Goal: Task Accomplishment & Management: Manage account settings

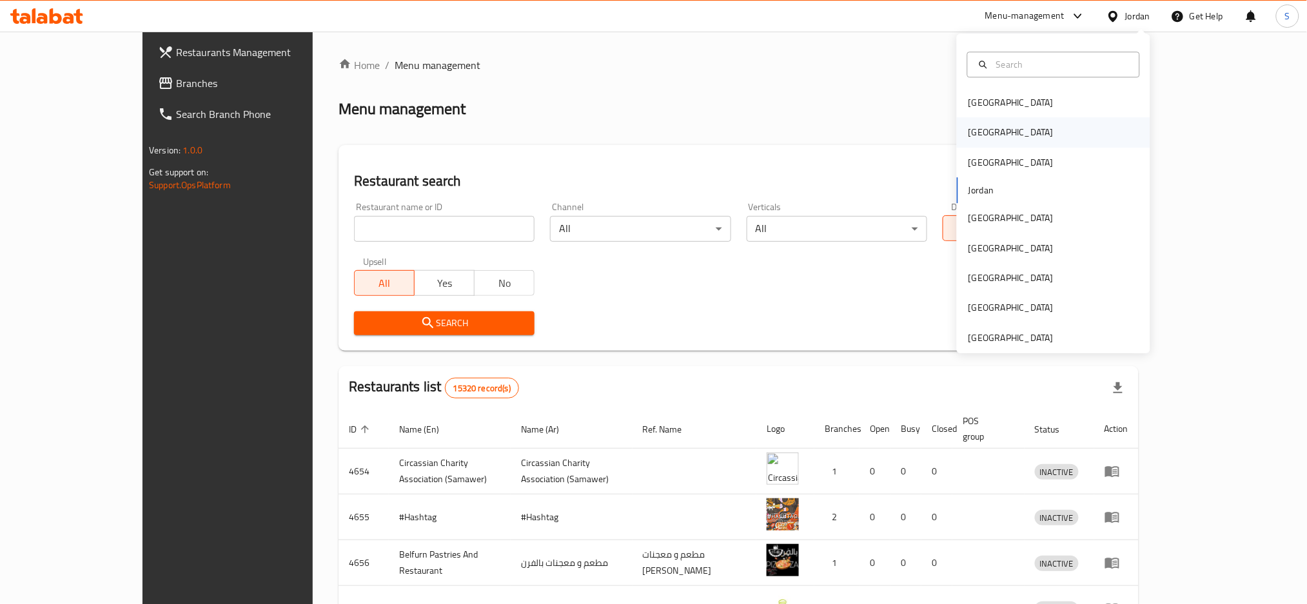
click at [995, 135] on div "[GEOGRAPHIC_DATA]" at bounding box center [1053, 133] width 193 height 30
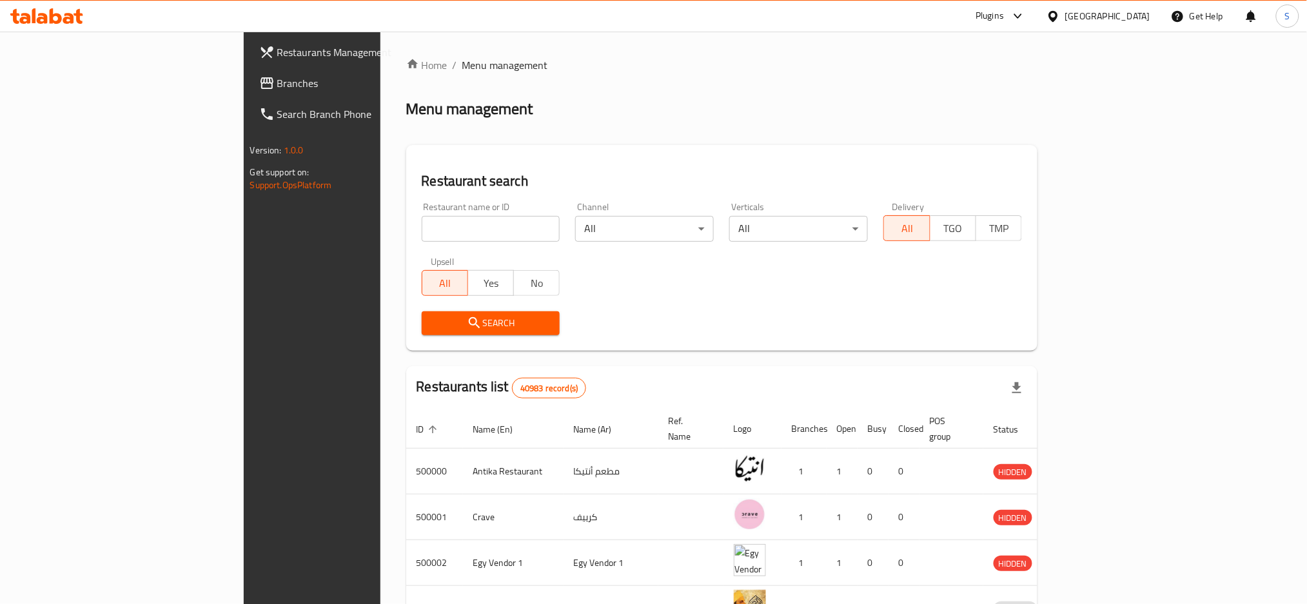
click at [277, 79] on span "Branches" at bounding box center [364, 82] width 175 height 15
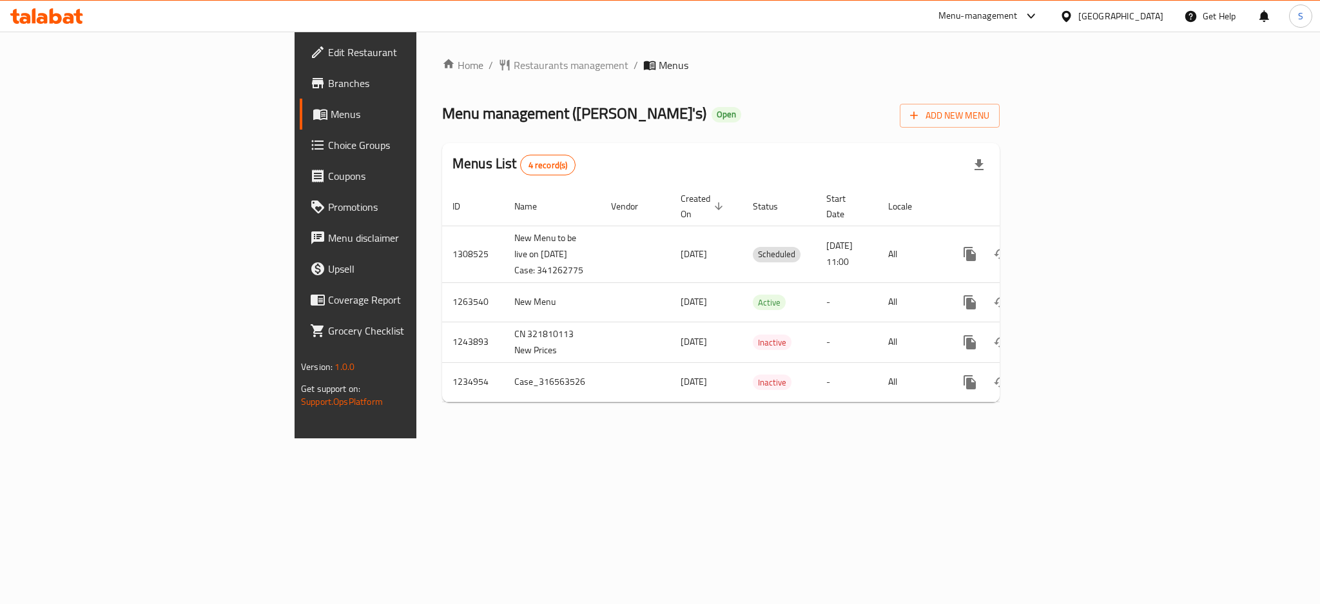
click at [328, 81] on span "Branches" at bounding box center [416, 82] width 177 height 15
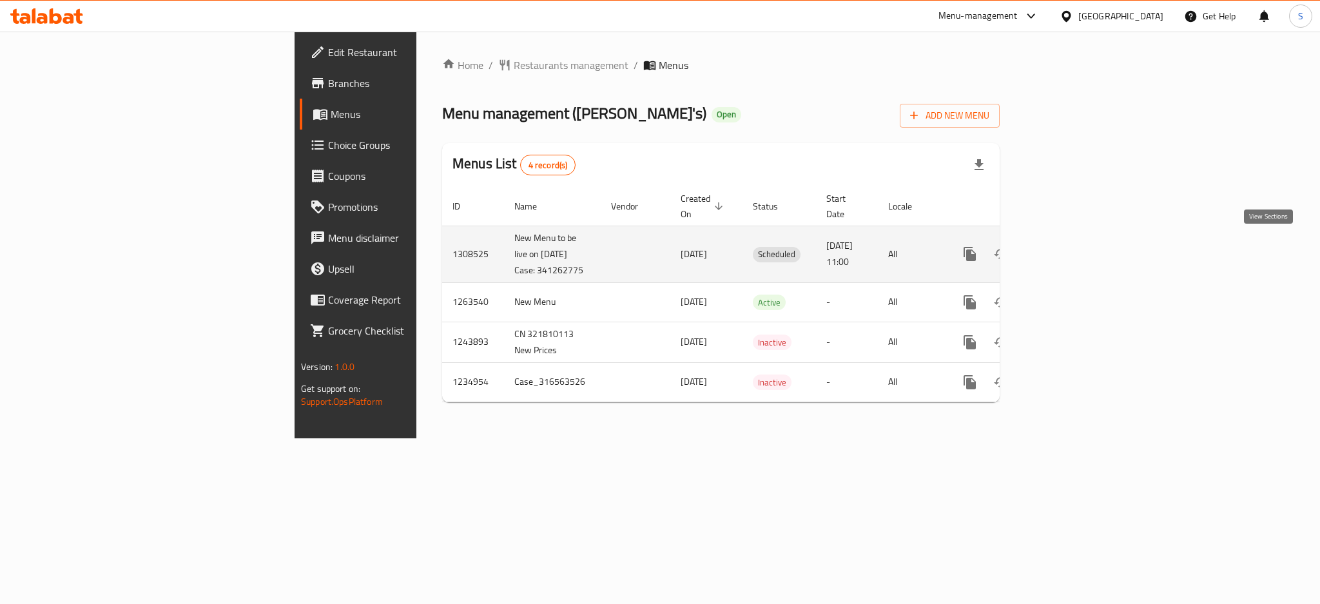
click at [1071, 248] on icon "enhanced table" at bounding box center [1062, 253] width 15 height 15
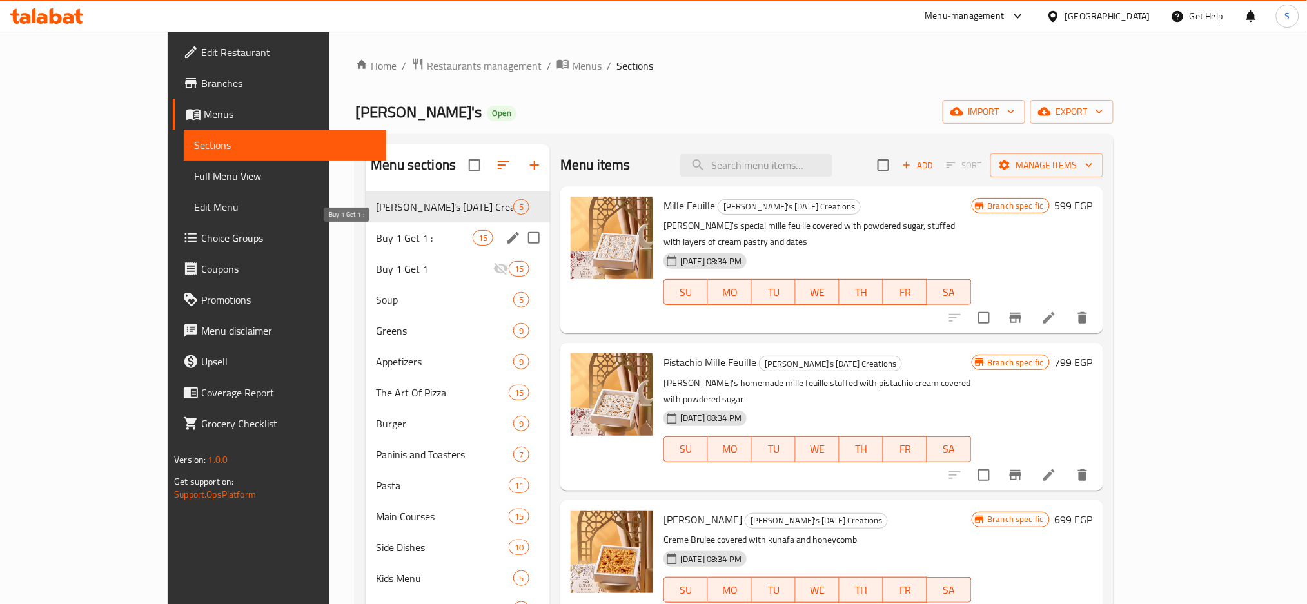
click at [376, 235] on span "Buy 1 Get 1 :" at bounding box center [424, 237] width 97 height 15
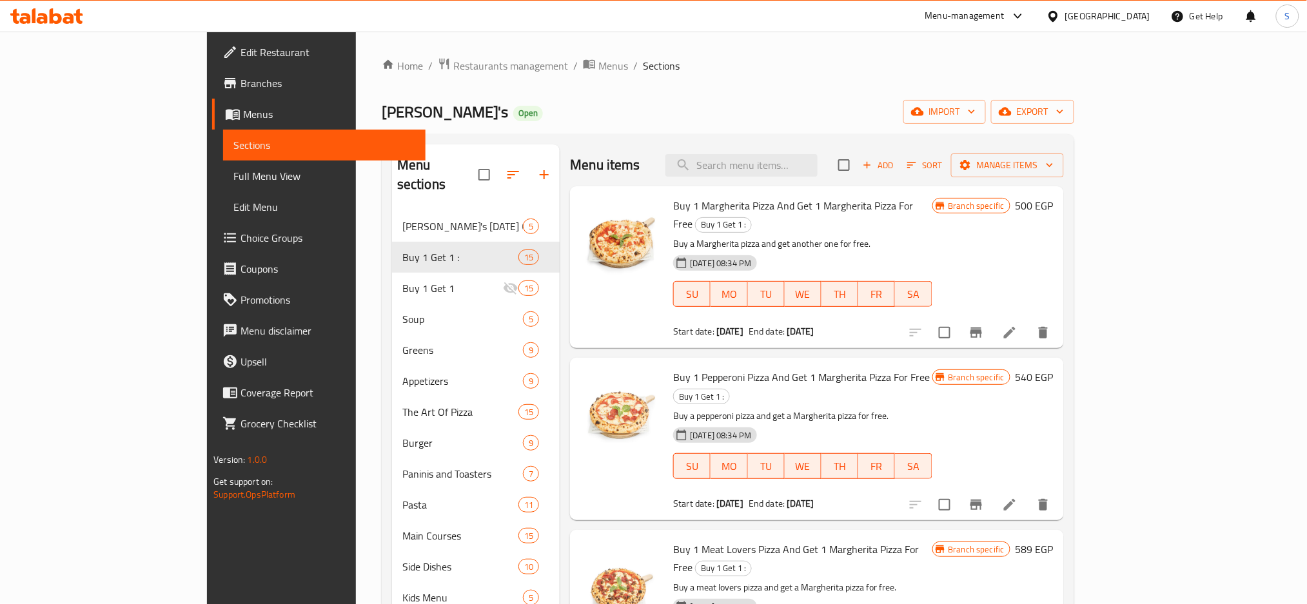
click at [240, 77] on span "Branches" at bounding box center [327, 82] width 175 height 15
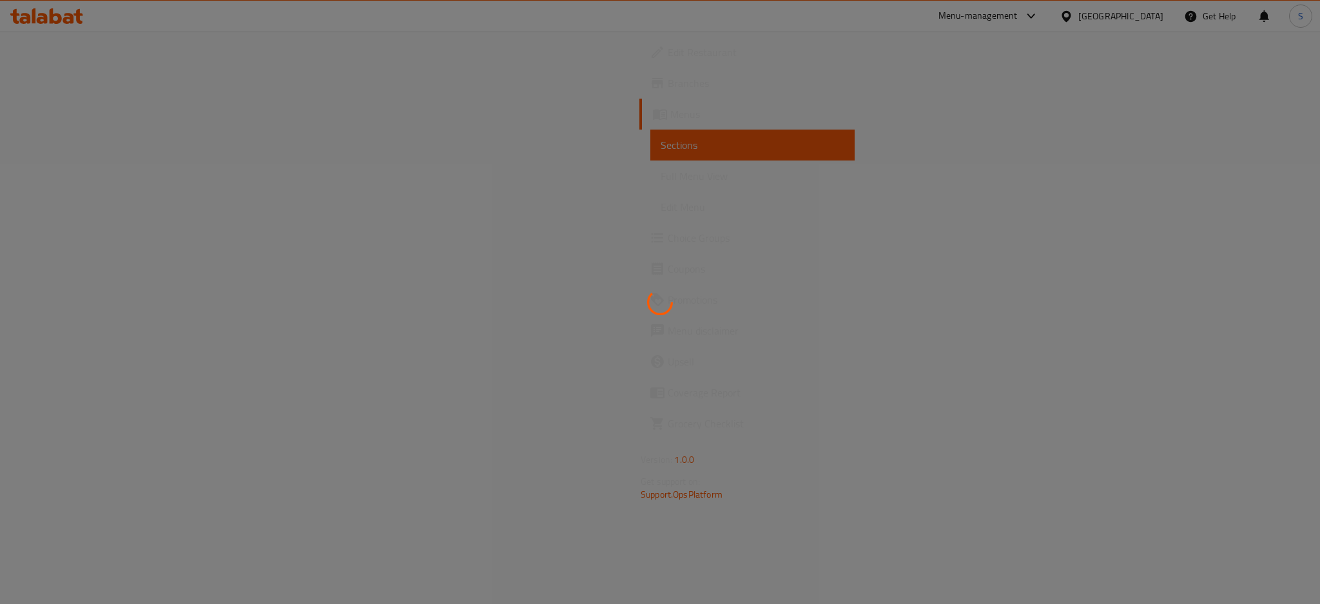
click at [1056, 19] on div at bounding box center [660, 302] width 1320 height 604
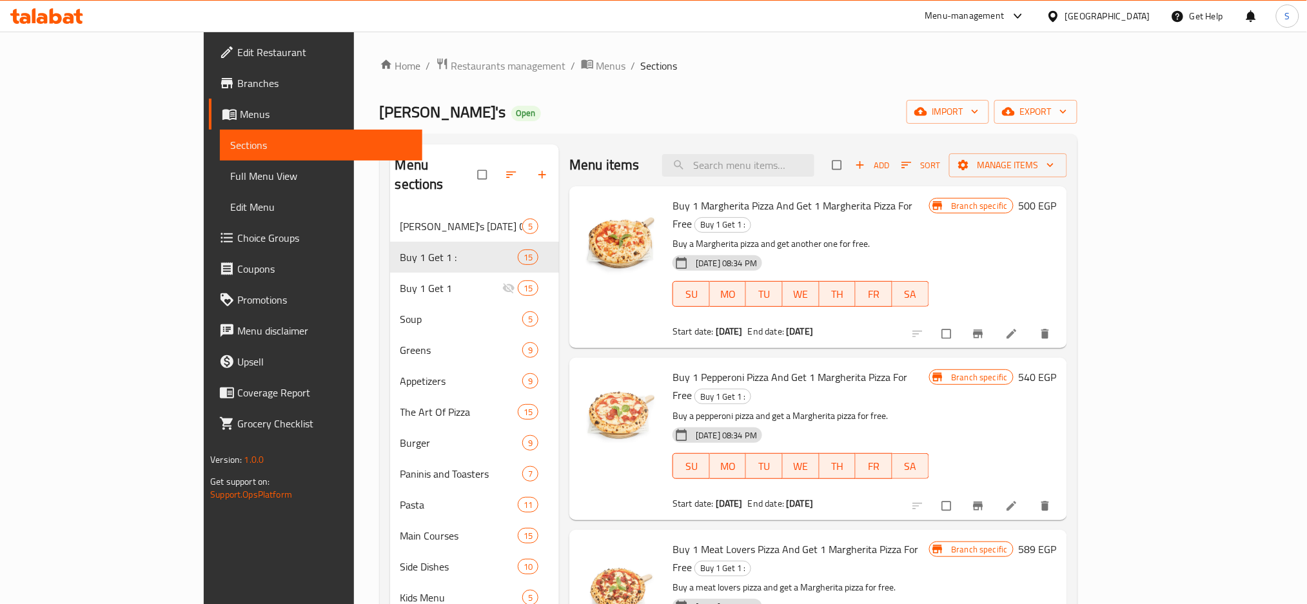
click at [1005, 14] on div "Menu-management" at bounding box center [964, 15] width 79 height 15
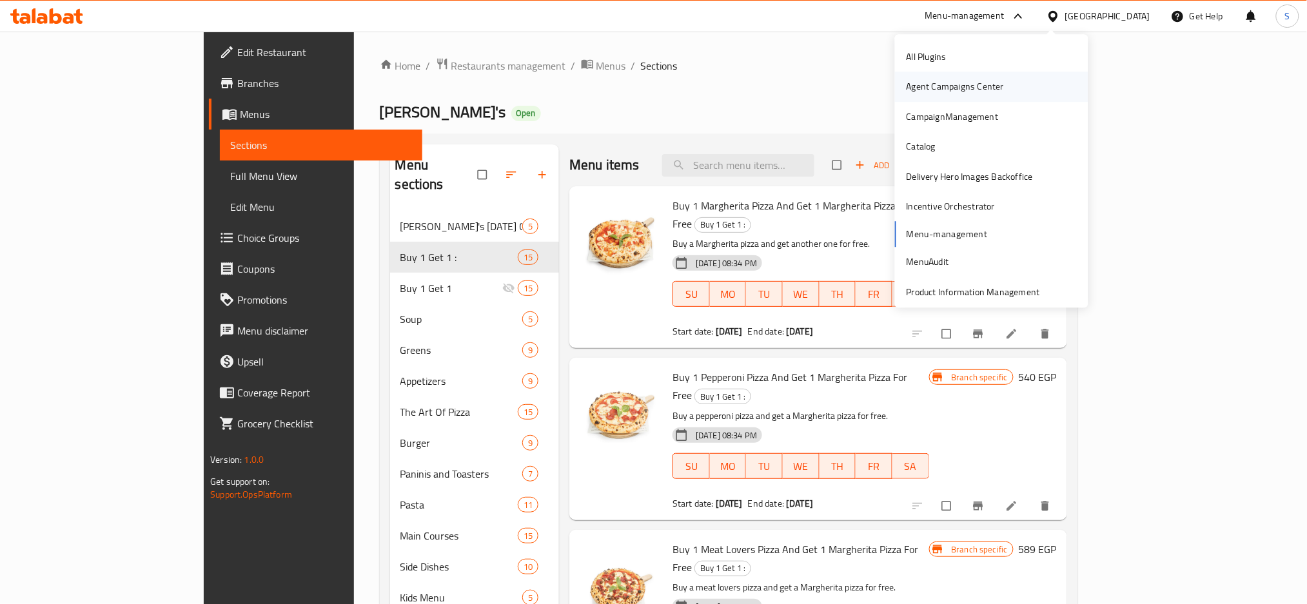
click at [968, 88] on div "Agent Campaigns Center" at bounding box center [955, 87] width 97 height 14
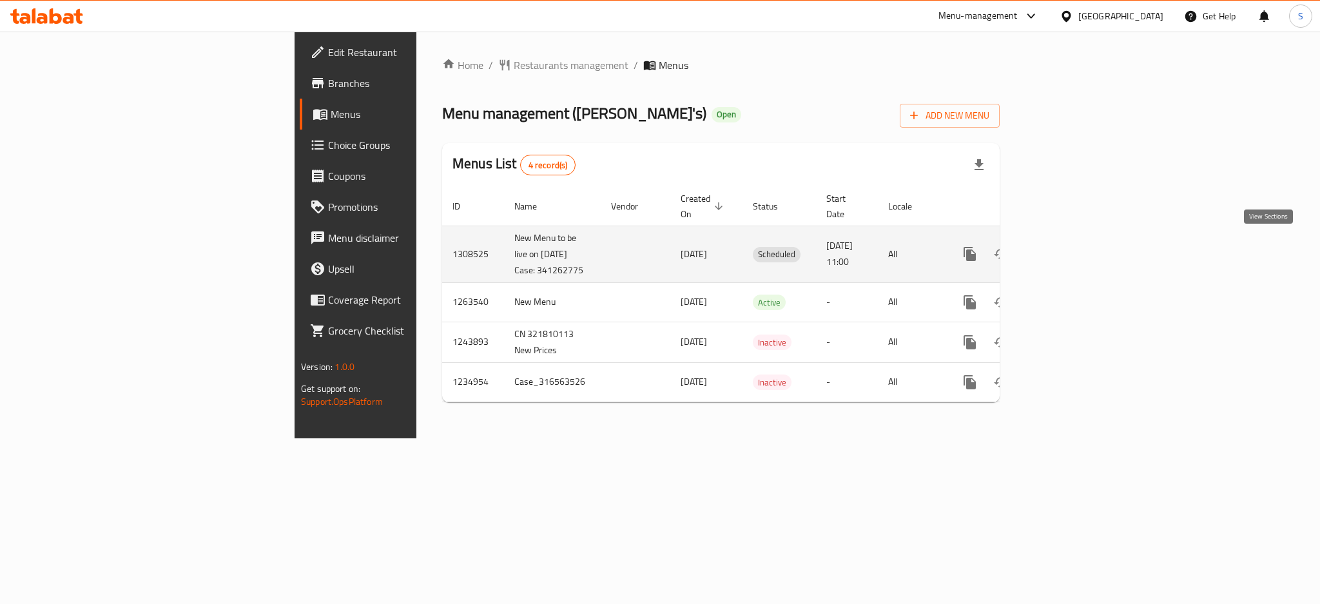
click at [1071, 251] on icon "enhanced table" at bounding box center [1062, 253] width 15 height 15
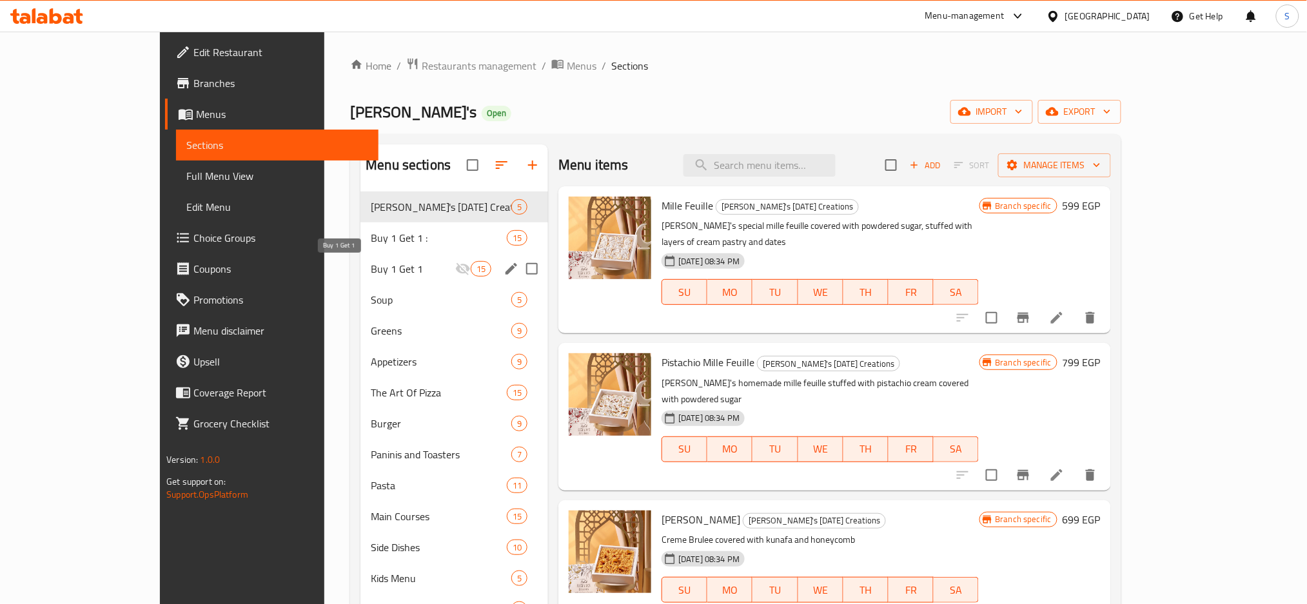
click at [371, 266] on span "Buy 1 Get 1" at bounding box center [413, 268] width 84 height 15
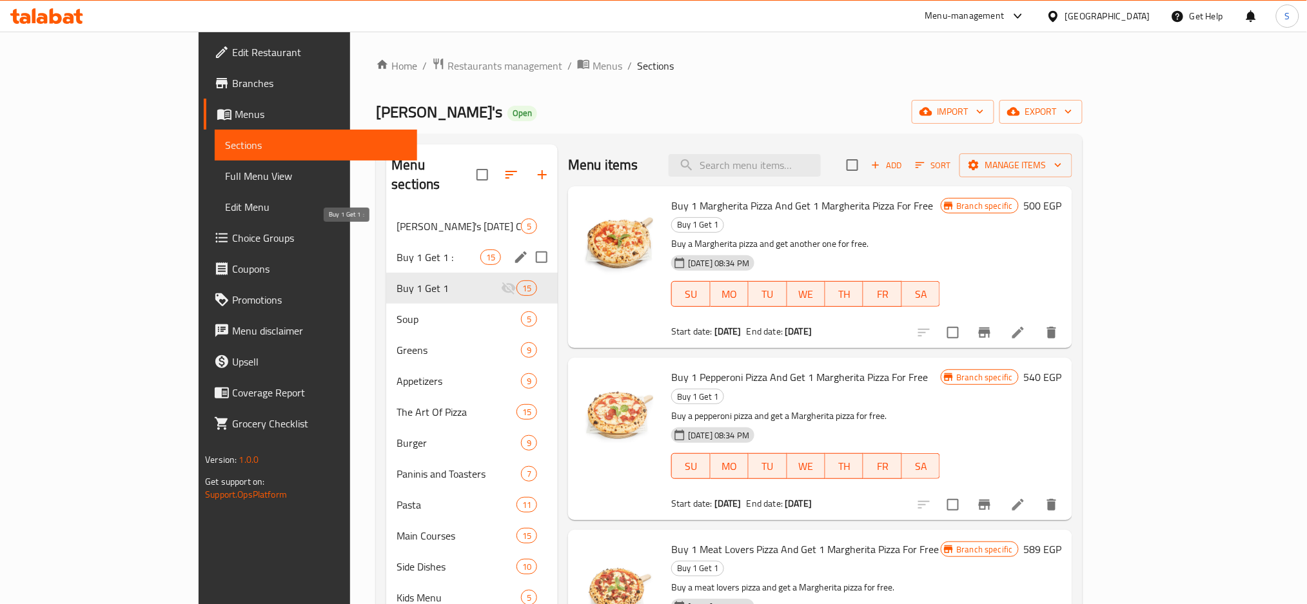
click at [397, 250] on span "Buy 1 Get 1 :" at bounding box center [439, 257] width 84 height 15
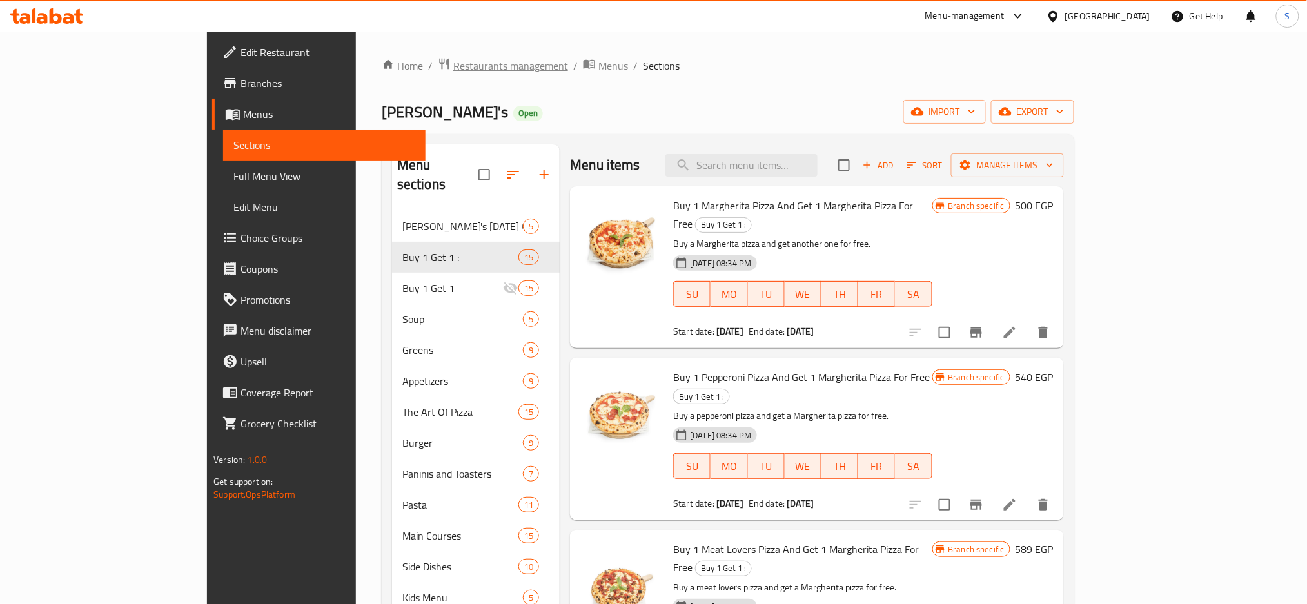
click at [453, 69] on span "Restaurants management" at bounding box center [510, 65] width 115 height 15
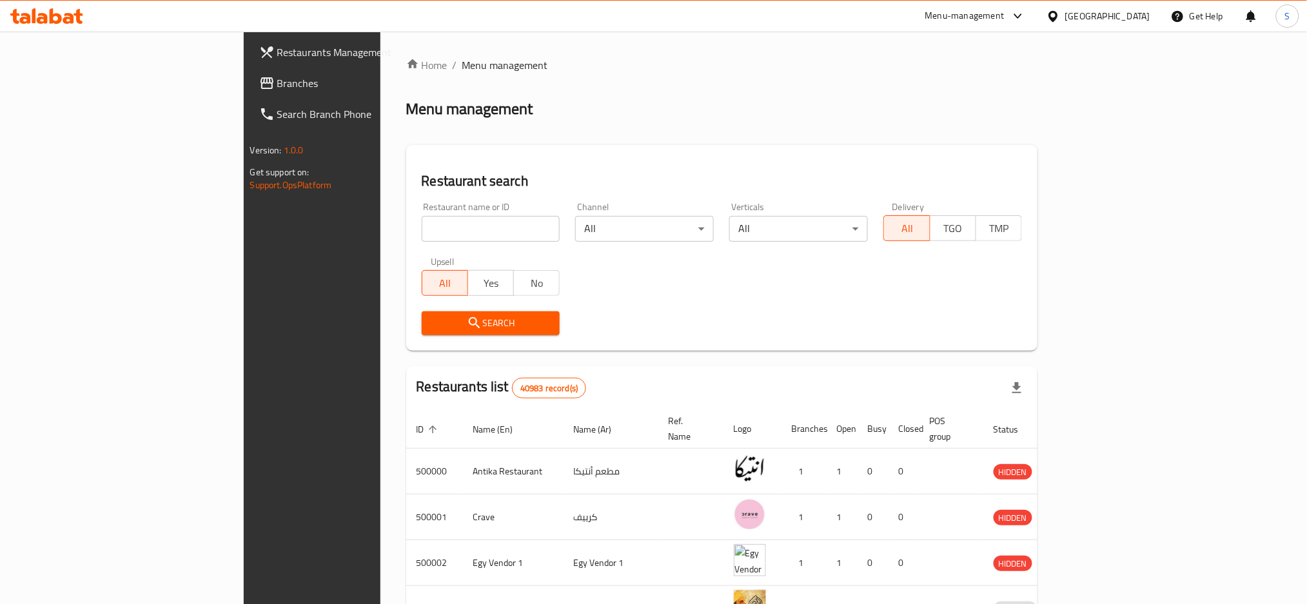
click at [422, 228] on input "search" at bounding box center [491, 229] width 139 height 26
click at [422, 221] on input "search" at bounding box center [491, 229] width 139 height 26
paste input "504868"
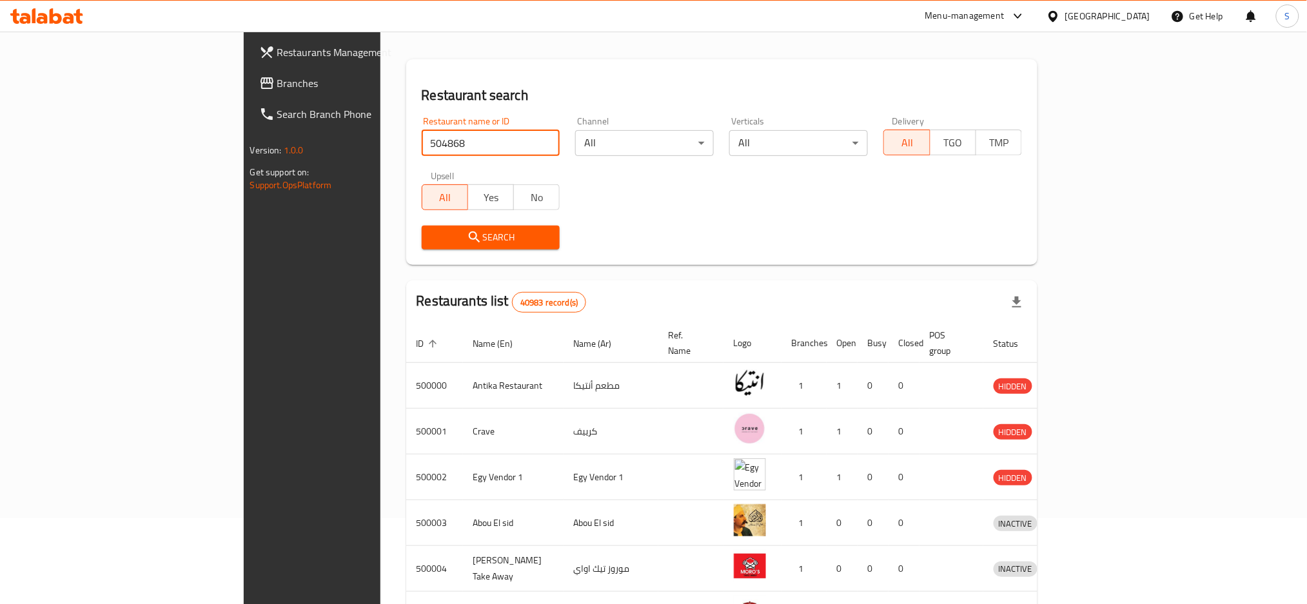
type input "504868"
click button "Search" at bounding box center [491, 238] width 139 height 24
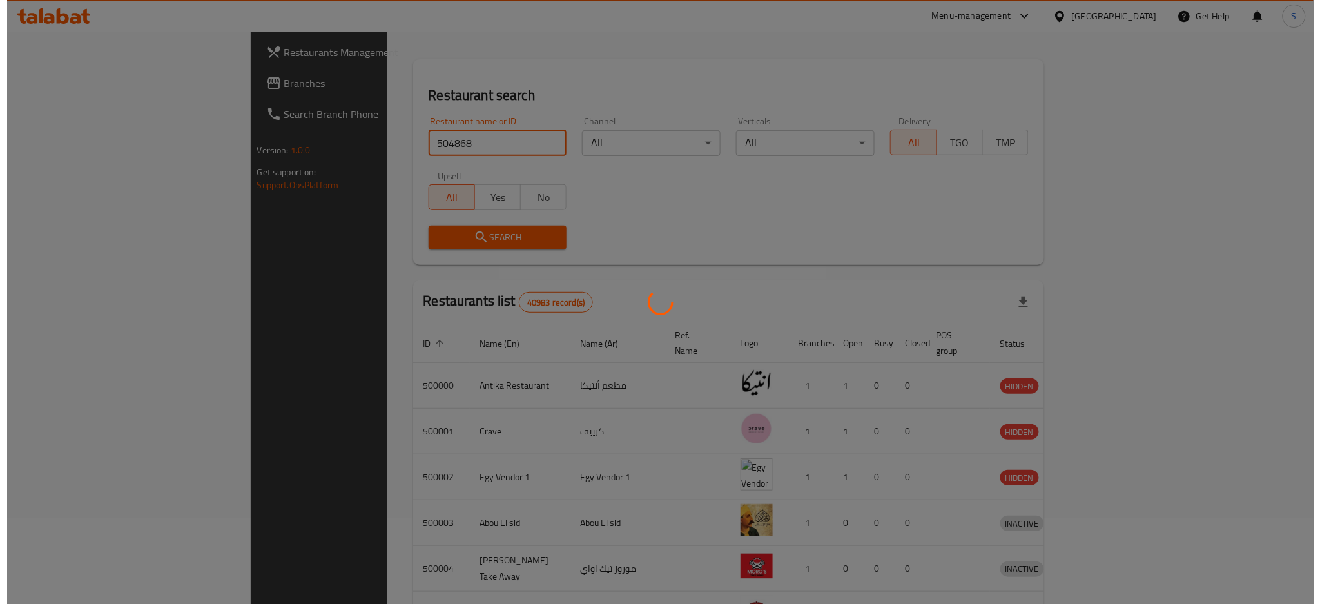
scroll to position [0, 0]
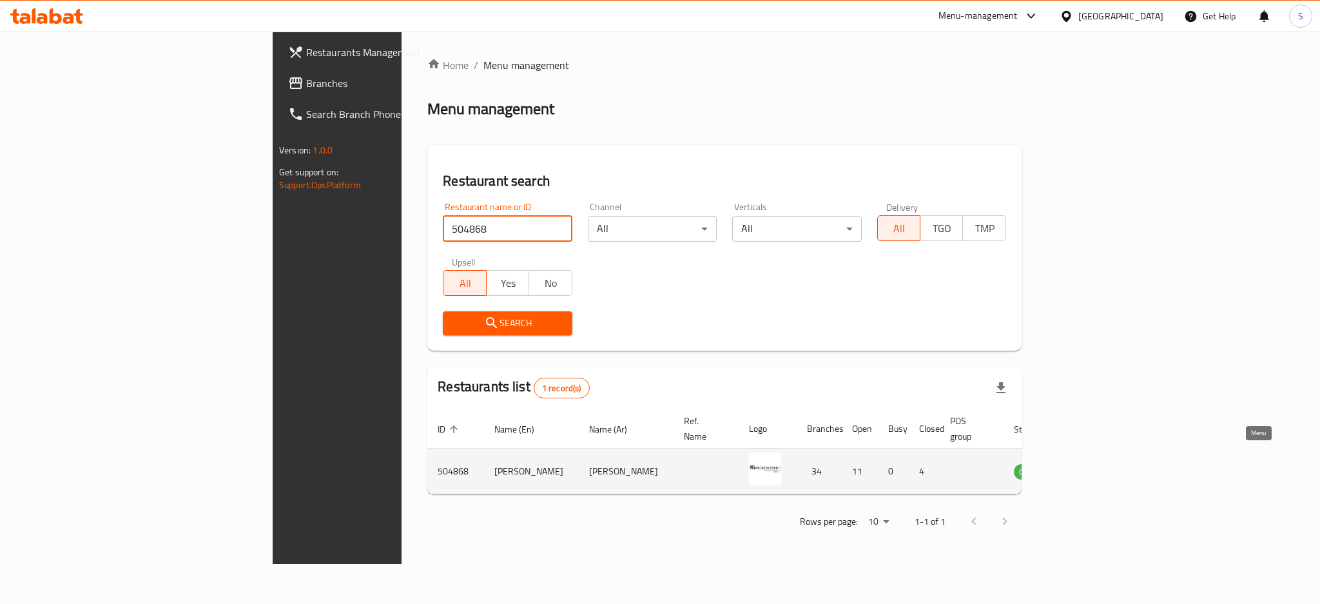
click at [1106, 464] on link "enhanced table" at bounding box center [1094, 471] width 24 height 15
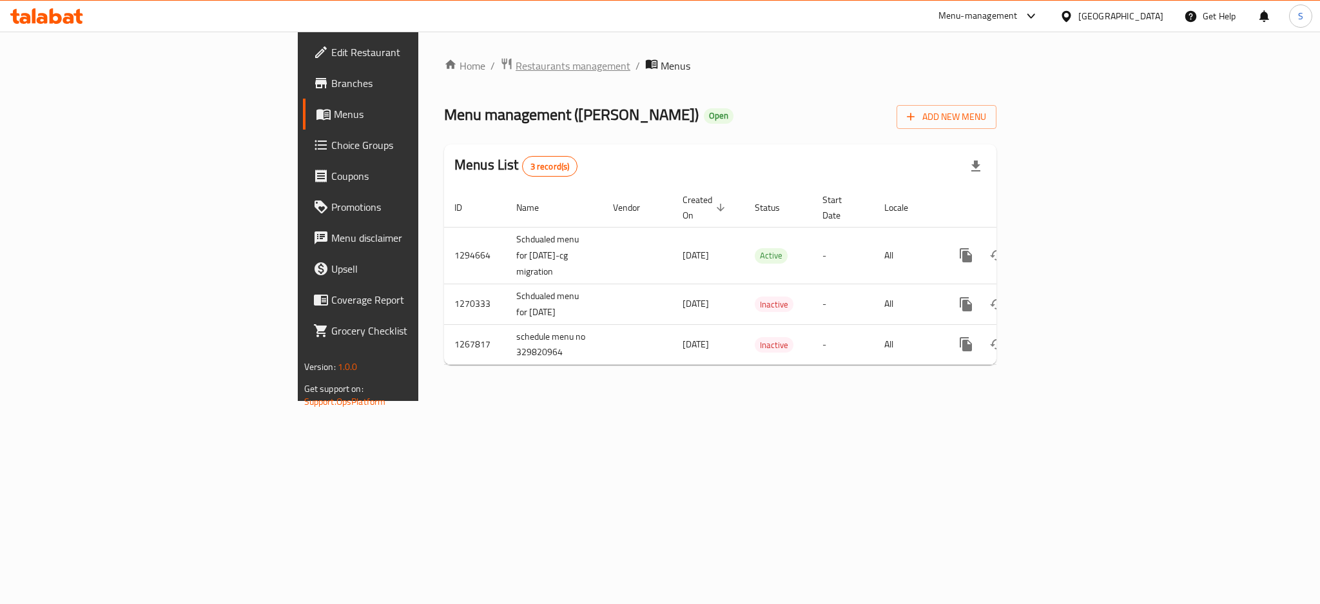
click at [516, 69] on span "Restaurants management" at bounding box center [573, 65] width 115 height 15
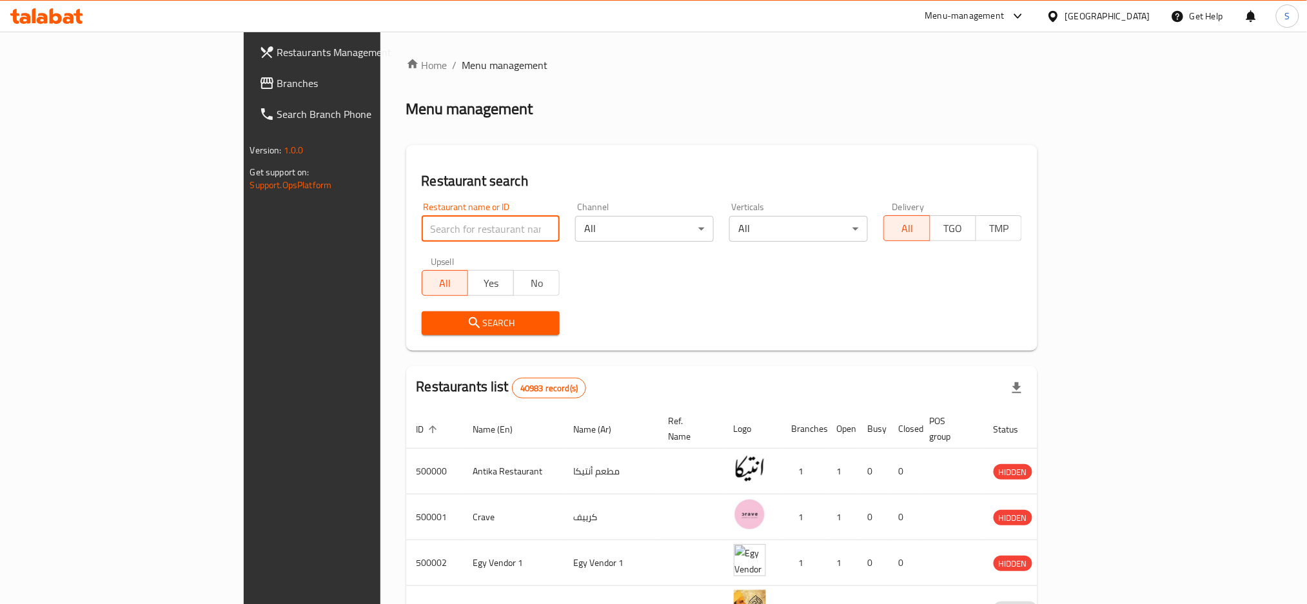
click at [422, 228] on input "search" at bounding box center [491, 229] width 139 height 26
paste input "504868"
type input "504868"
click at [432, 330] on span "Search" at bounding box center [491, 323] width 118 height 16
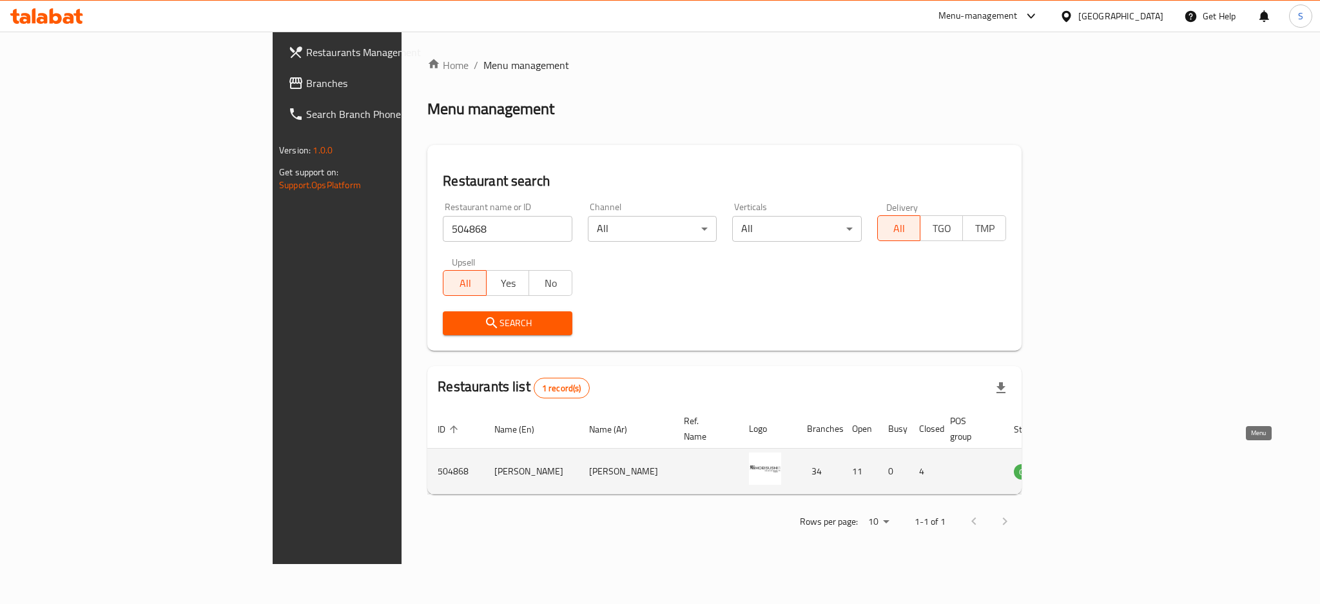
click at [1097, 464] on icon "enhanced table" at bounding box center [1089, 471] width 15 height 15
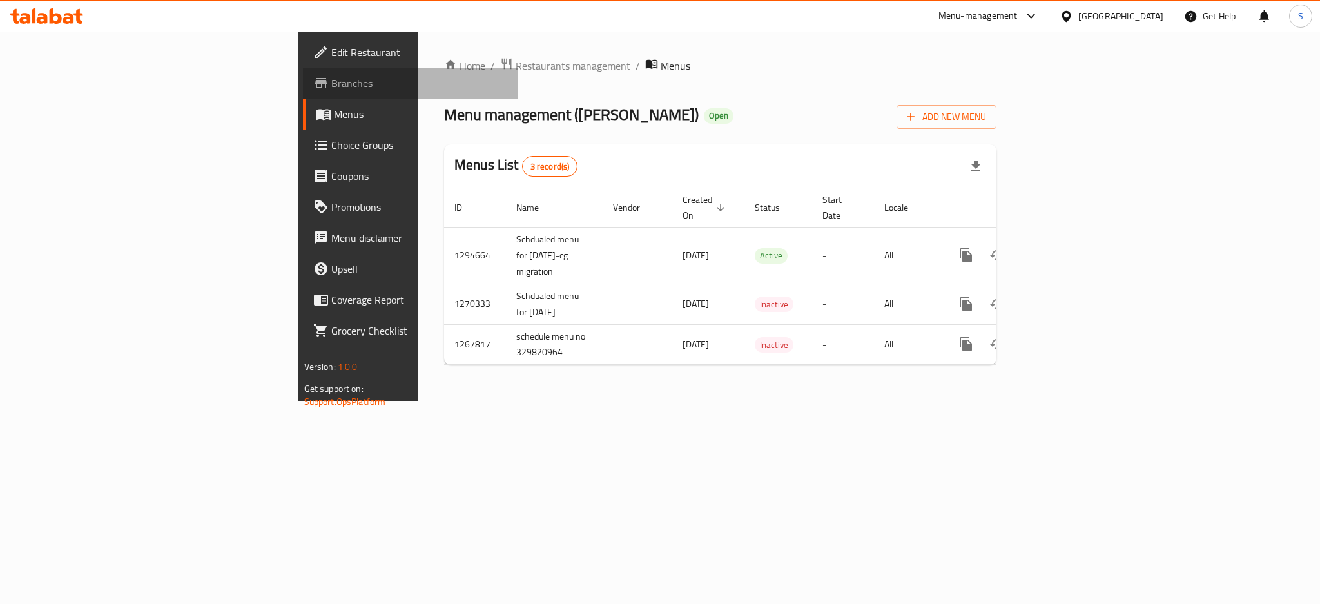
click at [331, 82] on span "Branches" at bounding box center [419, 82] width 177 height 15
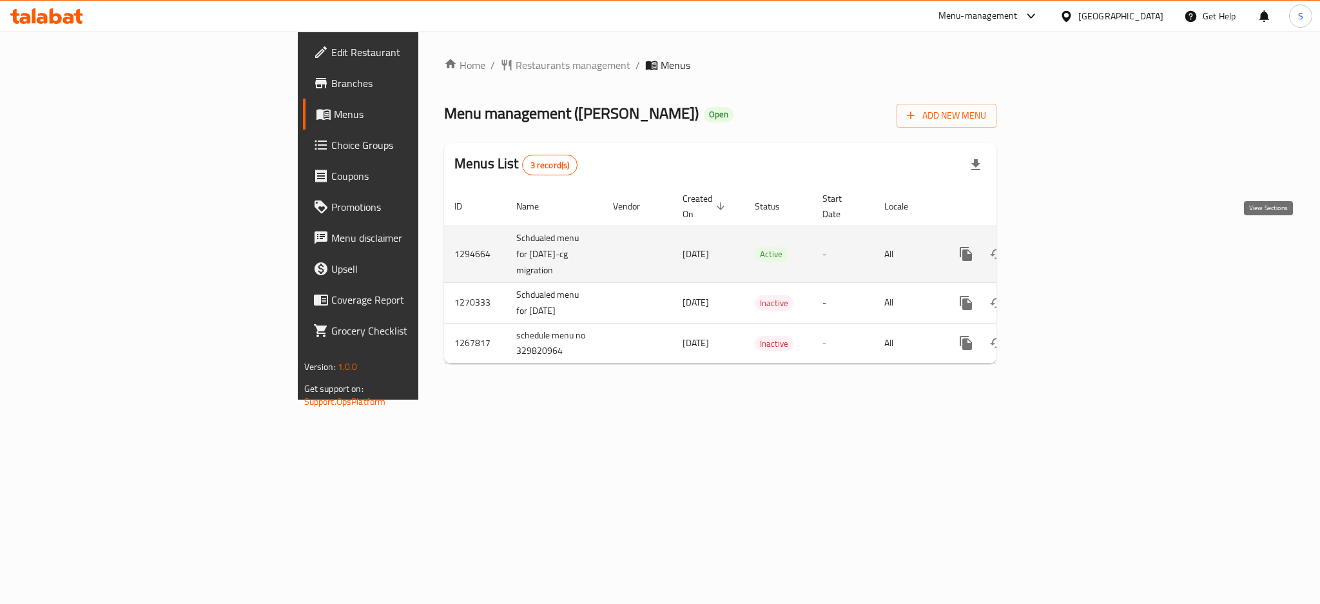
click at [1067, 246] on icon "enhanced table" at bounding box center [1059, 253] width 15 height 15
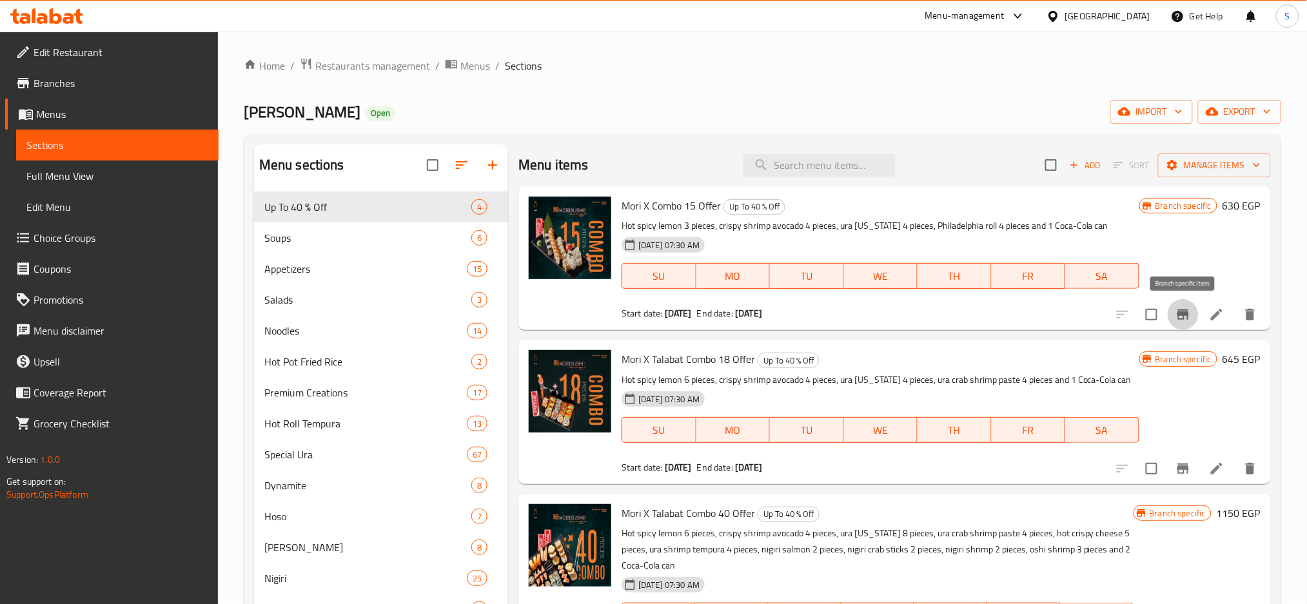
click at [1184, 308] on icon "Branch-specific-item" at bounding box center [1182, 314] width 15 height 15
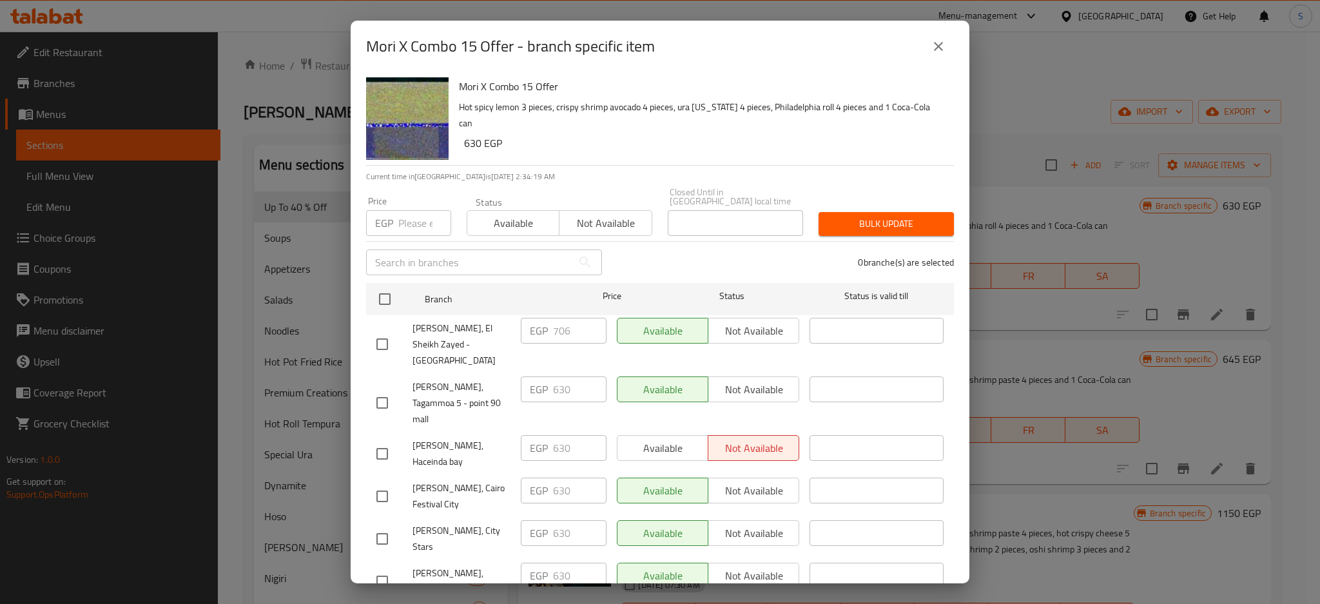
click at [934, 46] on icon "close" at bounding box center [938, 46] width 15 height 15
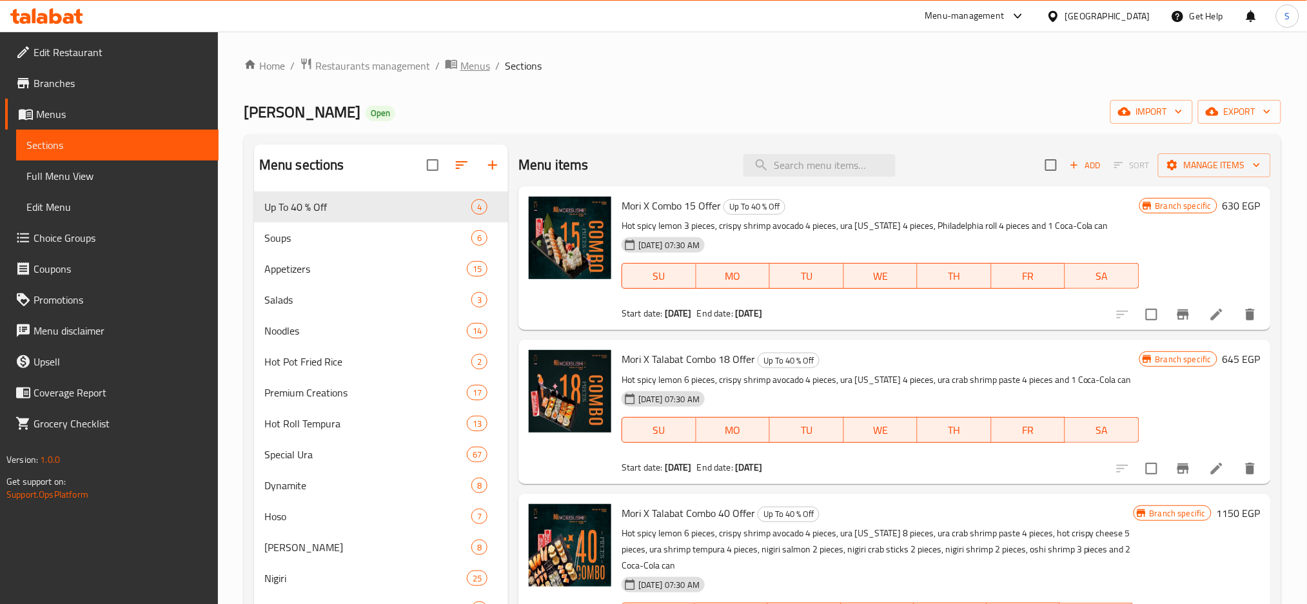
click at [487, 60] on span "Menus" at bounding box center [475, 65] width 30 height 15
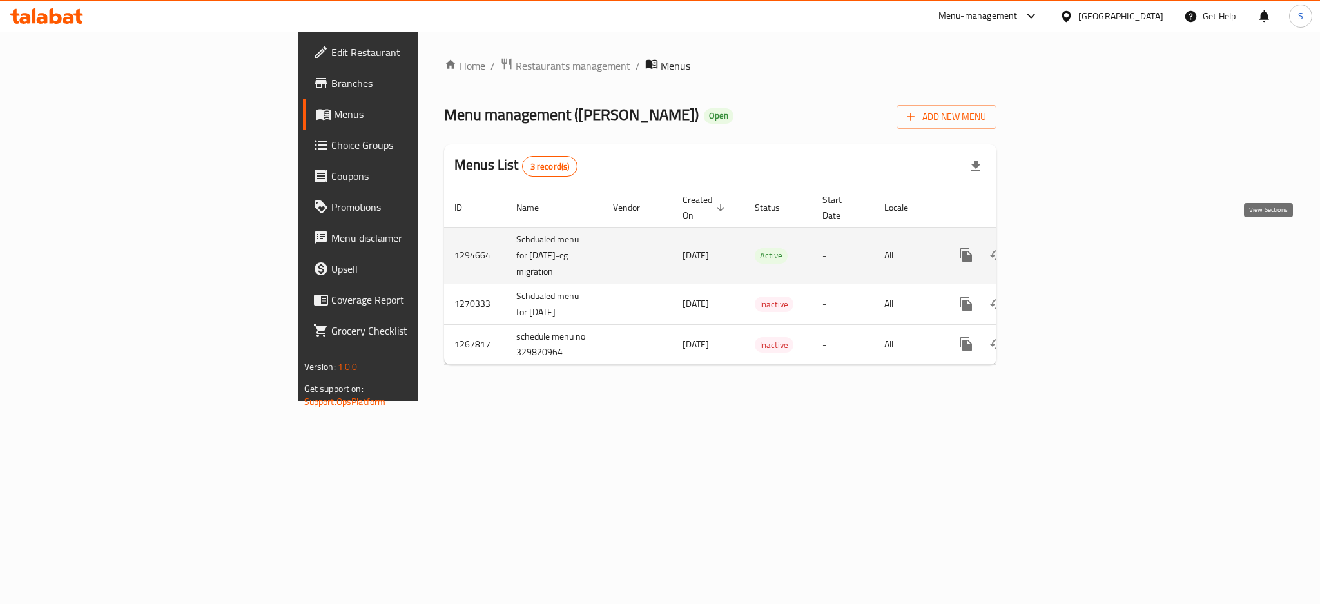
click at [1067, 248] on icon "enhanced table" at bounding box center [1059, 255] width 15 height 15
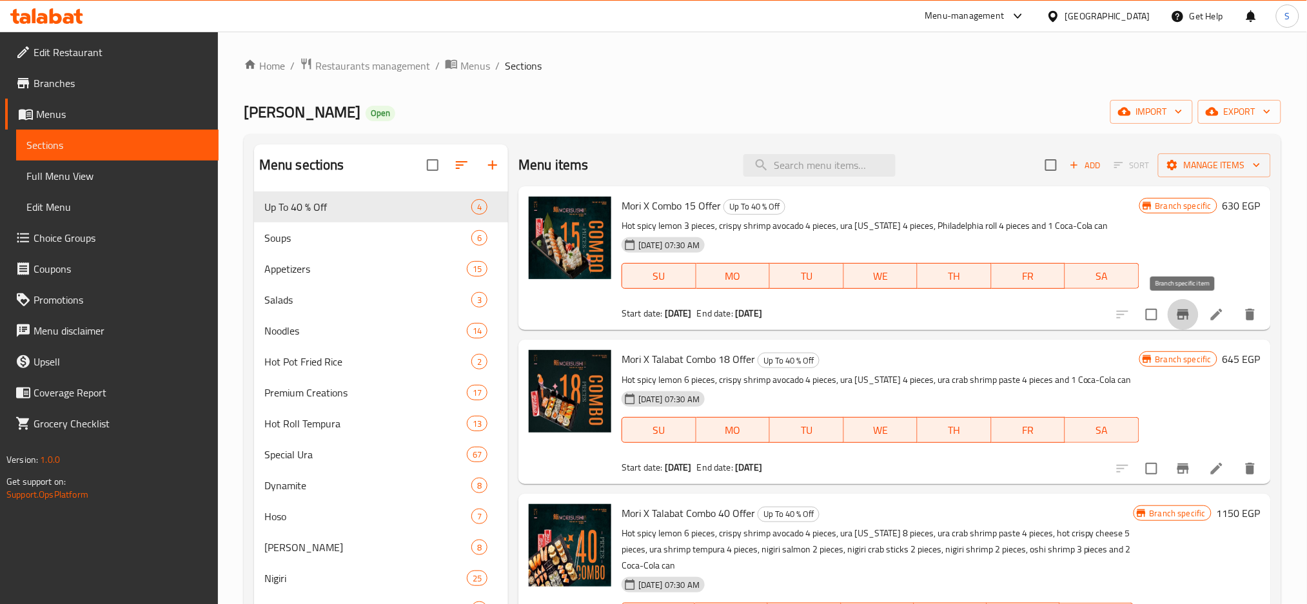
click at [1182, 317] on icon "Branch-specific-item" at bounding box center [1182, 314] width 15 height 15
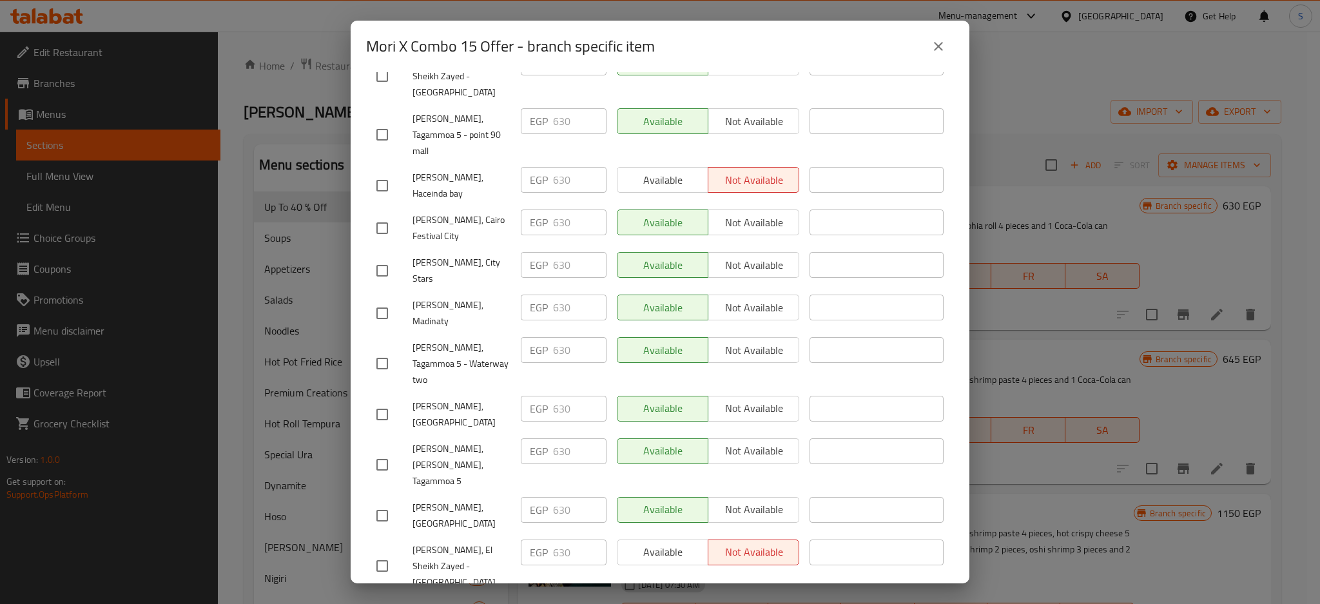
scroll to position [96, 0]
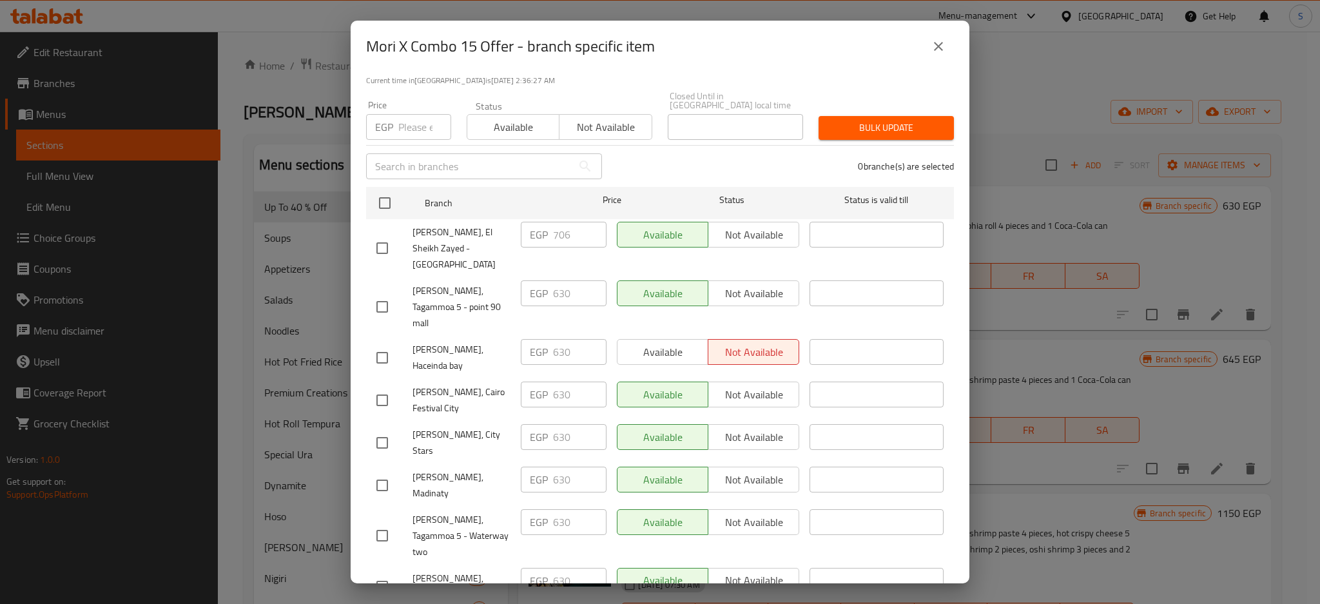
click at [380, 522] on input "checkbox" at bounding box center [382, 535] width 27 height 27
checkbox input "true"
click at [557, 509] on input "630" at bounding box center [580, 522] width 54 height 26
paste input "706"
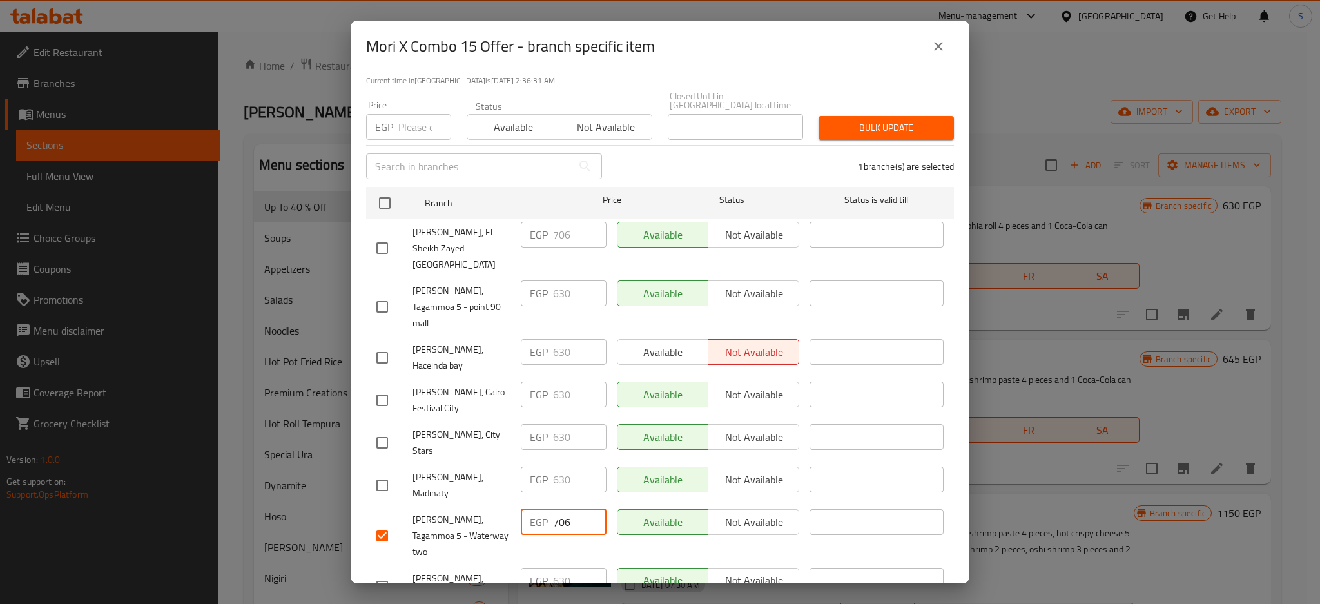
type input "706"
click at [705, 150] on div "1 branche(s) are selected" at bounding box center [786, 166] width 352 height 46
click at [384, 472] on input "checkbox" at bounding box center [382, 485] width 27 height 27
checkbox input "true"
drag, startPoint x: 551, startPoint y: 478, endPoint x: 566, endPoint y: 478, distance: 15.5
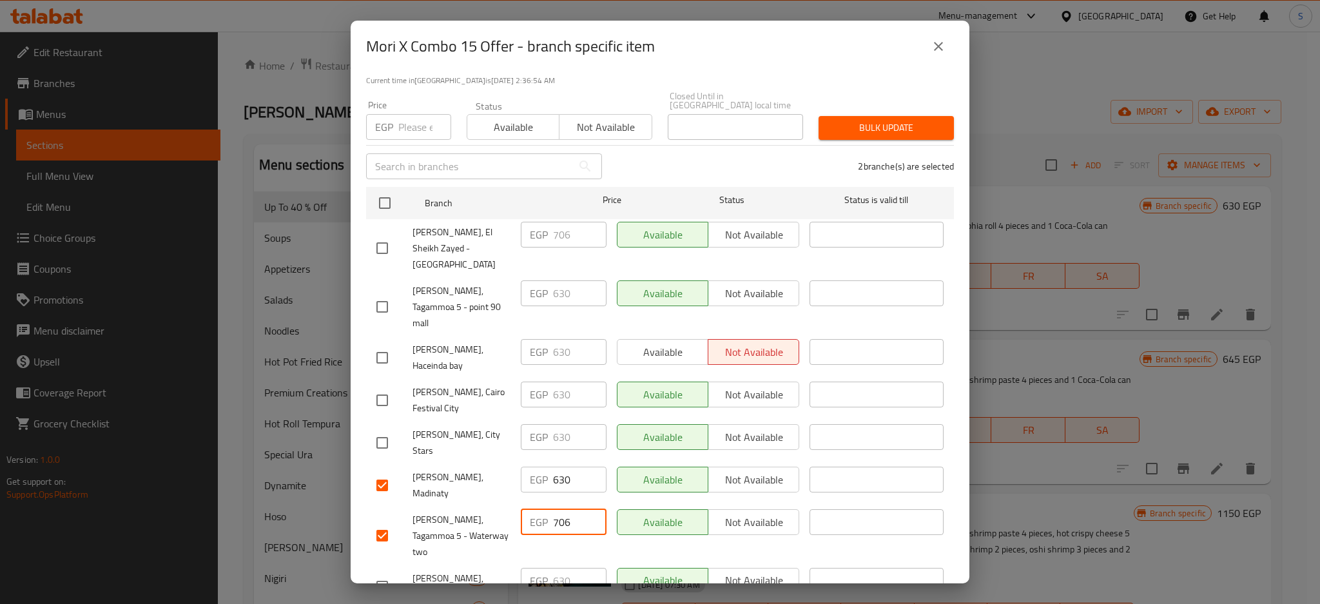
click at [566, 509] on input "706" at bounding box center [580, 522] width 54 height 26
click at [556, 467] on input "630" at bounding box center [580, 480] width 54 height 26
paste input "706"
type input "706"
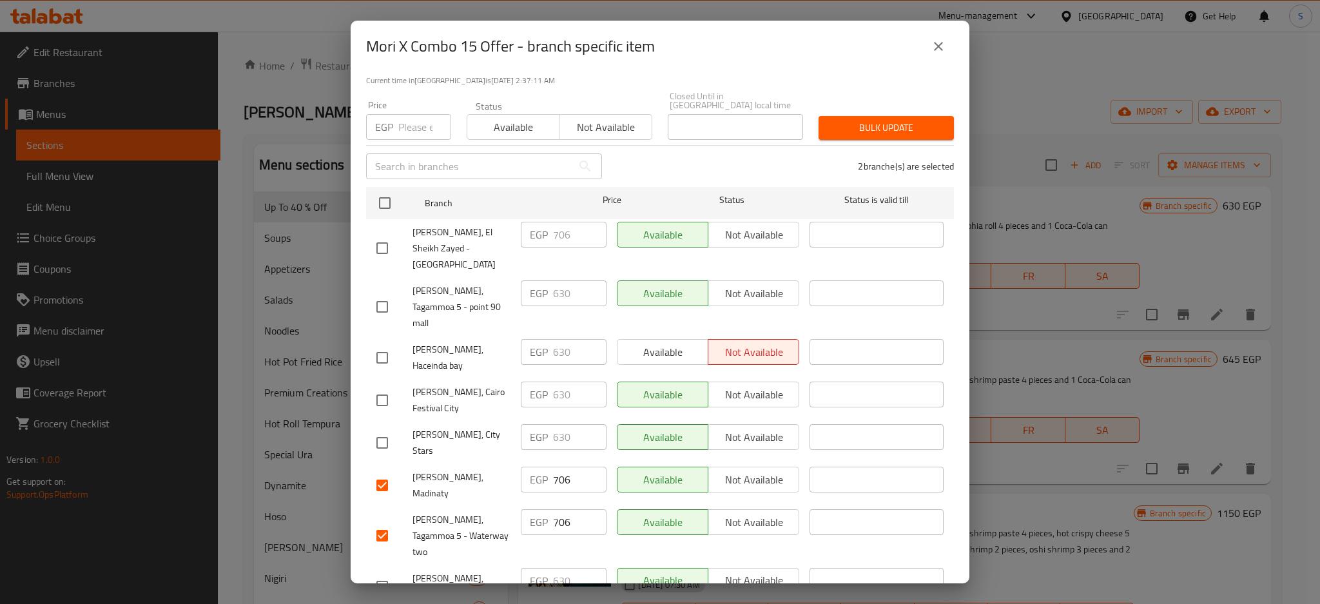
scroll to position [596, 0]
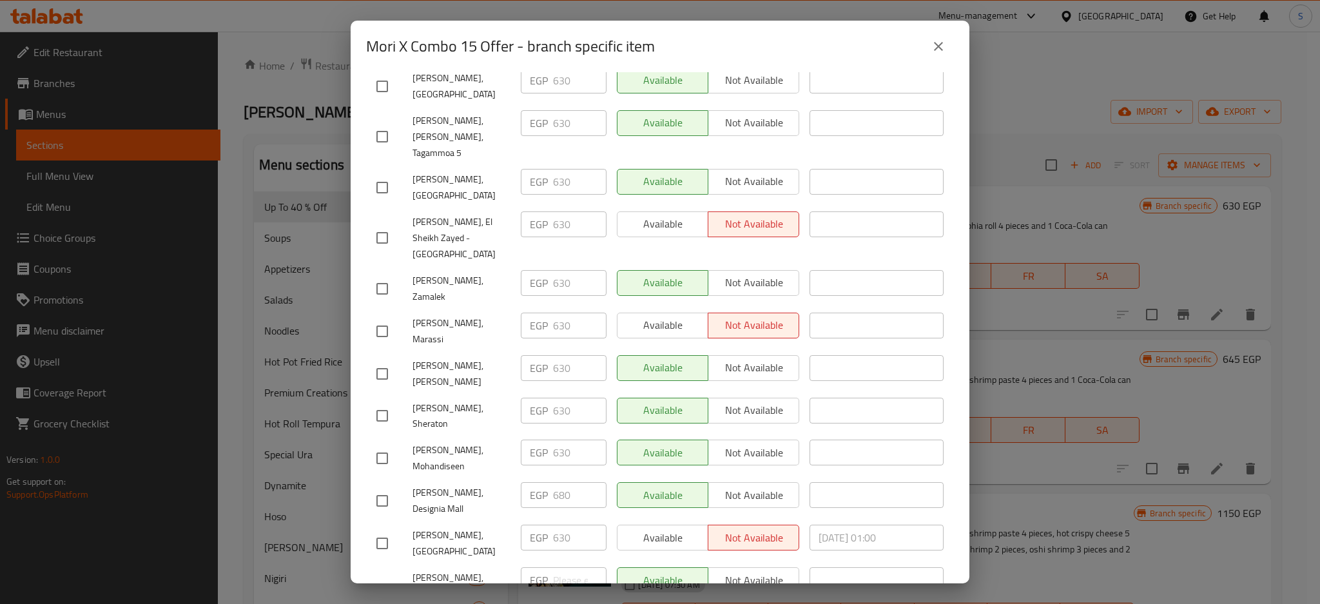
click at [382, 445] on input "checkbox" at bounding box center [382, 458] width 27 height 27
checkbox input "true"
click at [554, 440] on input "630" at bounding box center [580, 453] width 54 height 26
type input "706"
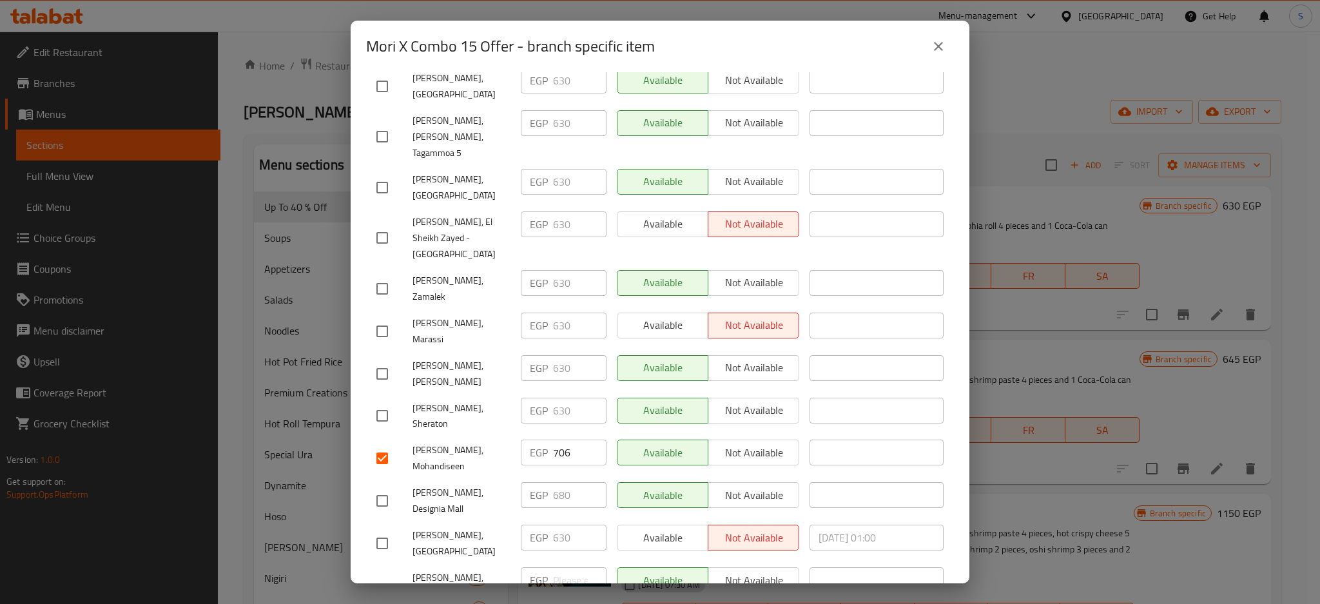
click at [384, 224] on input "checkbox" at bounding box center [382, 237] width 27 height 27
checkbox input "true"
click at [555, 211] on input "630" at bounding box center [580, 224] width 54 height 26
type input "706"
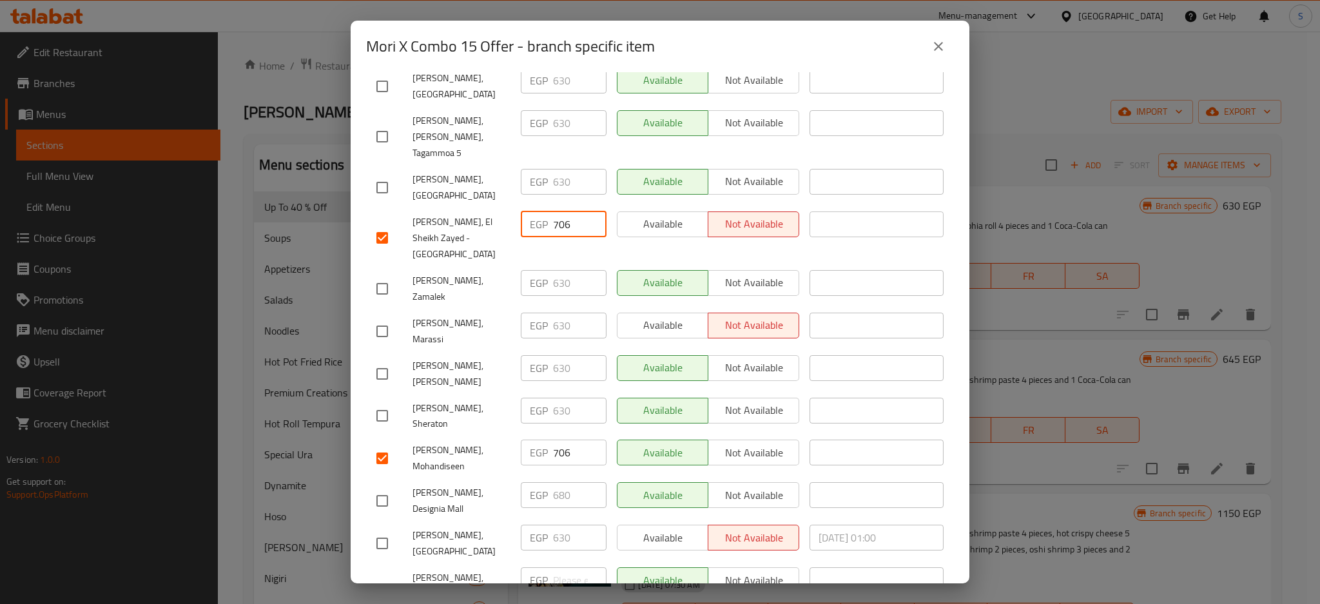
click at [946, 154] on div "Mori X Combo 15 Offer Hot spicy lemon 3 pieces, crispy shrimp avocado 4 pieces,…" at bounding box center [660, 327] width 619 height 511
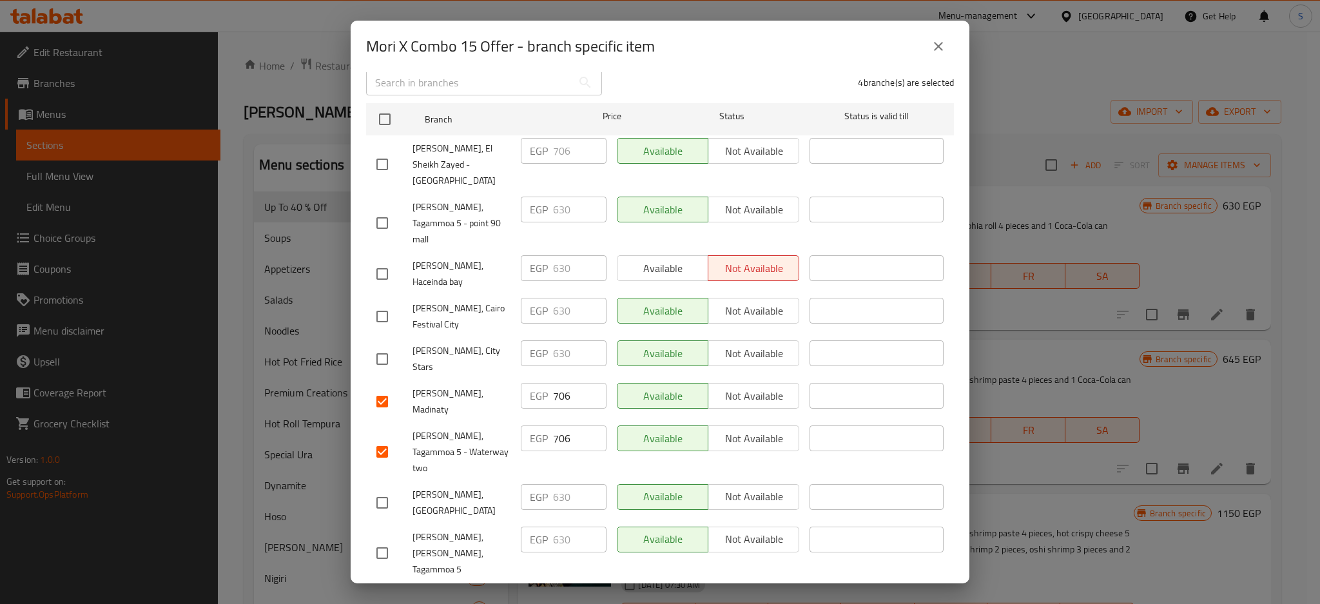
click at [384, 346] on input "checkbox" at bounding box center [382, 359] width 27 height 27
checkbox input "true"
click at [555, 340] on input "630" at bounding box center [580, 353] width 54 height 26
type input "706"
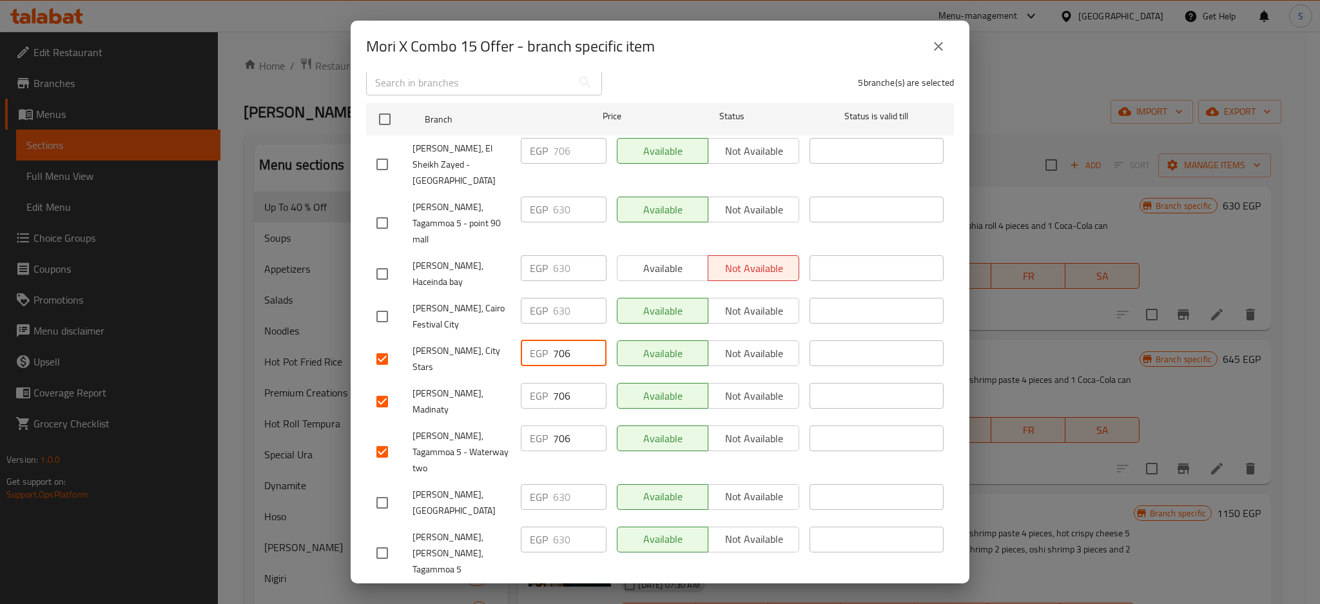
click at [949, 298] on div "Mori X Combo 15 Offer Hot spicy lemon 3 pieces, crispy shrimp avocado 4 pieces,…" at bounding box center [660, 327] width 619 height 511
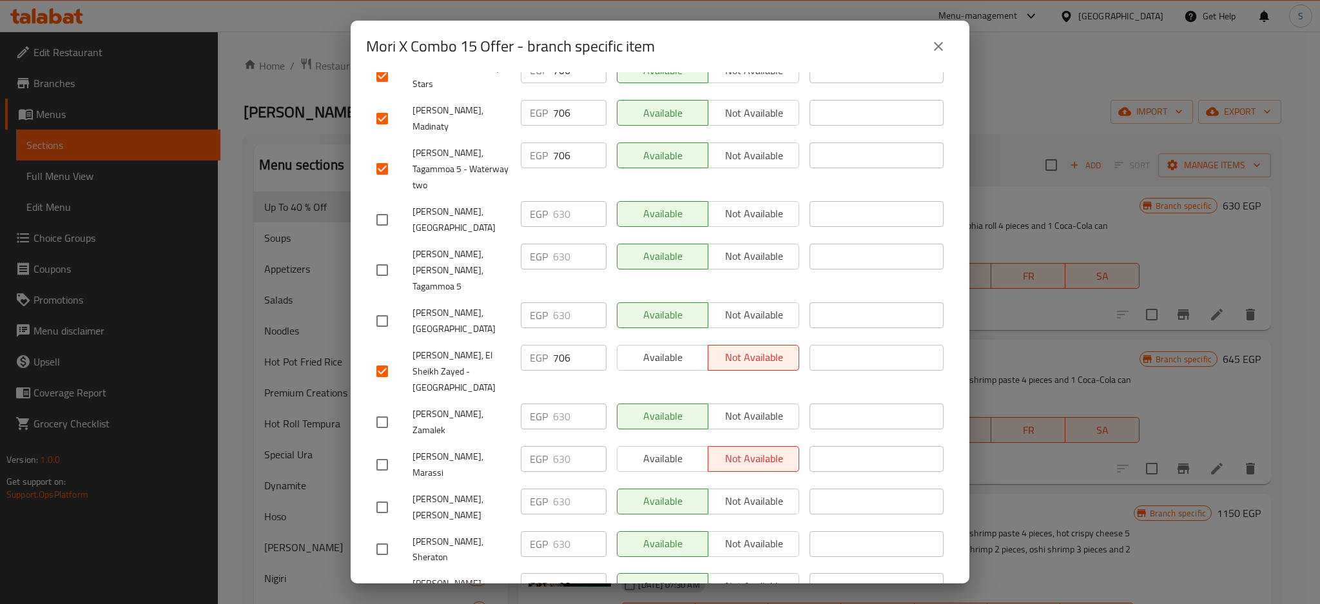
click at [383, 409] on input "checkbox" at bounding box center [382, 422] width 27 height 27
checkbox input "true"
click at [557, 404] on input "630" at bounding box center [580, 417] width 54 height 26
type input "706"
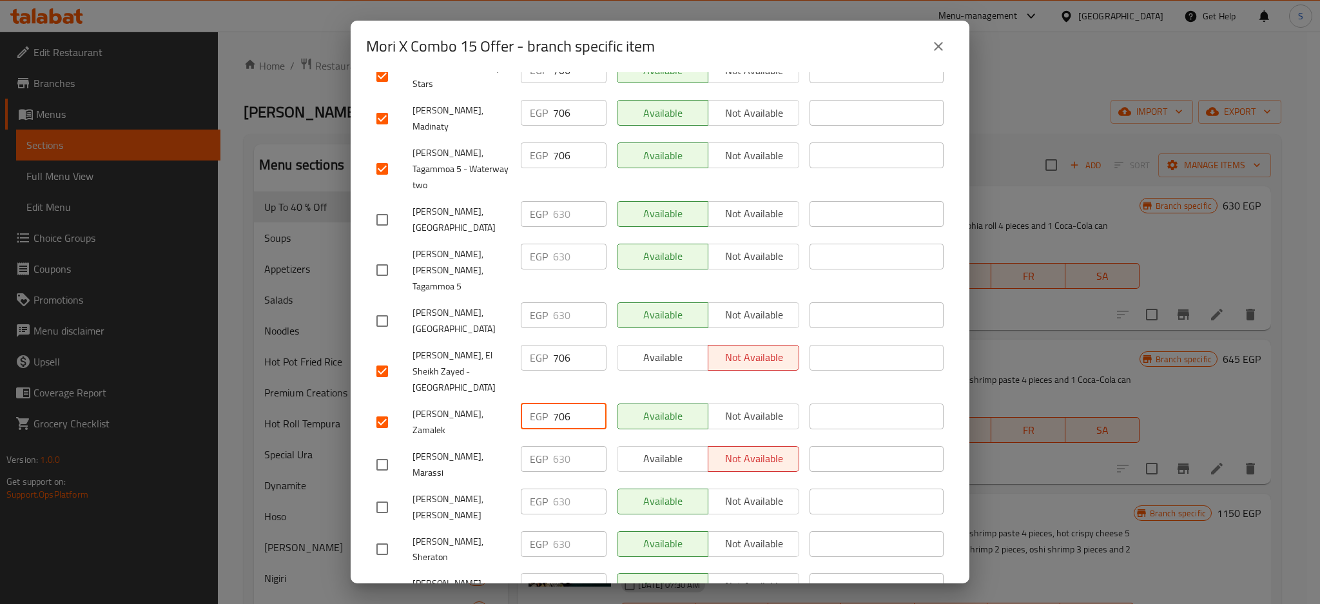
click at [943, 300] on div "Mori X Combo 15 Offer Hot spicy lemon 3 pieces, crispy shrimp avocado 4 pieces,…" at bounding box center [660, 327] width 619 height 511
click at [386, 536] on input "checkbox" at bounding box center [382, 549] width 27 height 27
checkbox input "true"
click at [558, 531] on input "630" at bounding box center [580, 544] width 54 height 26
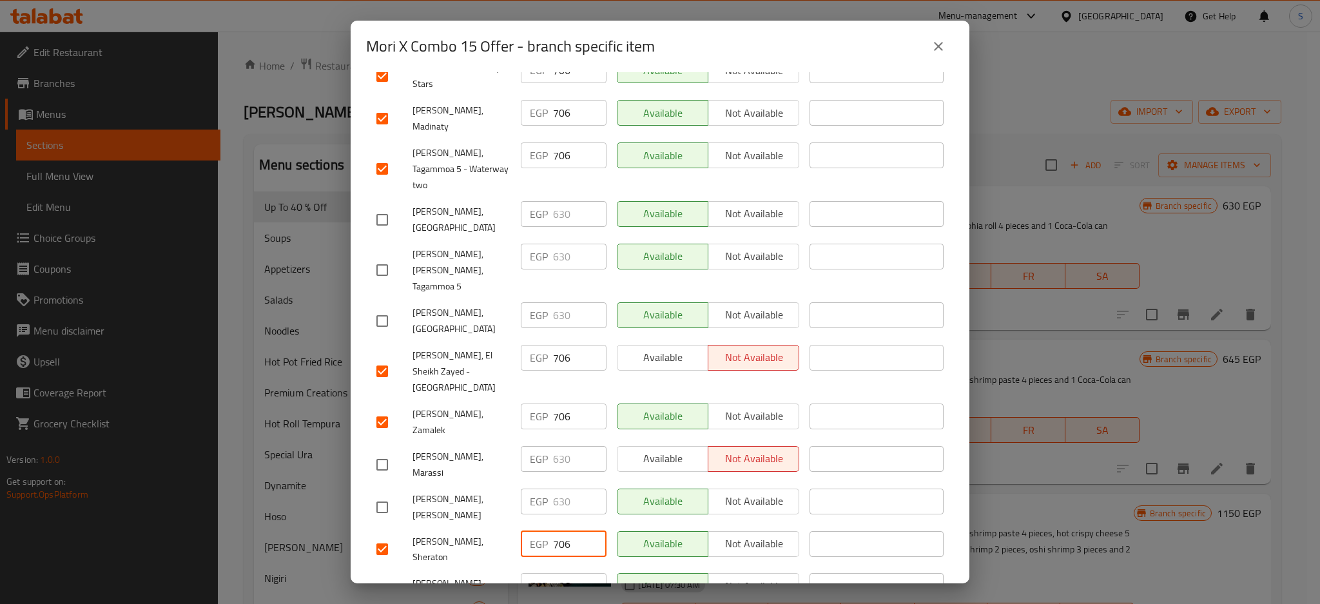
type input "706"
click at [948, 299] on div "Mori X Combo 15 Offer Hot spicy lemon 3 pieces, crispy shrimp avocado 4 pieces,…" at bounding box center [660, 327] width 619 height 511
click at [385, 494] on input "checkbox" at bounding box center [382, 507] width 27 height 27
checkbox input "true"
drag, startPoint x: 558, startPoint y: 328, endPoint x: 573, endPoint y: 329, distance: 14.8
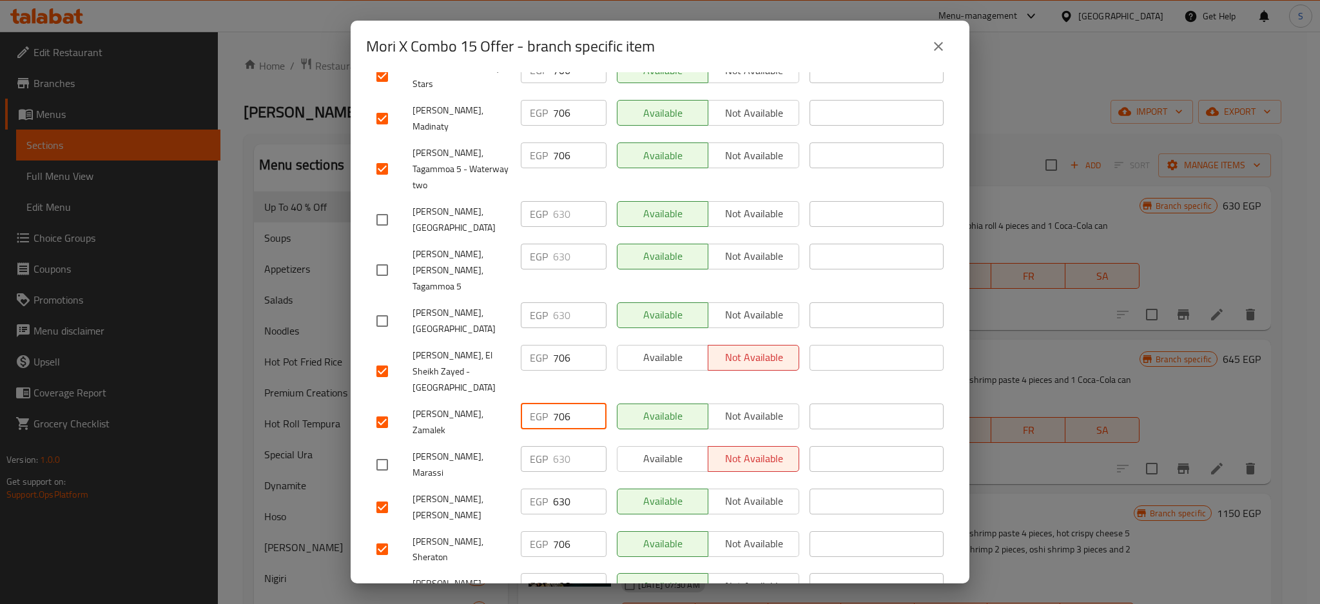
click at [573, 404] on input "706" at bounding box center [580, 417] width 54 height 26
click at [554, 489] on input "630" at bounding box center [580, 502] width 54 height 26
paste input "06"
drag, startPoint x: 564, startPoint y: 391, endPoint x: 549, endPoint y: 388, distance: 14.4
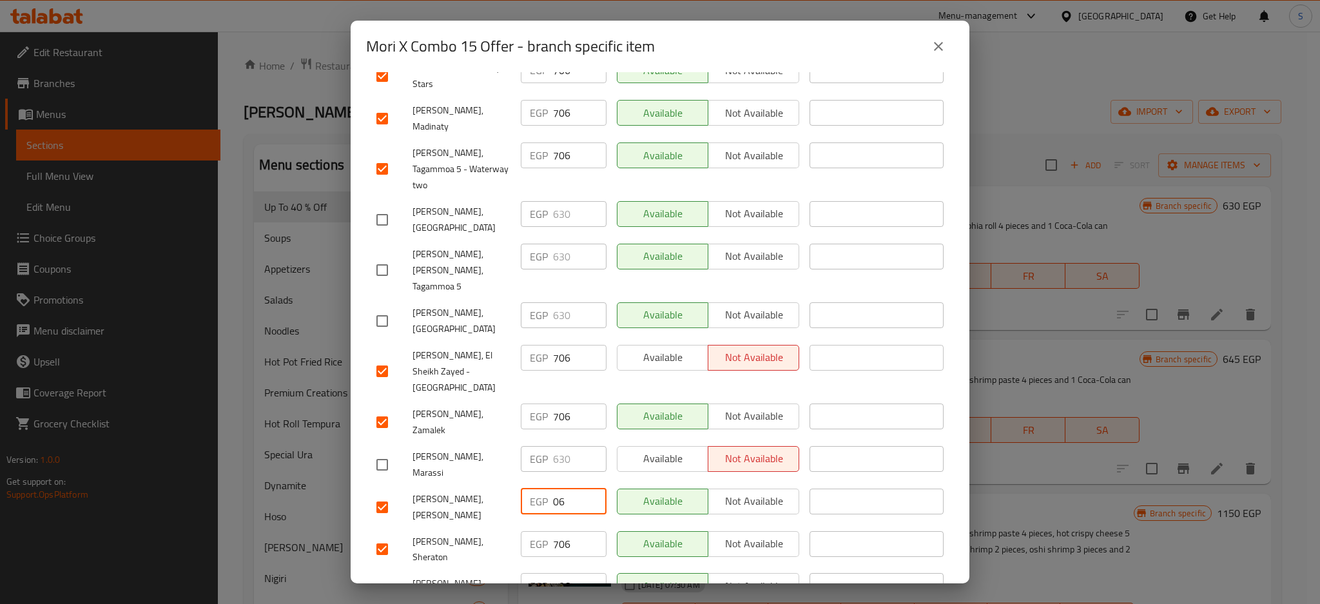
click at [553, 489] on input "06" at bounding box center [580, 502] width 54 height 26
type input "706"
click at [941, 349] on div "Mori X Combo 15 Offer Hot spicy lemon 3 pieces, crispy shrimp avocado 4 pieces,…" at bounding box center [660, 327] width 619 height 511
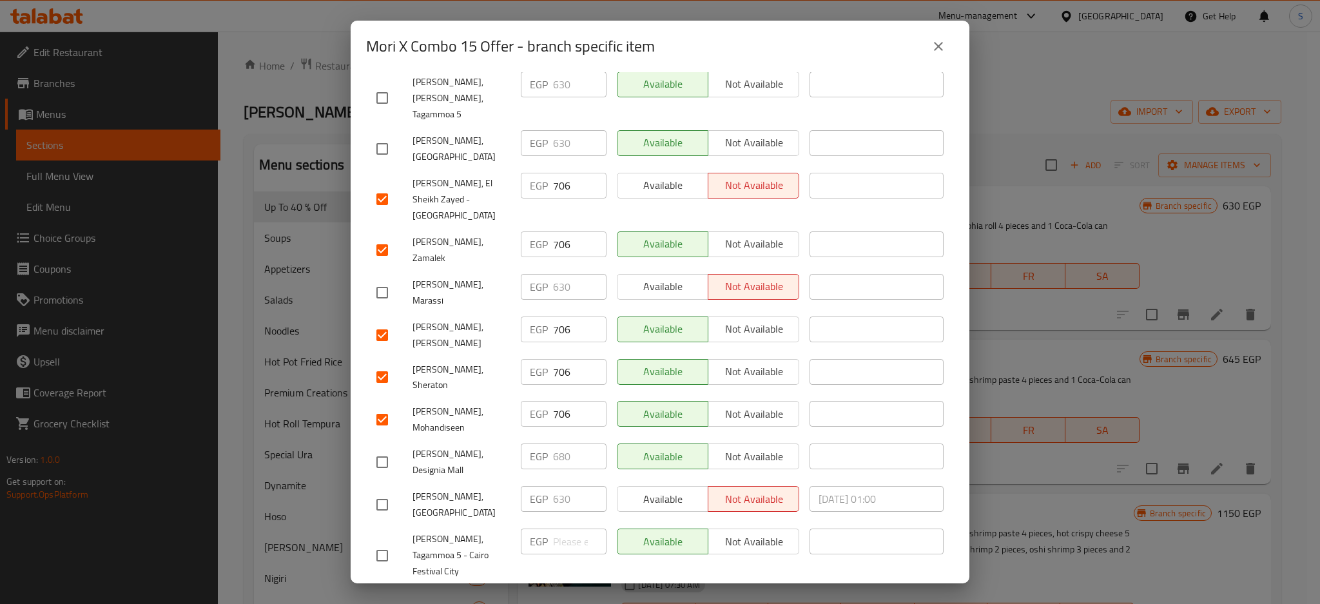
click at [385, 491] on input "checkbox" at bounding box center [382, 504] width 27 height 27
checkbox input "true"
click at [558, 486] on input "630" at bounding box center [580, 499] width 54 height 26
type input "706"
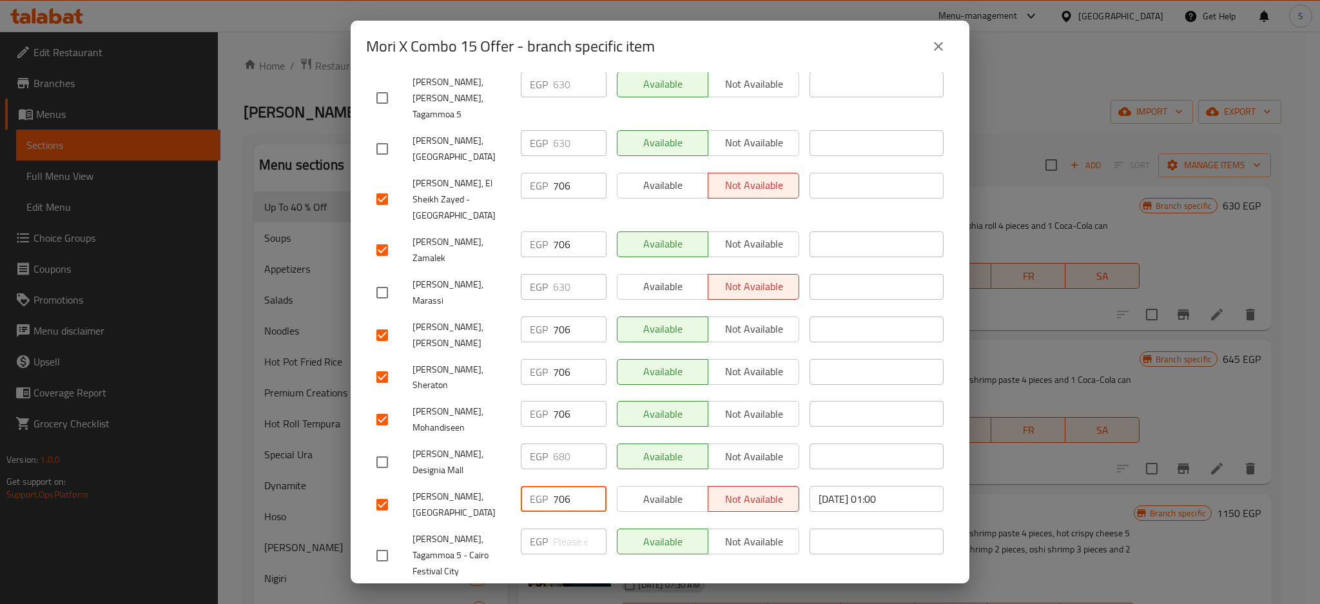
click at [946, 299] on div "Mori X Combo 15 Offer Hot spicy lemon 3 pieces, crispy shrimp avocado 4 pieces,…" at bounding box center [660, 327] width 619 height 511
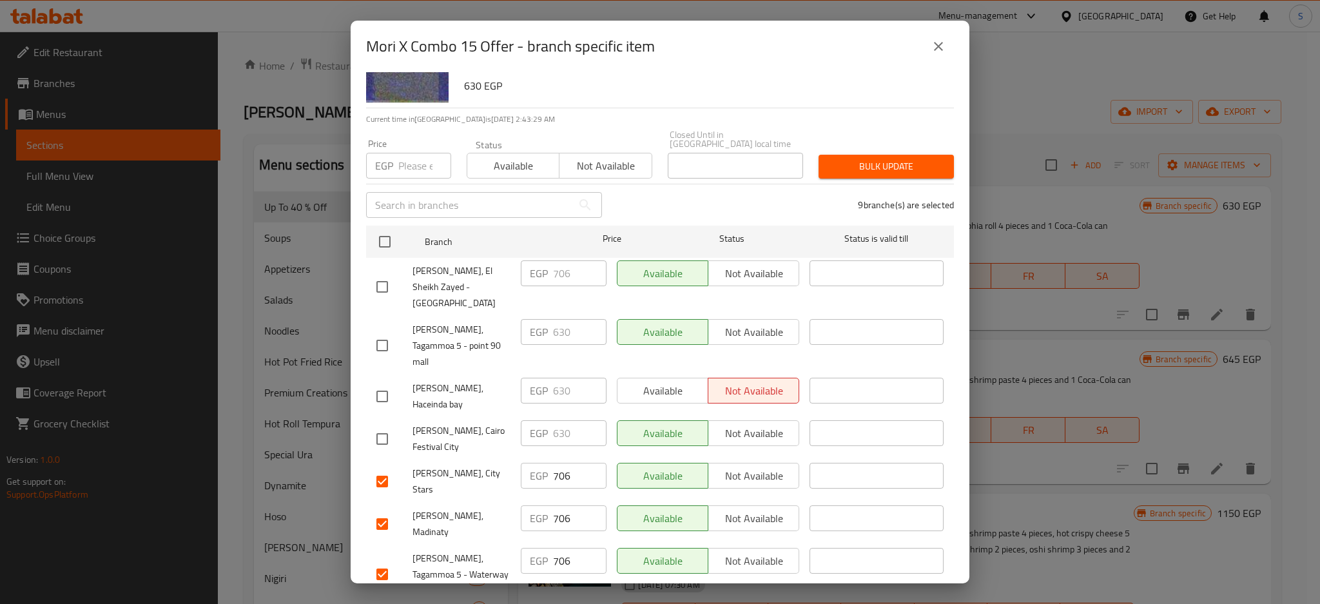
click at [382, 332] on input "checkbox" at bounding box center [382, 345] width 27 height 27
checkbox input "true"
click at [559, 325] on input "630" at bounding box center [580, 332] width 54 height 26
click at [562, 319] on input "630" at bounding box center [580, 332] width 54 height 26
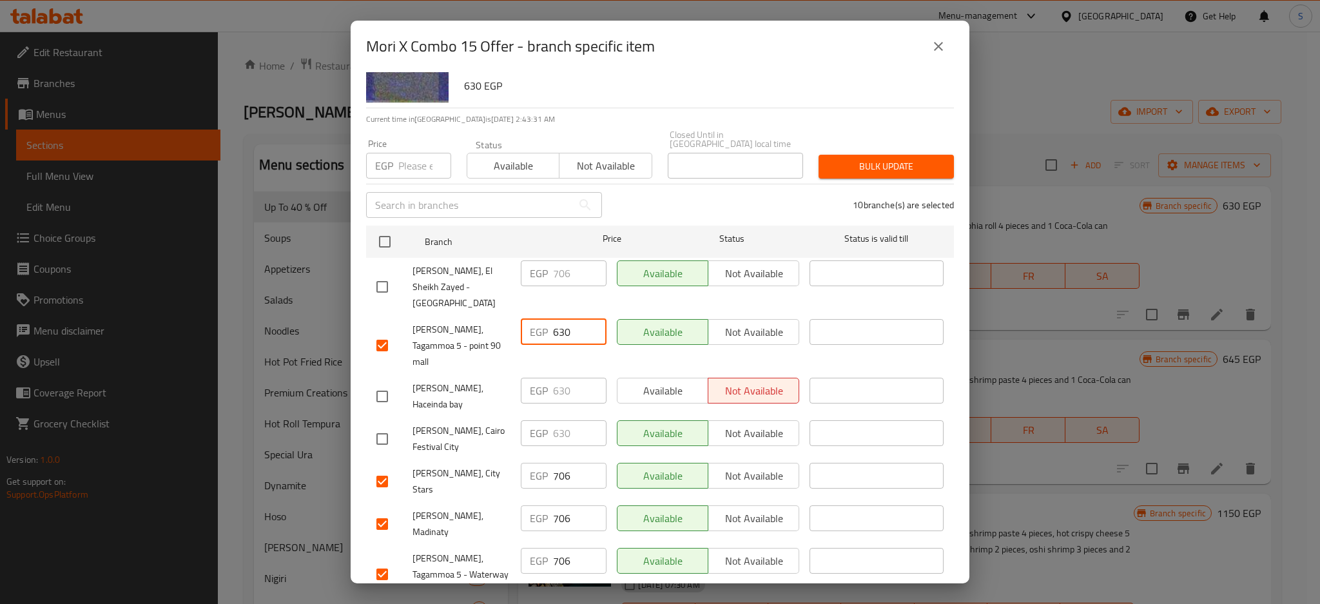
click at [562, 319] on input "630" at bounding box center [580, 332] width 54 height 26
type input "706"
click at [945, 281] on div "Mori X Combo 15 Offer Hot spicy lemon 3 pieces, crispy shrimp avocado 4 pieces,…" at bounding box center [660, 327] width 619 height 511
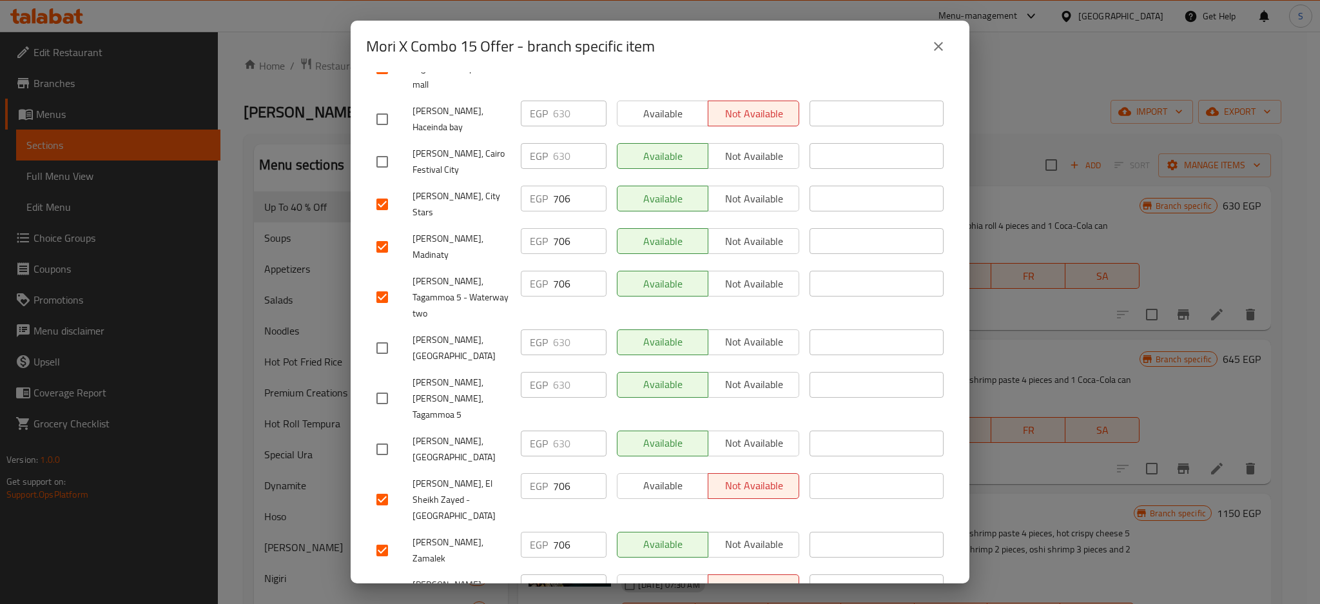
click at [384, 385] on input "checkbox" at bounding box center [382, 398] width 27 height 27
checkbox input "true"
click at [556, 372] on input "630" at bounding box center [580, 385] width 54 height 26
type input "706"
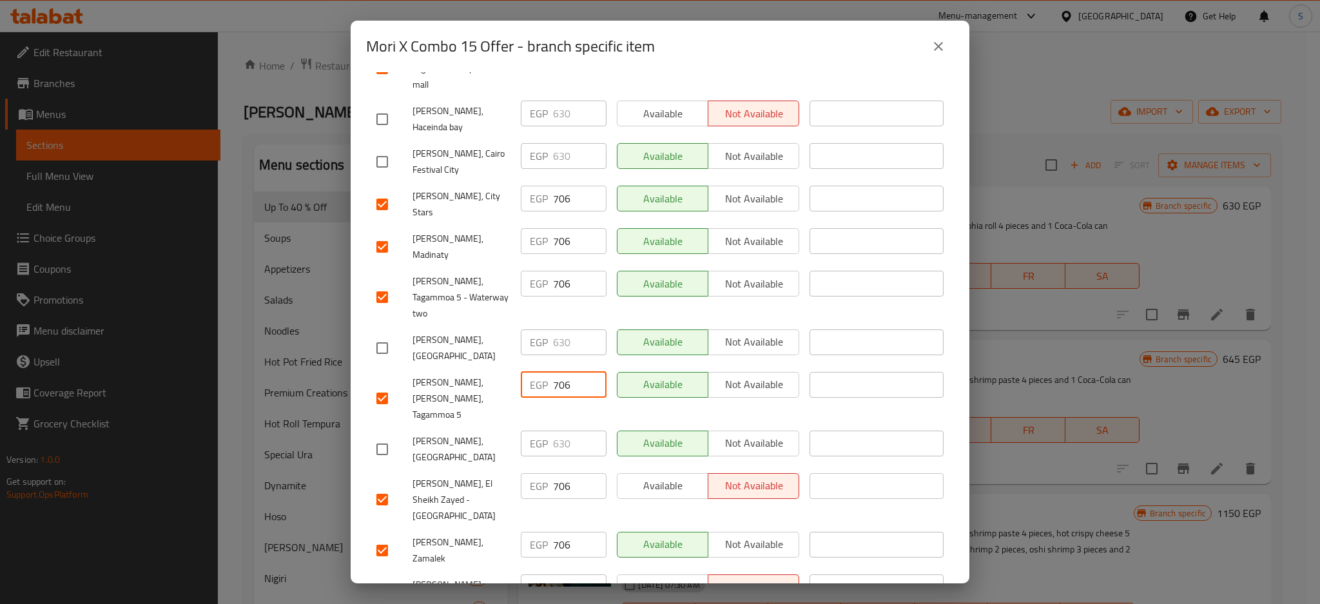
click at [946, 304] on div "Mori X Combo 15 Offer Hot spicy lemon 3 pieces, crispy shrimp avocado 4 pieces,…" at bounding box center [660, 327] width 619 height 511
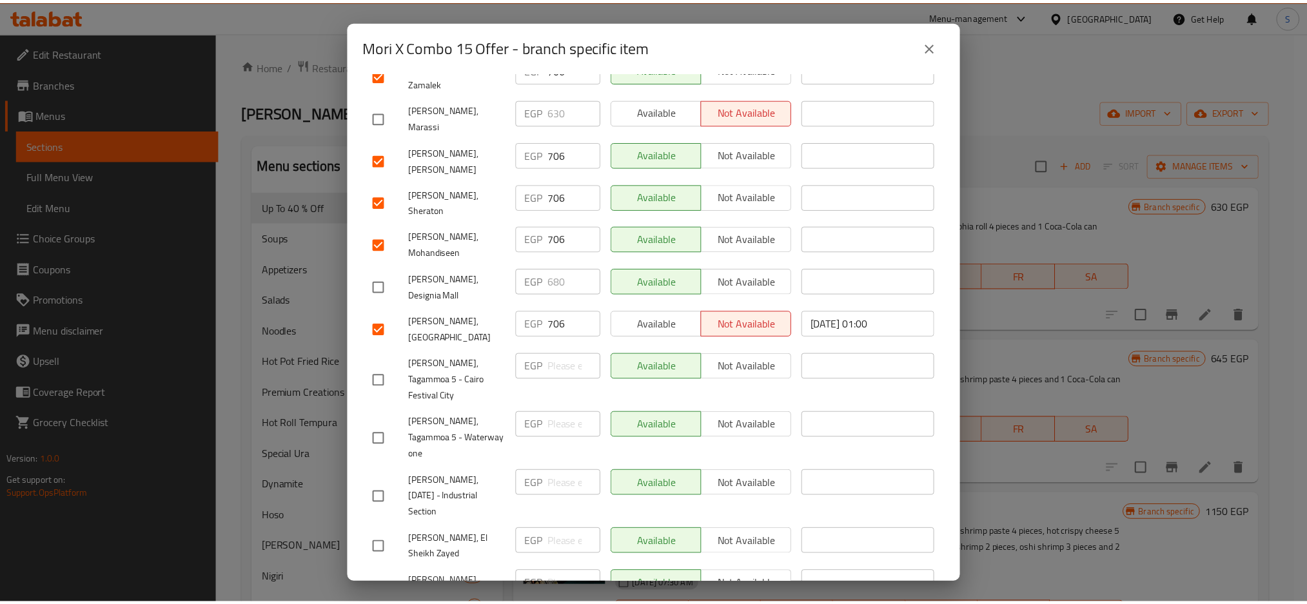
scroll to position [1117, 0]
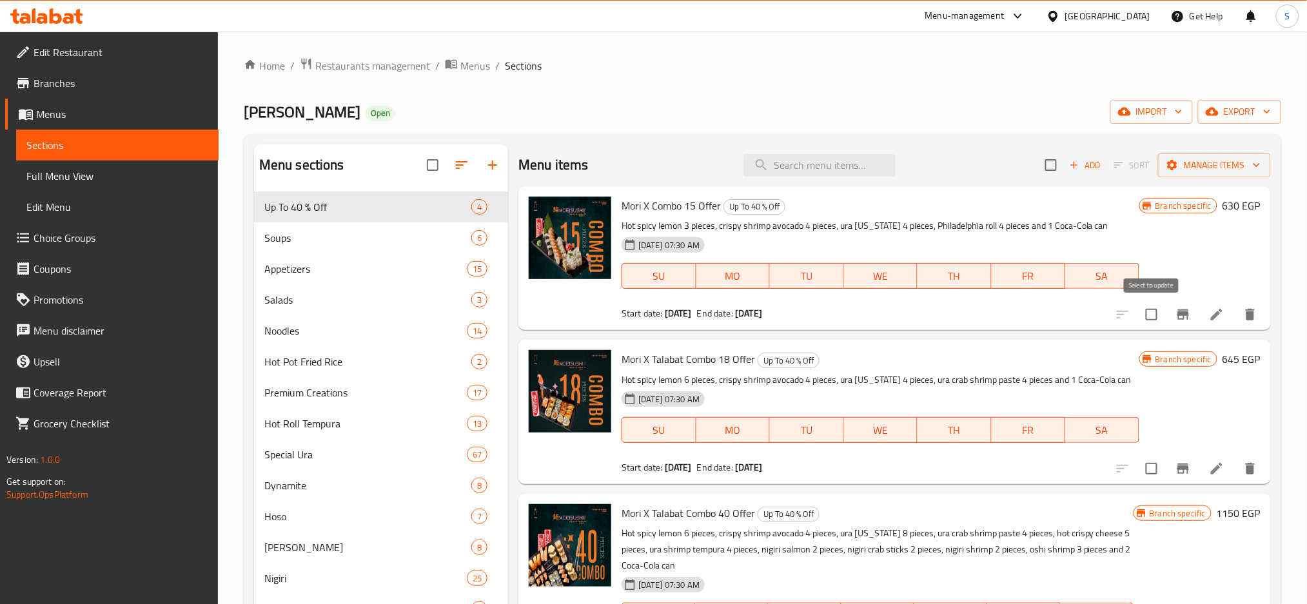
click at [1154, 320] on input "checkbox" at bounding box center [1151, 314] width 27 height 27
checkbox input "false"
click at [1214, 315] on icon at bounding box center [1216, 314] width 15 height 15
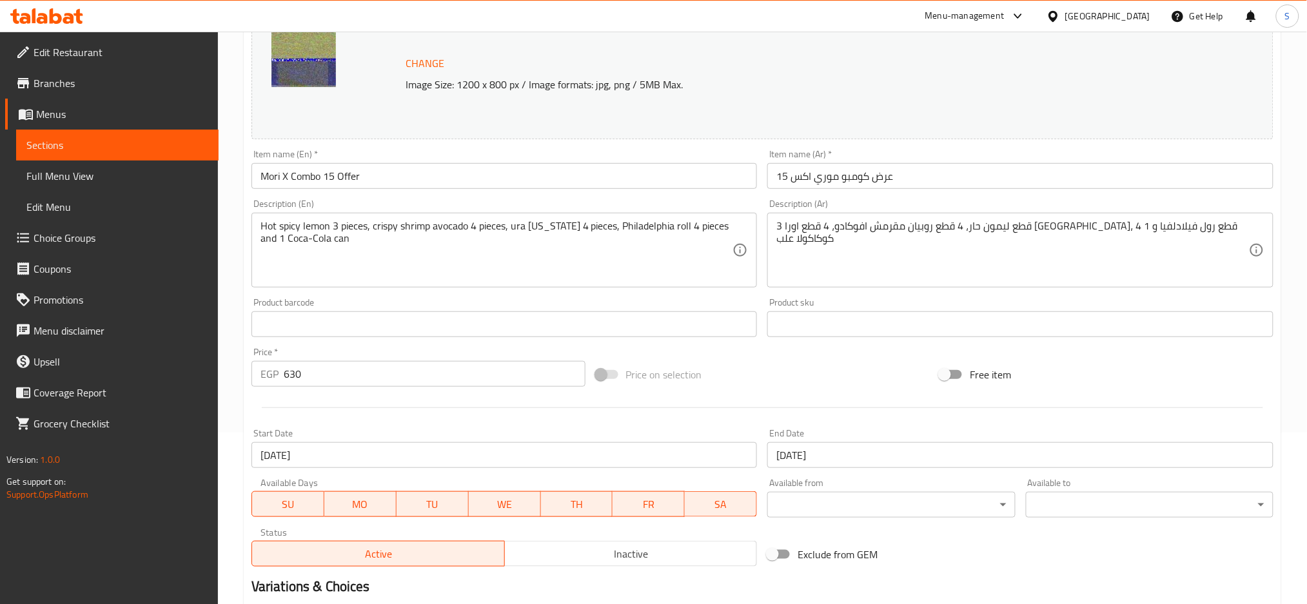
scroll to position [324, 0]
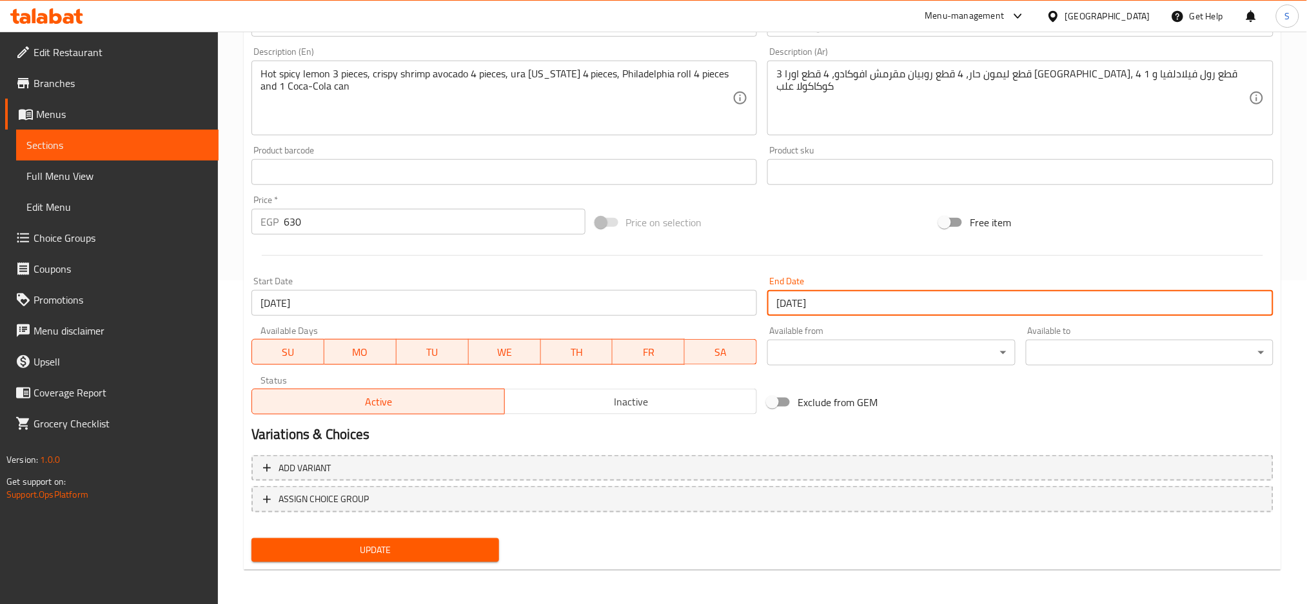
click at [867, 299] on input "01-01-2026" at bounding box center [1020, 303] width 506 height 26
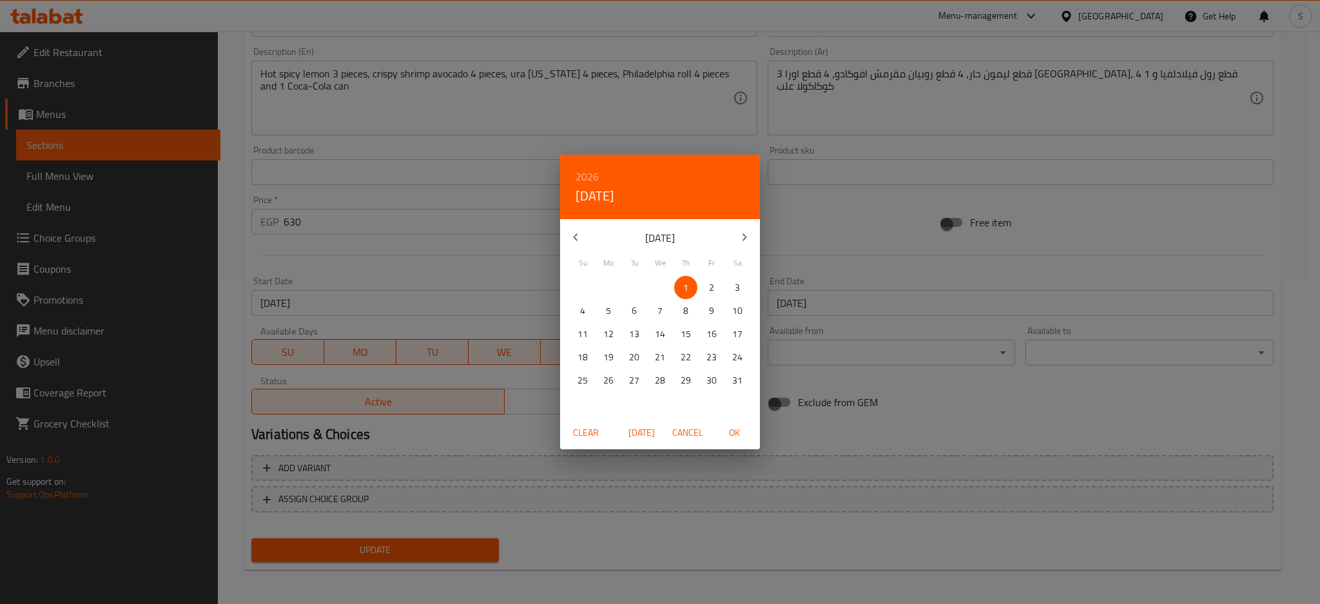
click at [587, 173] on h6 "2026" at bounding box center [587, 177] width 23 height 18
click at [648, 292] on div "2027" at bounding box center [660, 298] width 200 height 26
click at [712, 288] on p "1" at bounding box center [711, 288] width 5 height 16
click at [756, 433] on div "Clear Today Cancel OK" at bounding box center [660, 433] width 200 height 34
click at [730, 434] on span "OK" at bounding box center [734, 433] width 31 height 16
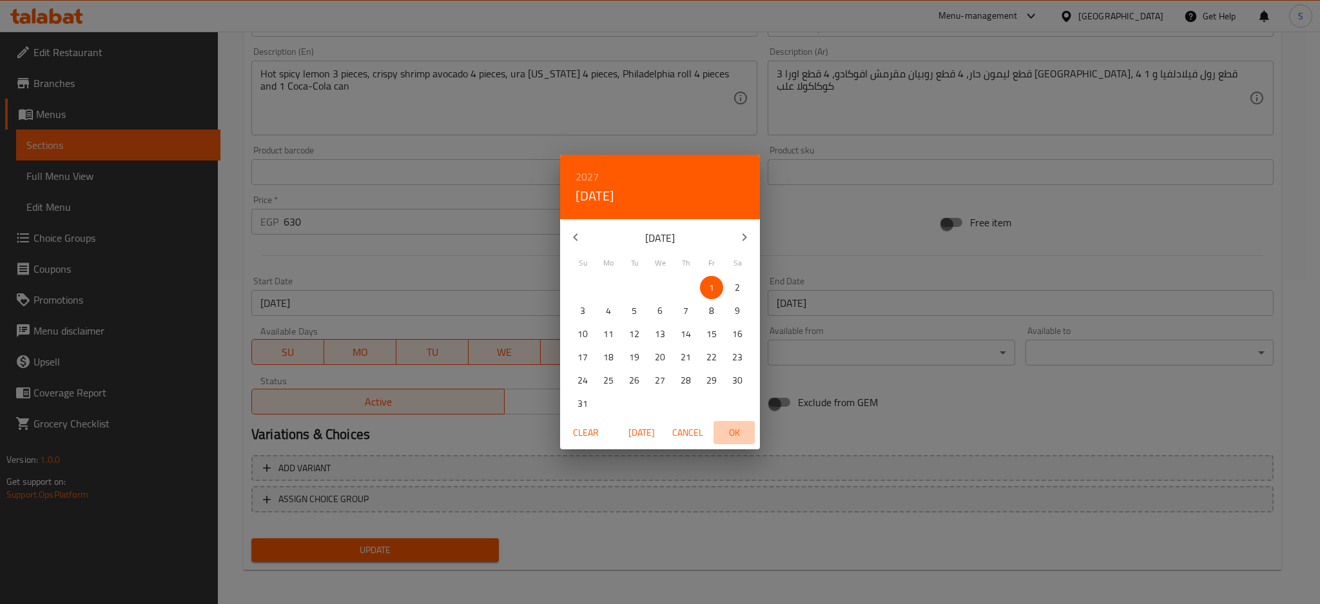
type input "[DATE]"
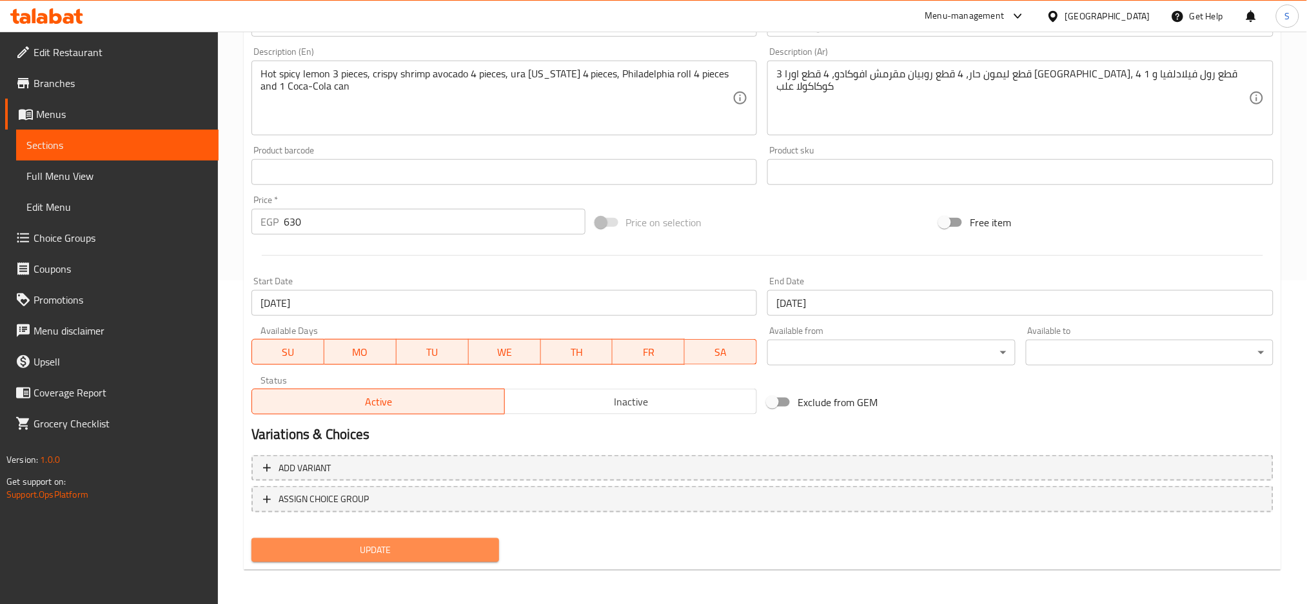
click at [450, 556] on span "Update" at bounding box center [375, 550] width 227 height 16
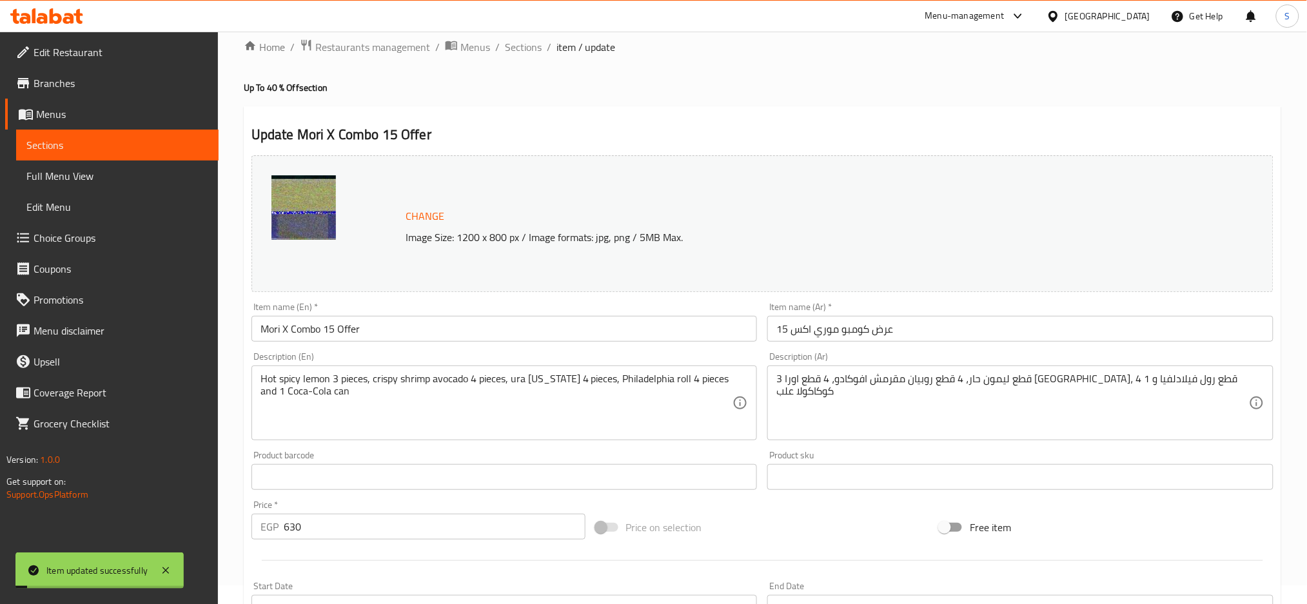
scroll to position [0, 0]
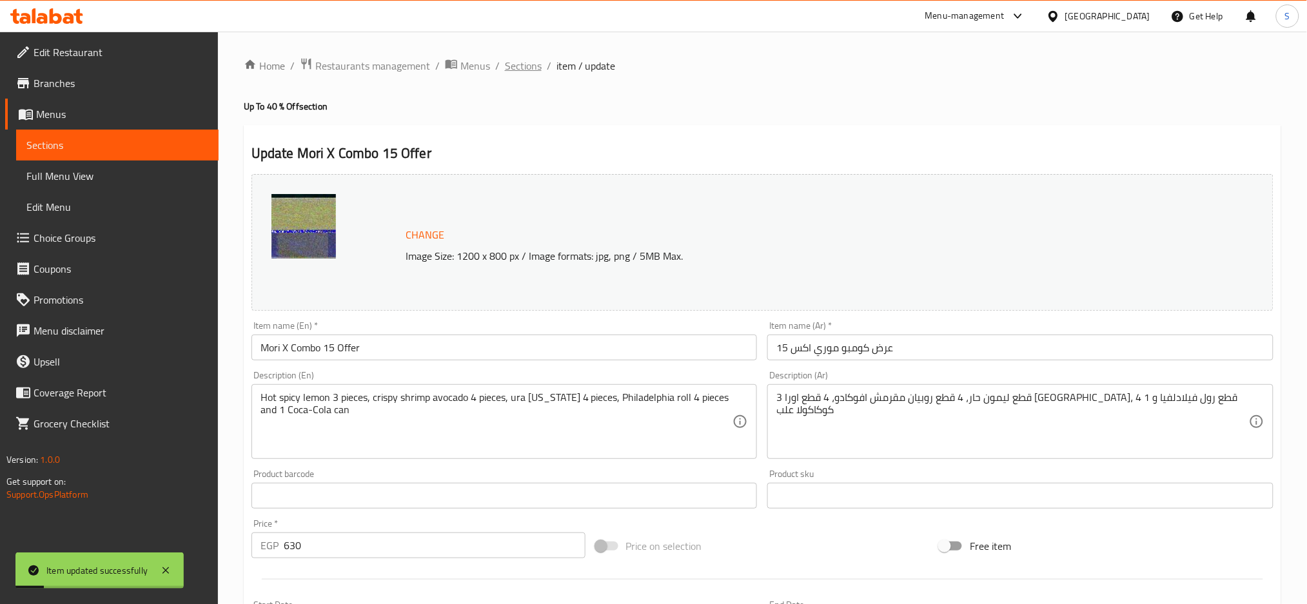
click at [533, 66] on span "Sections" at bounding box center [523, 65] width 37 height 15
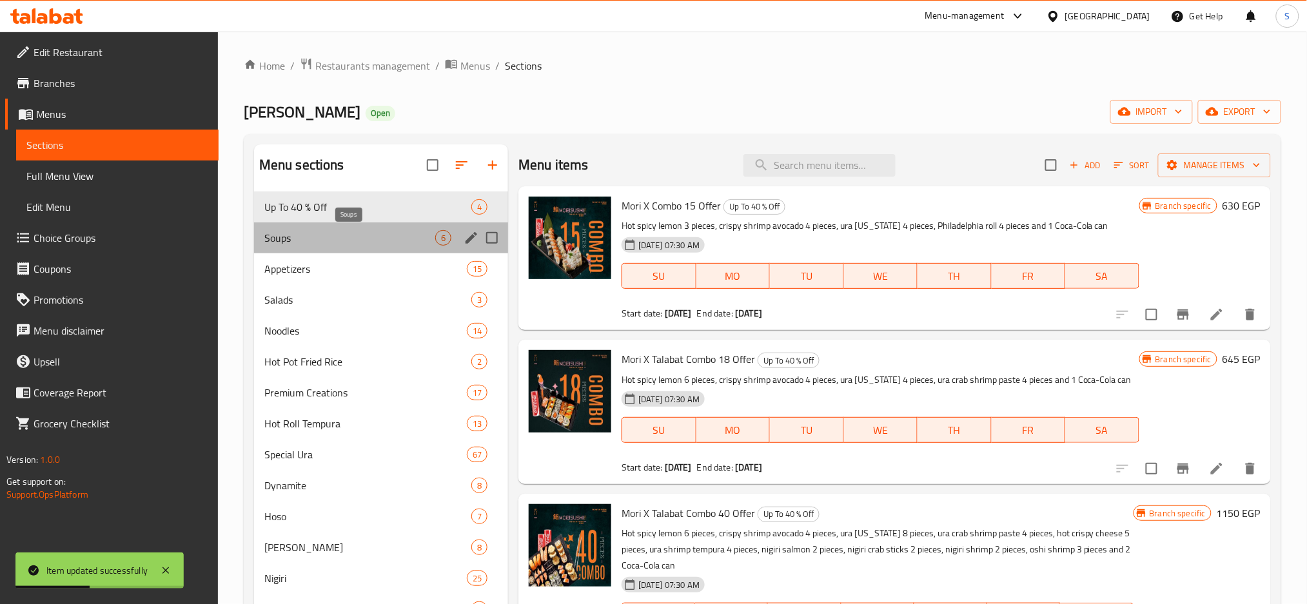
click at [382, 234] on span "Soups" at bounding box center [349, 237] width 171 height 15
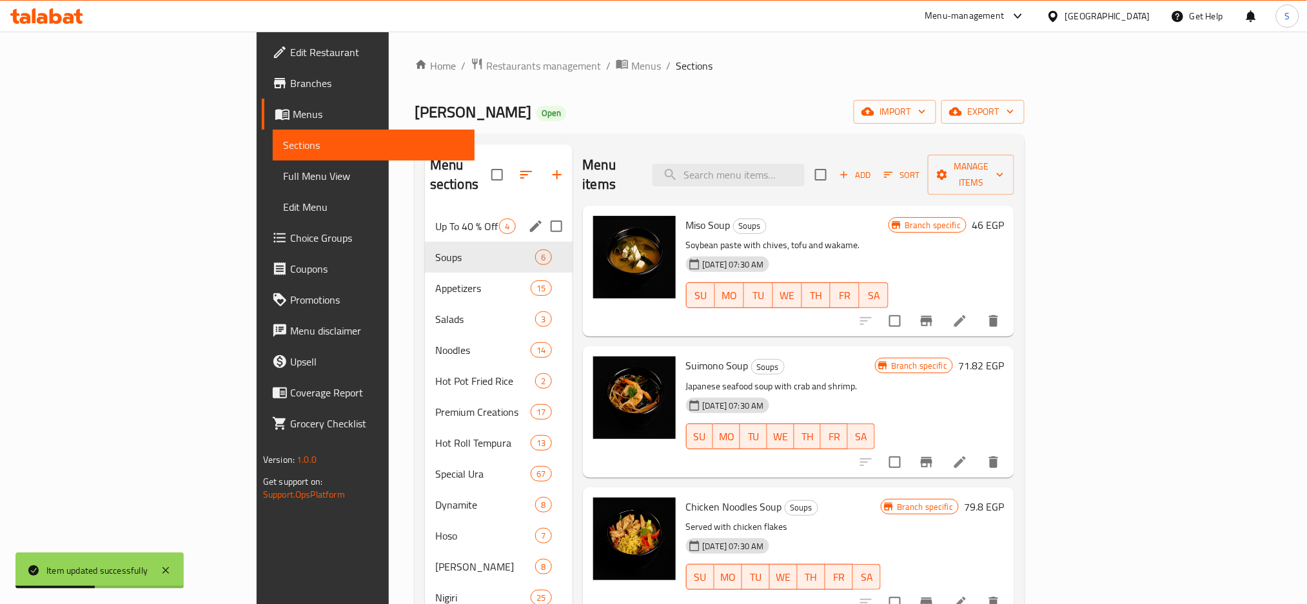
click at [425, 211] on div "Up To 40 % Off 4" at bounding box center [499, 226] width 148 height 31
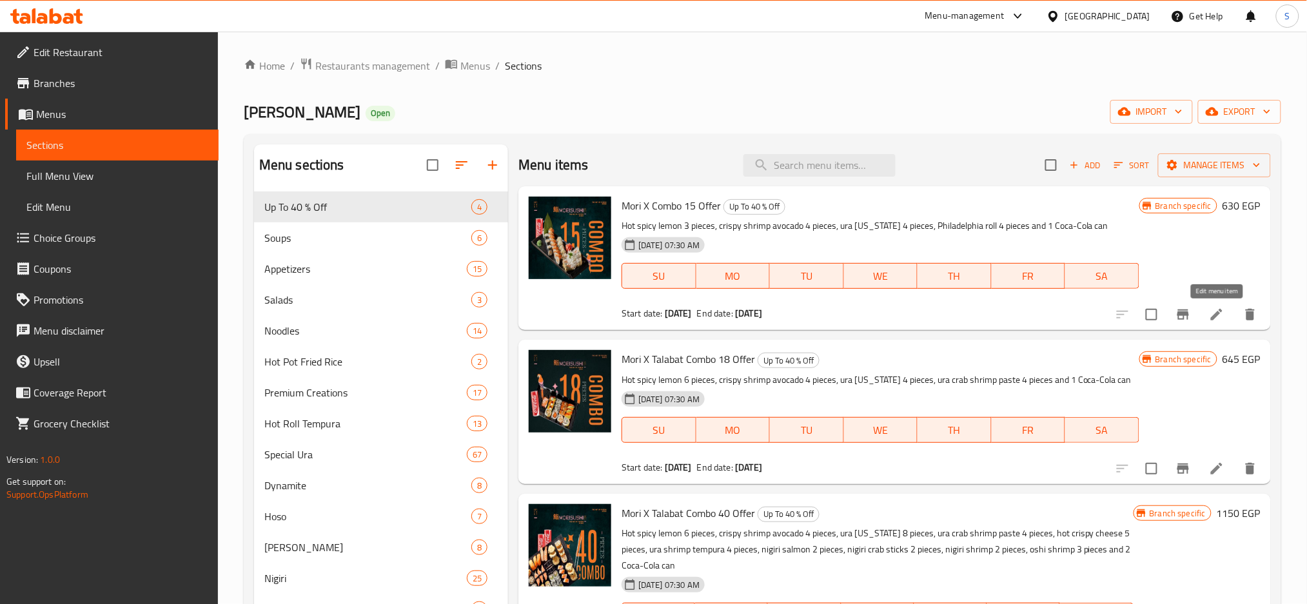
click at [1213, 317] on icon at bounding box center [1217, 315] width 12 height 12
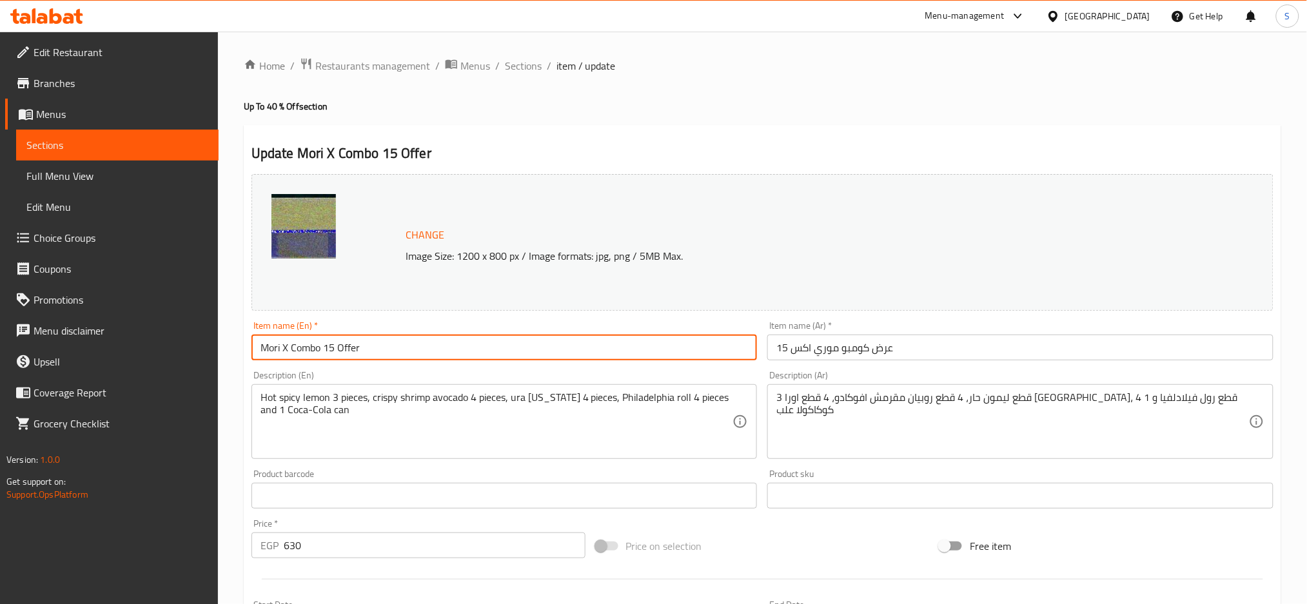
drag, startPoint x: 321, startPoint y: 348, endPoint x: 404, endPoint y: 348, distance: 83.2
click at [404, 348] on input "Mori X Combo 15 Offer" at bounding box center [504, 348] width 506 height 26
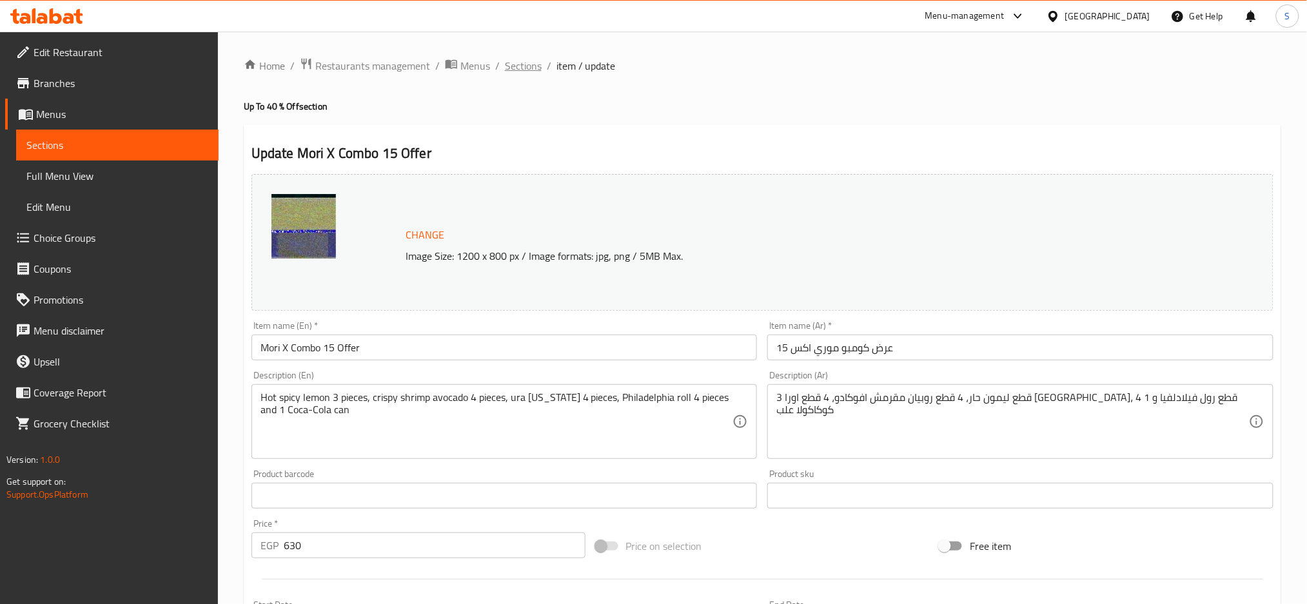
click at [528, 68] on span "Sections" at bounding box center [523, 65] width 37 height 15
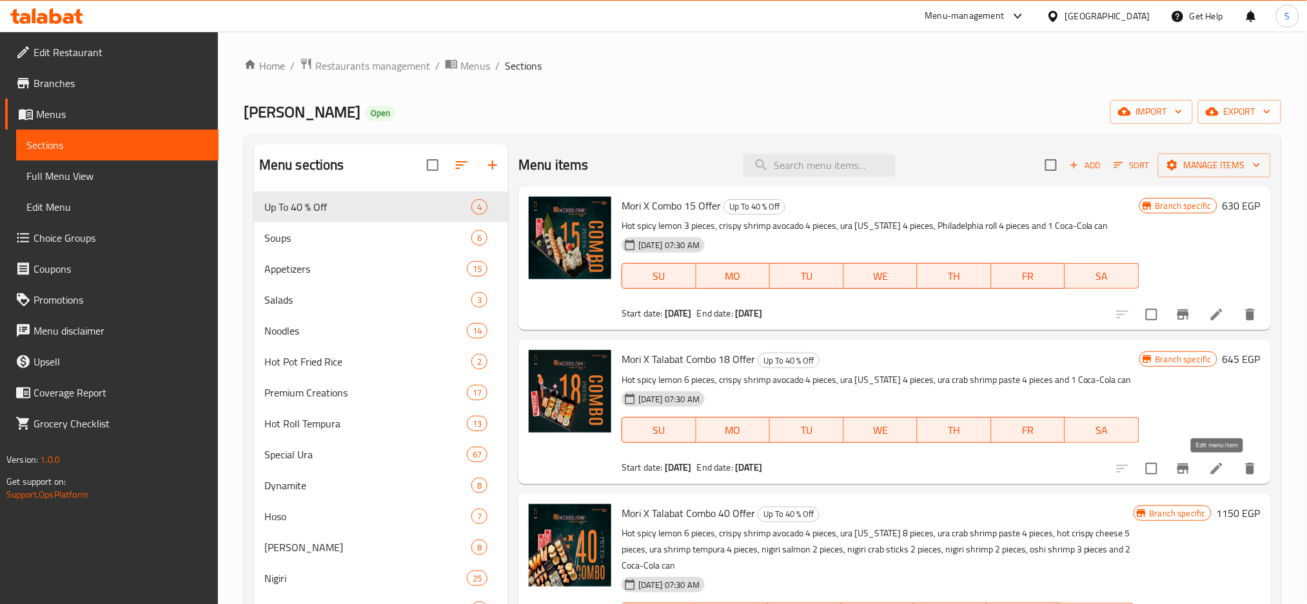
click at [1214, 471] on icon at bounding box center [1217, 469] width 12 height 12
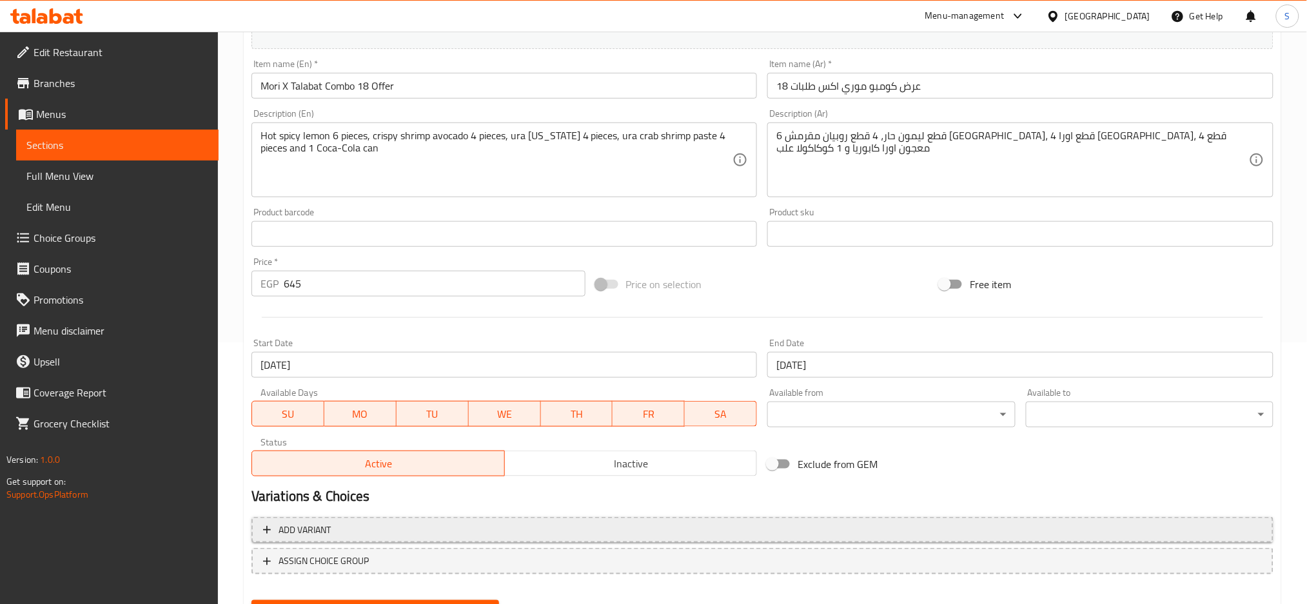
scroll to position [324, 0]
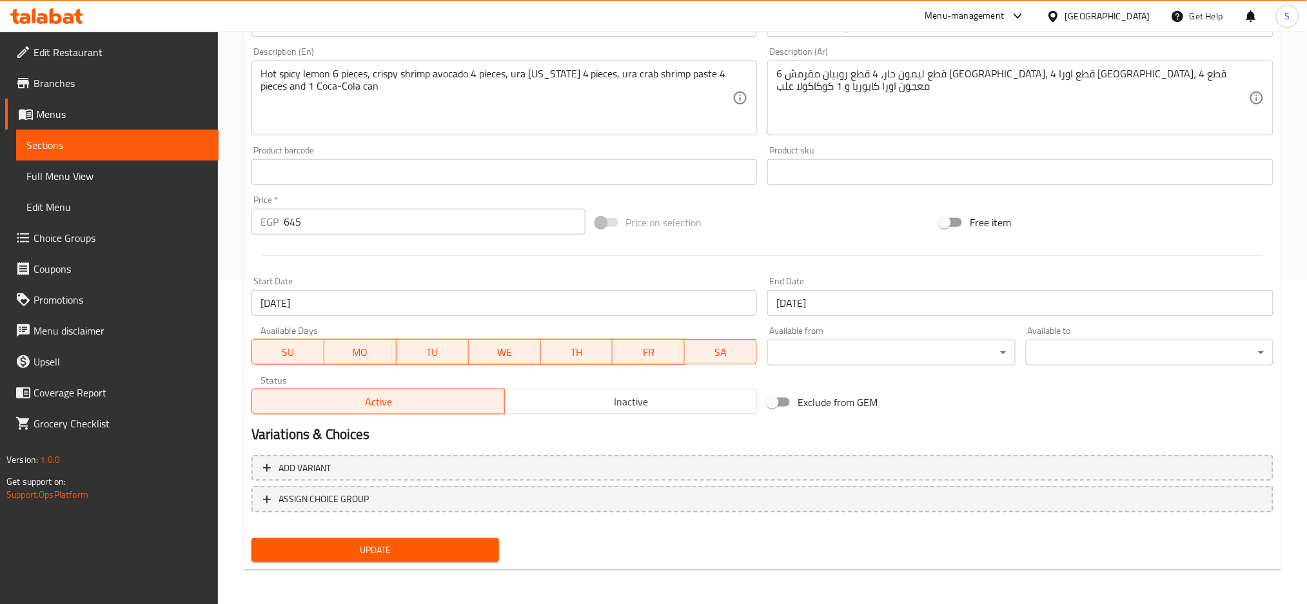
click at [893, 308] on input "01-01-2026" at bounding box center [1020, 303] width 506 height 26
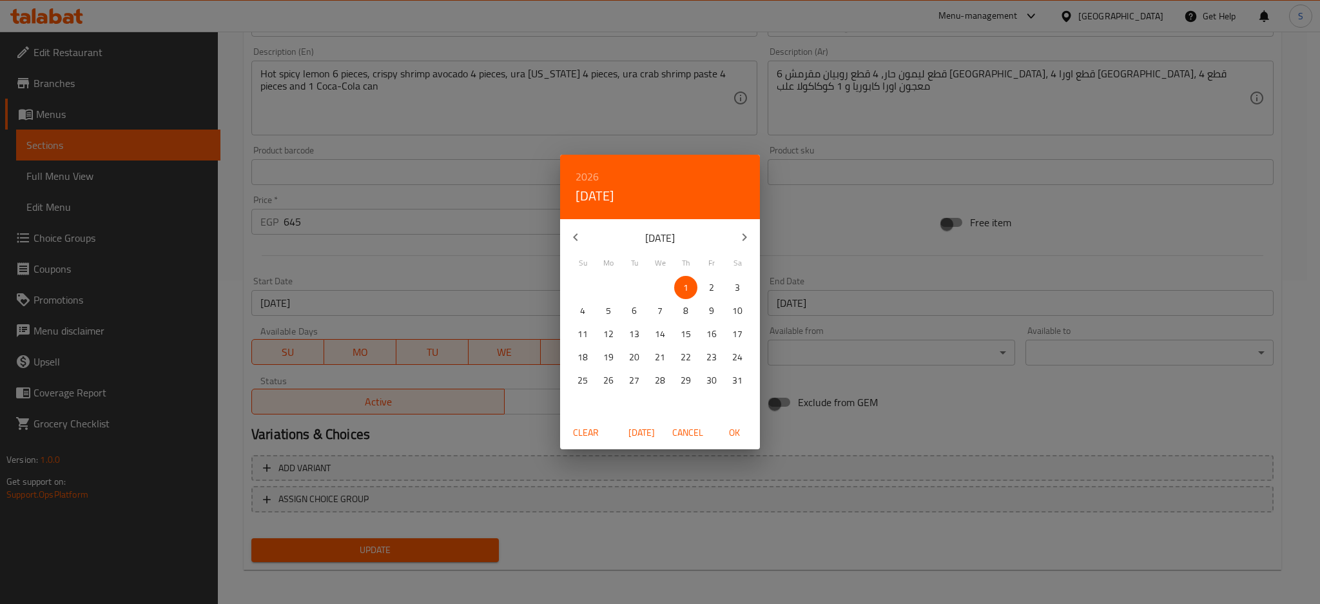
click at [584, 175] on h6 "2026" at bounding box center [587, 177] width 23 height 18
click at [656, 292] on div "2027" at bounding box center [660, 298] width 200 height 26
click at [741, 427] on span "OK" at bounding box center [734, 433] width 31 height 16
type input "[DATE]"
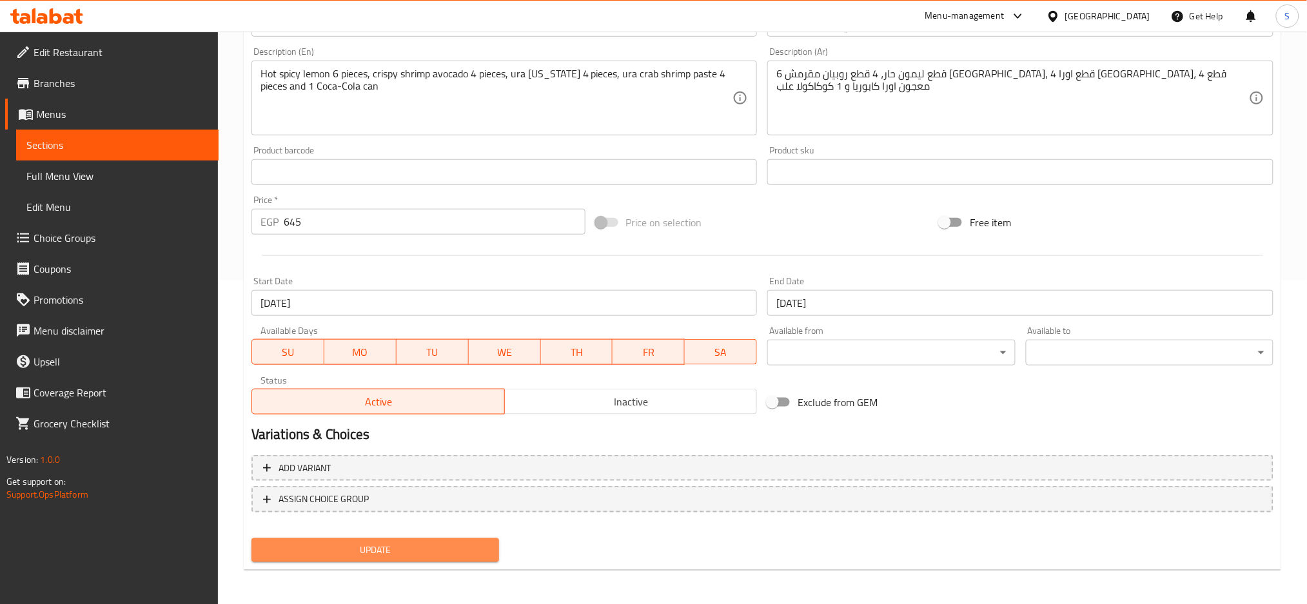
click at [466, 545] on span "Update" at bounding box center [375, 550] width 227 height 16
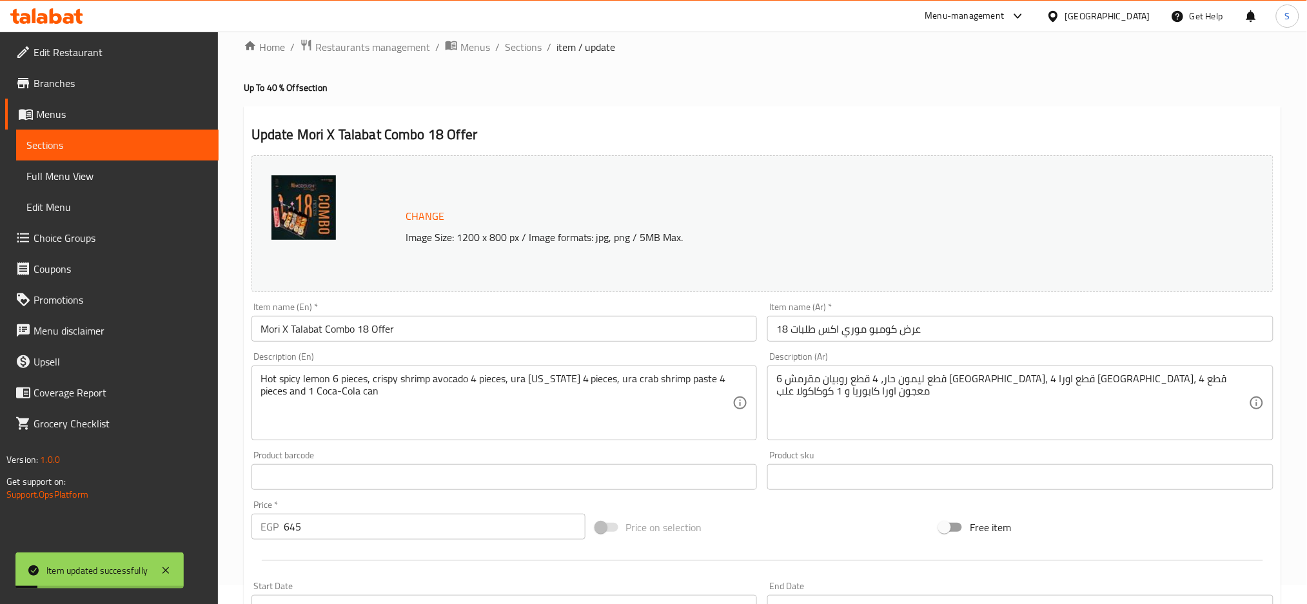
scroll to position [0, 0]
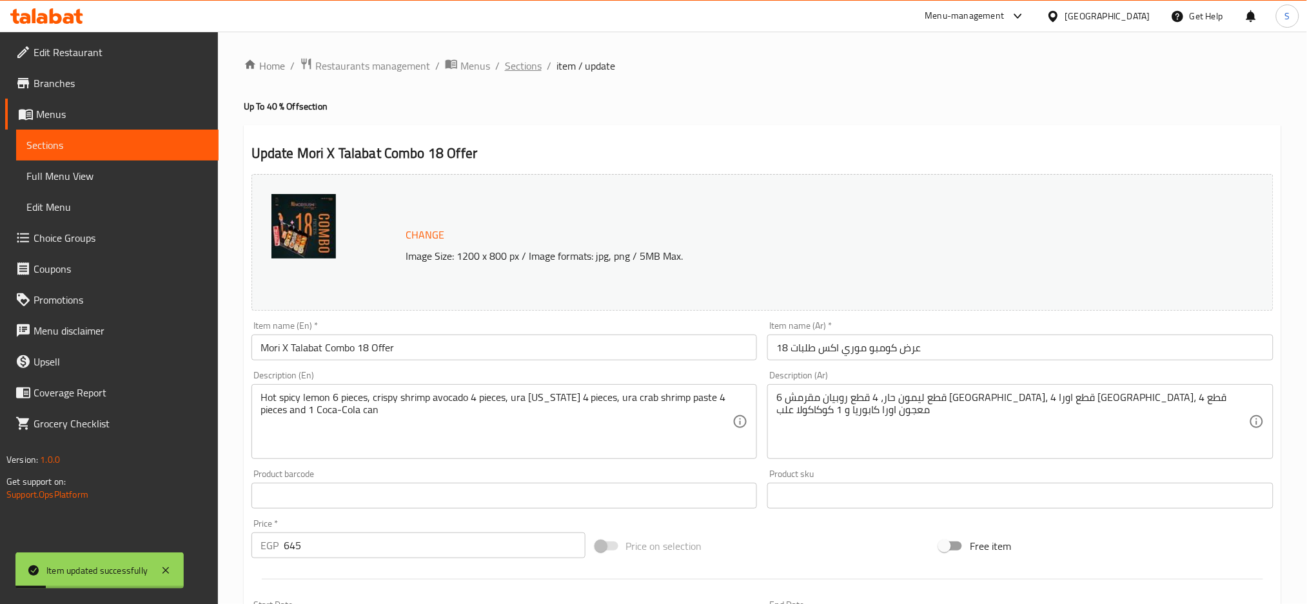
click at [525, 70] on span "Sections" at bounding box center [523, 65] width 37 height 15
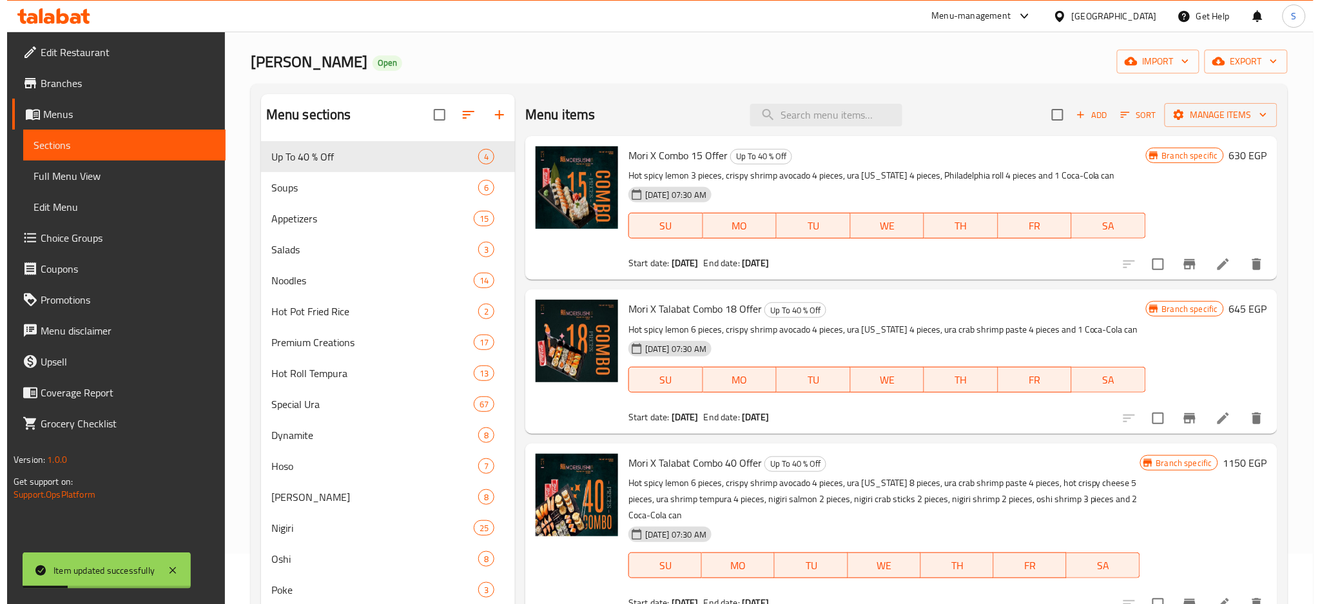
scroll to position [86, 0]
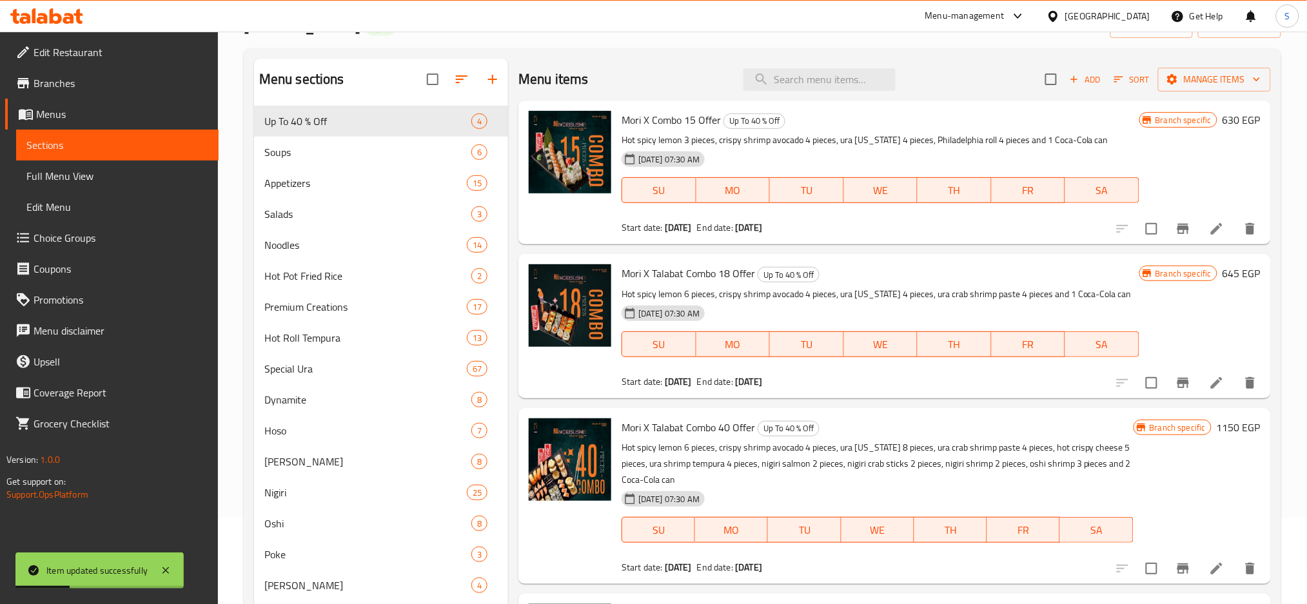
click at [1186, 381] on icon "Branch-specific-item" at bounding box center [1183, 383] width 12 height 10
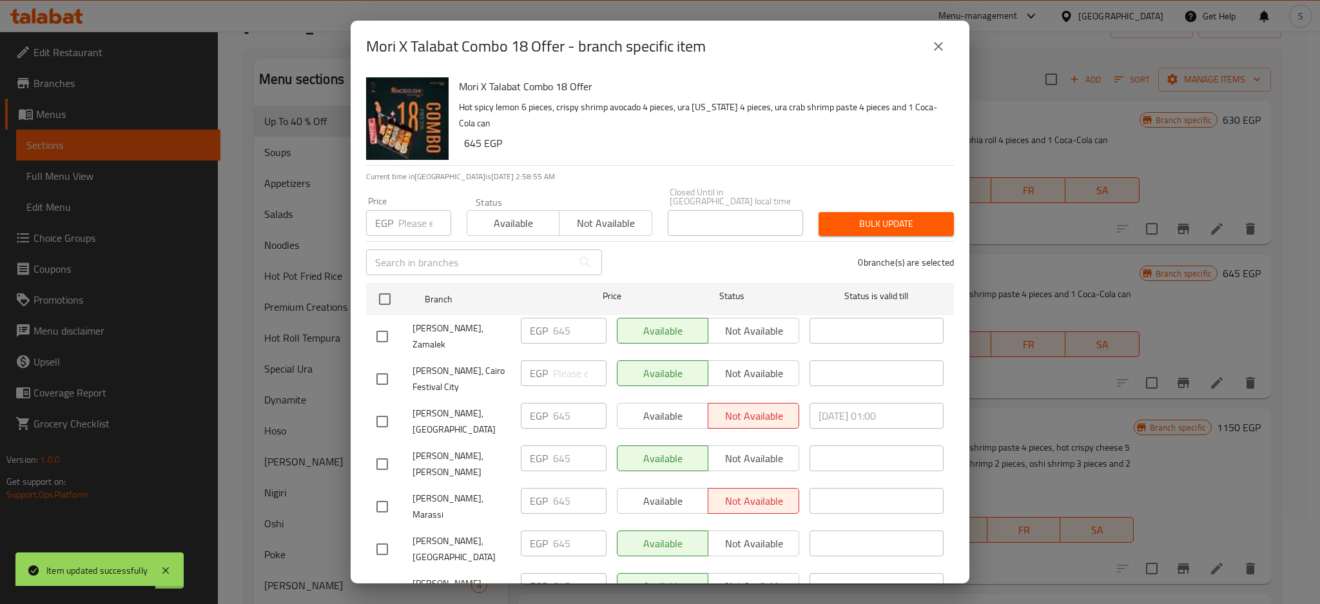
scroll to position [1117, 0]
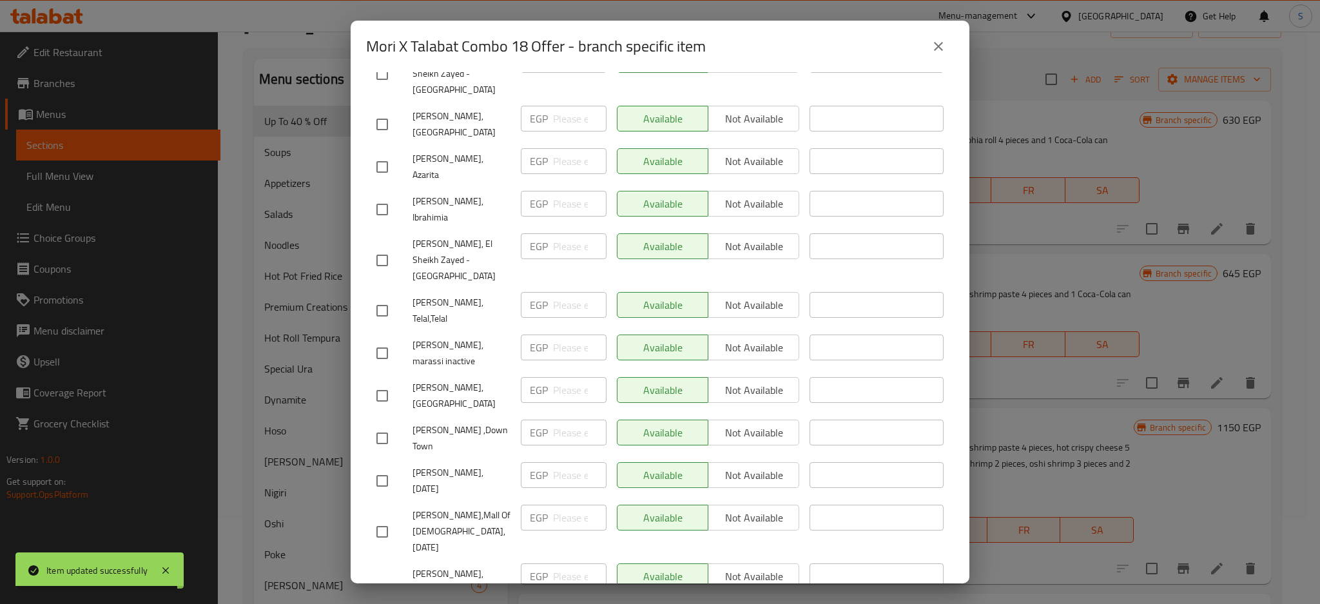
checkbox input "true"
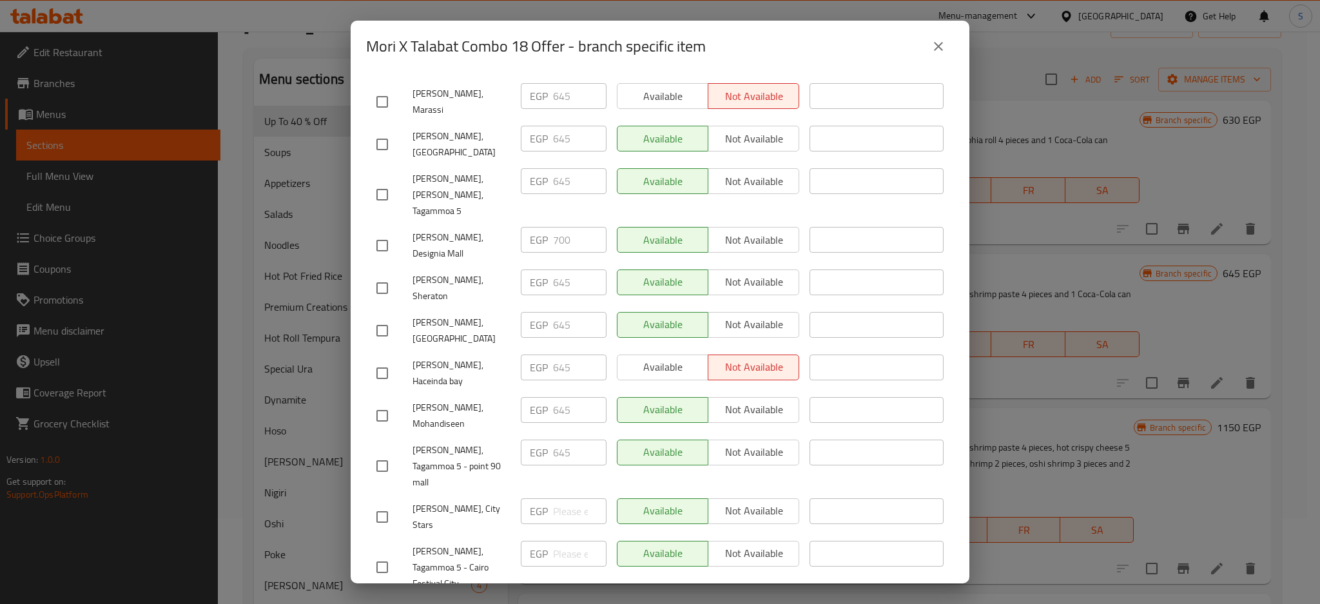
click at [385, 402] on input "checkbox" at bounding box center [382, 415] width 27 height 27
checkbox input "true"
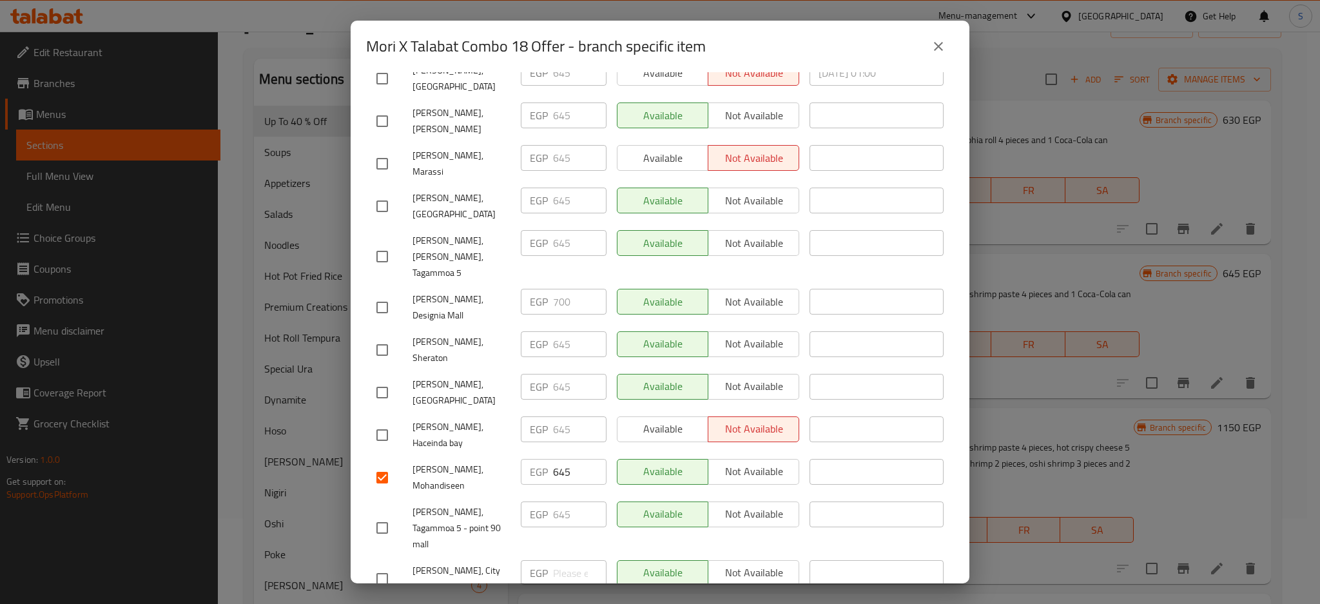
scroll to position [716, 0]
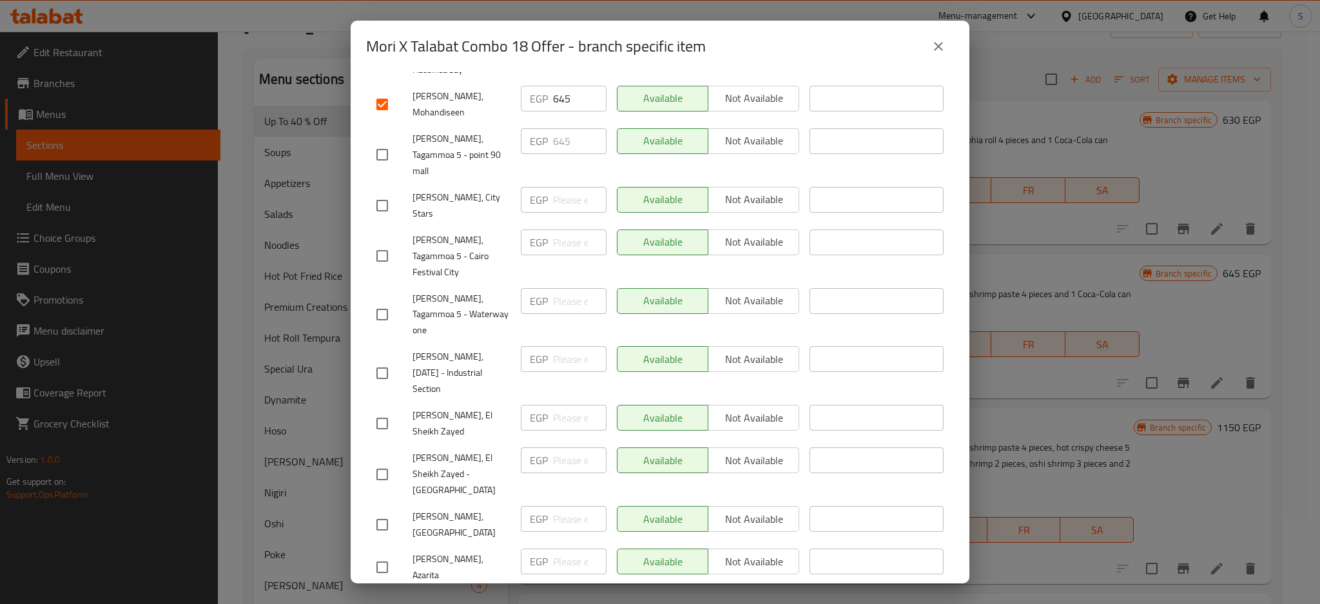
checkbox input "true"
click at [382, 192] on input "checkbox" at bounding box center [382, 205] width 27 height 27
checkbox input "true"
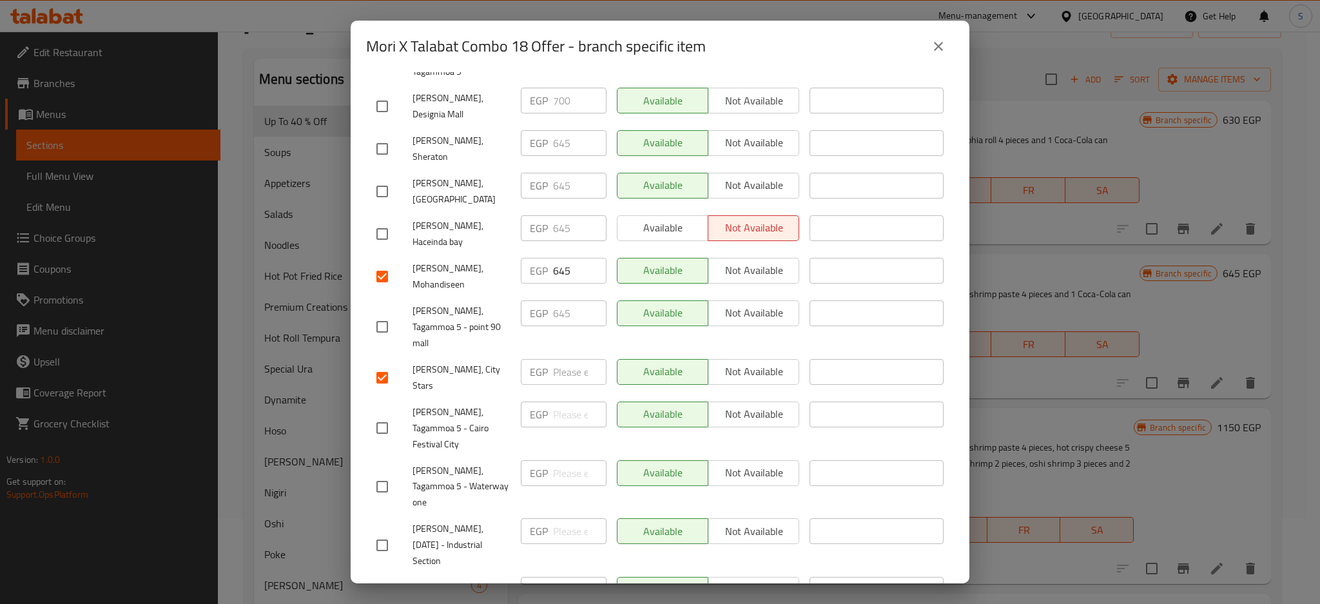
scroll to position [32, 0]
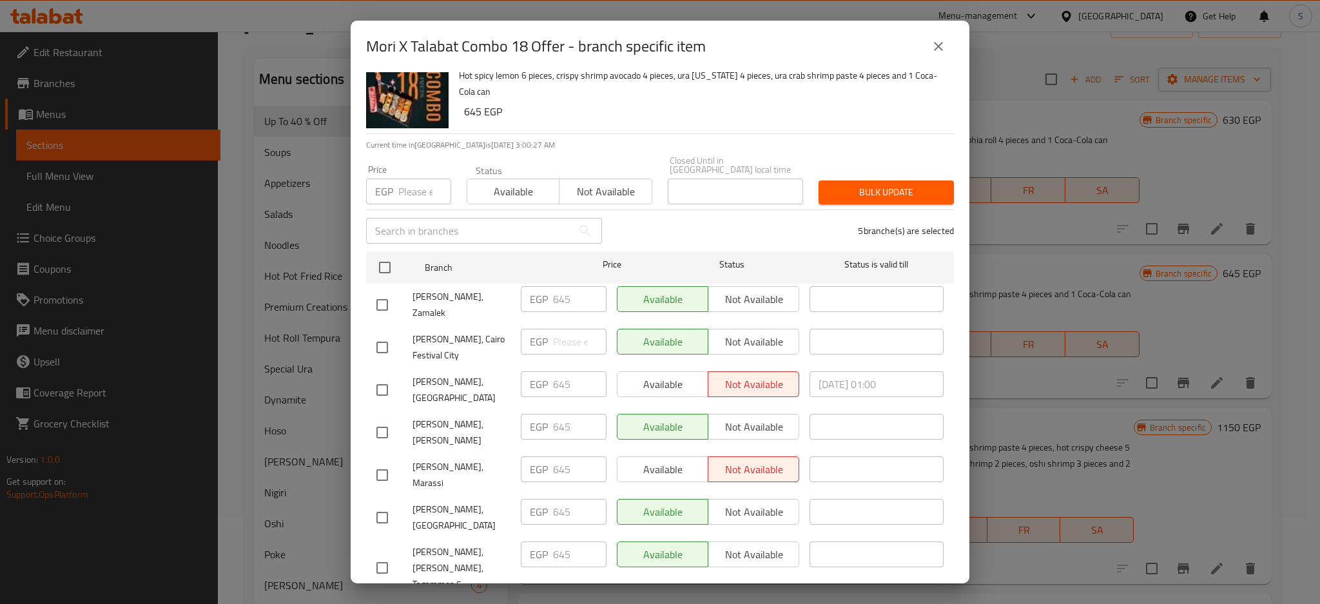
click at [382, 334] on input "checkbox" at bounding box center [382, 347] width 27 height 27
checkbox input "true"
click at [378, 293] on input "checkbox" at bounding box center [382, 304] width 27 height 27
checkbox input "true"
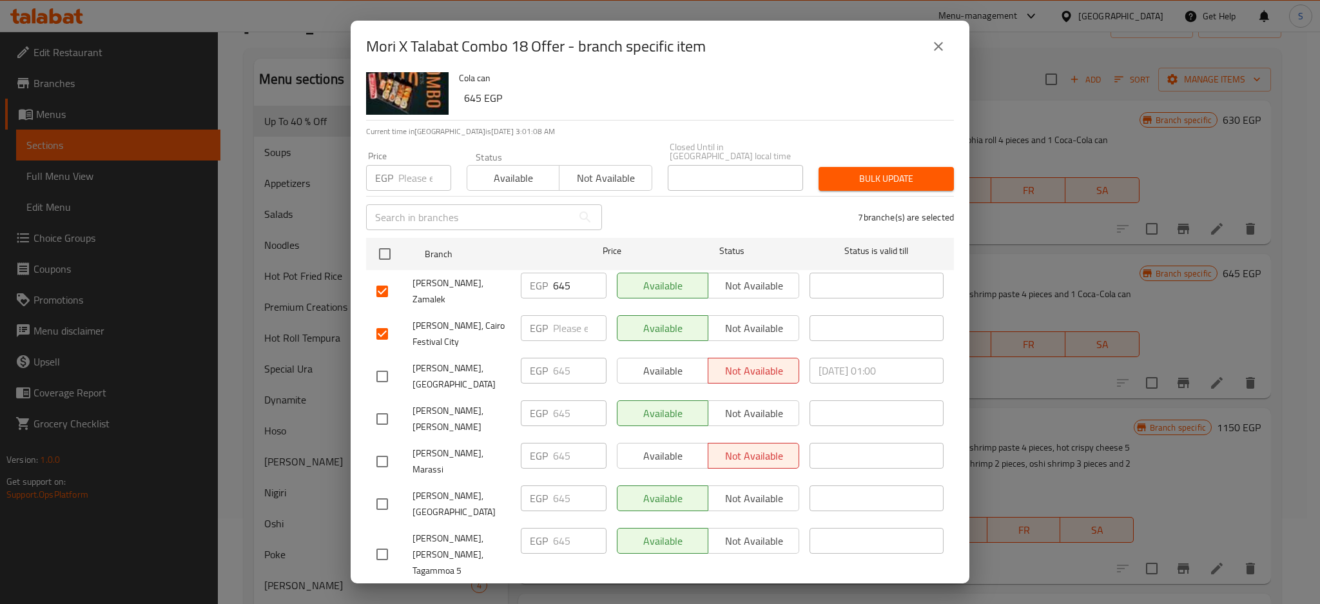
scroll to position [217, 0]
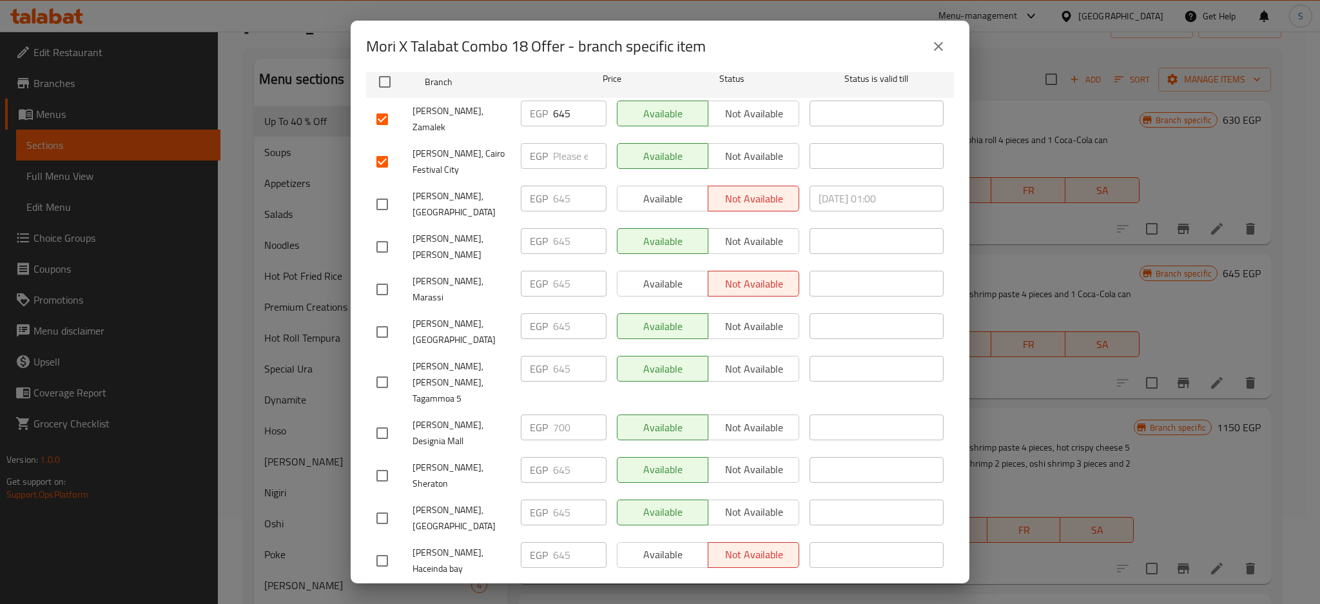
click at [386, 462] on input "checkbox" at bounding box center [382, 475] width 27 height 27
checkbox input "true"
click at [382, 233] on input "checkbox" at bounding box center [382, 246] width 27 height 27
checkbox input "true"
click at [386, 191] on input "checkbox" at bounding box center [382, 204] width 27 height 27
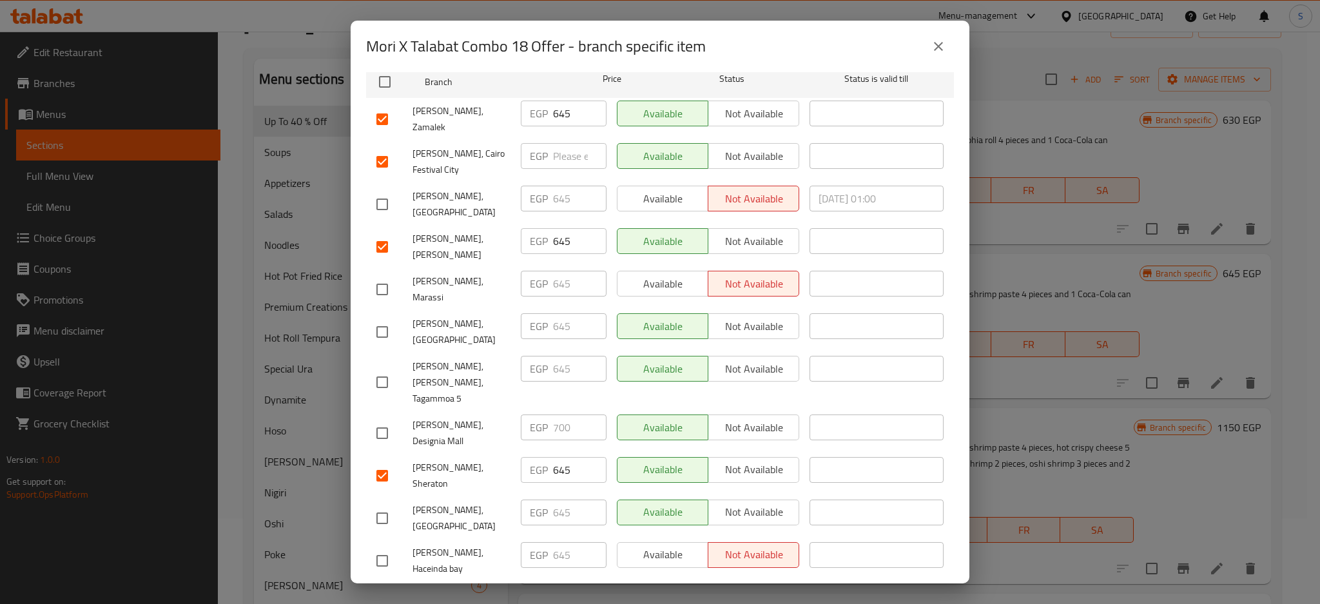
checkbox input "true"
click at [383, 369] on input "checkbox" at bounding box center [382, 382] width 27 height 27
checkbox input "true"
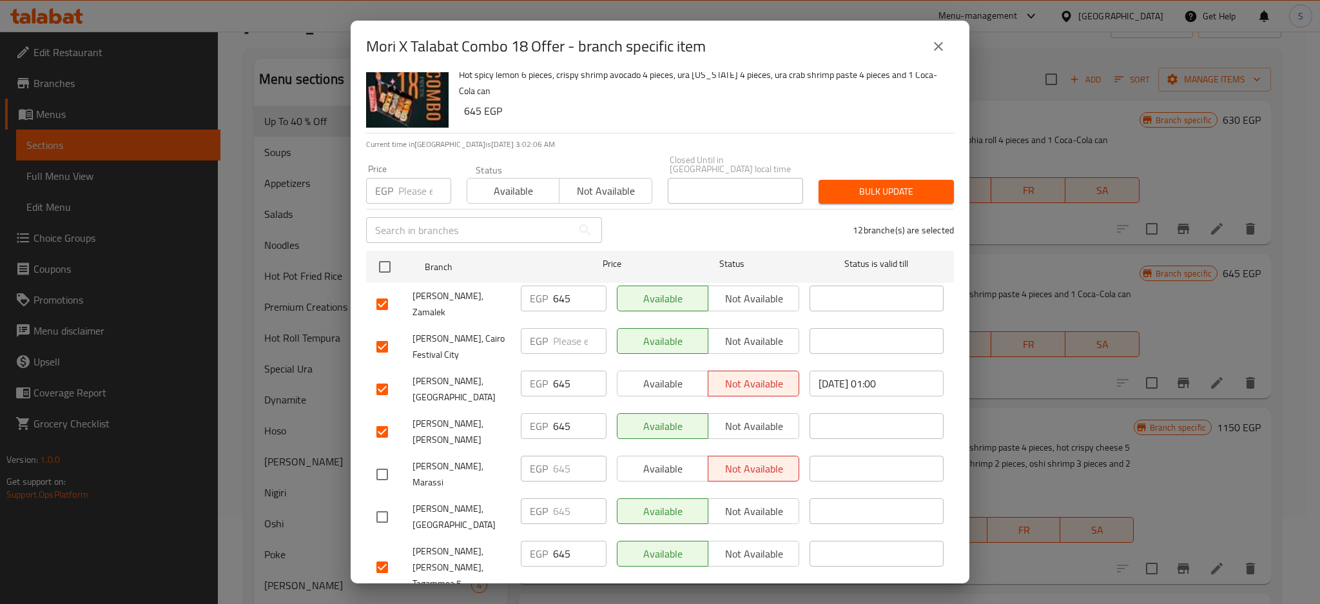
scroll to position [0, 0]
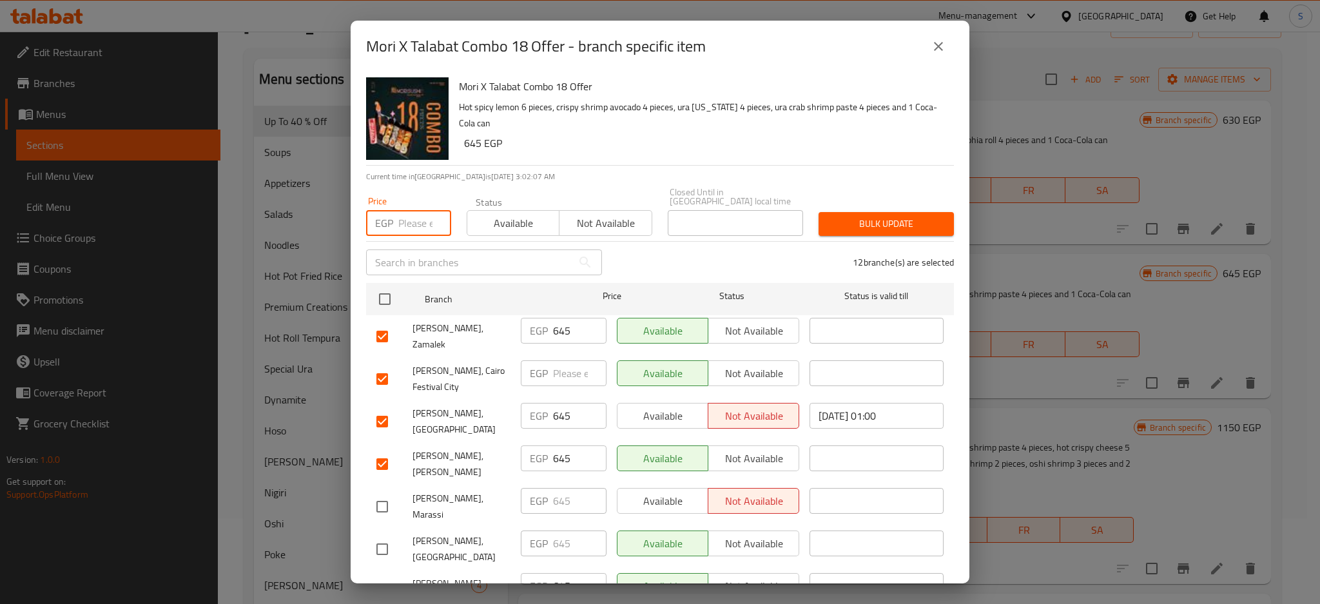
click at [407, 211] on input "number" at bounding box center [424, 223] width 53 height 26
paste input "645"
type input "645"
click at [861, 216] on span "Bulk update" at bounding box center [886, 224] width 115 height 16
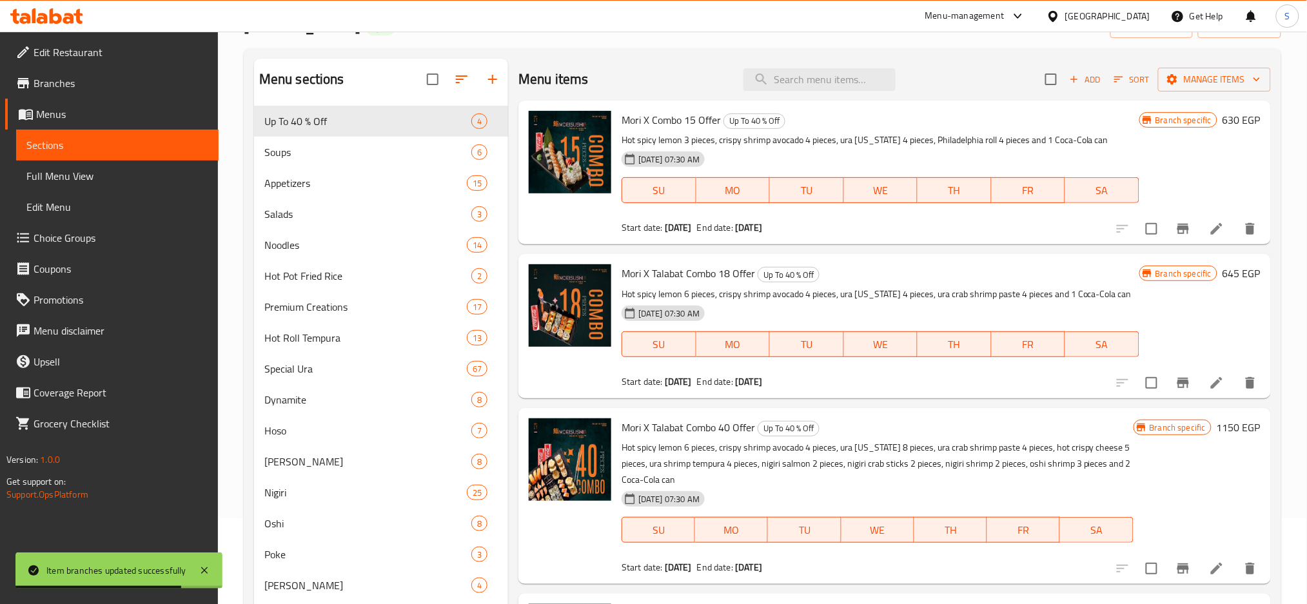
click at [1183, 227] on icon "Branch-specific-item" at bounding box center [1183, 229] width 12 height 10
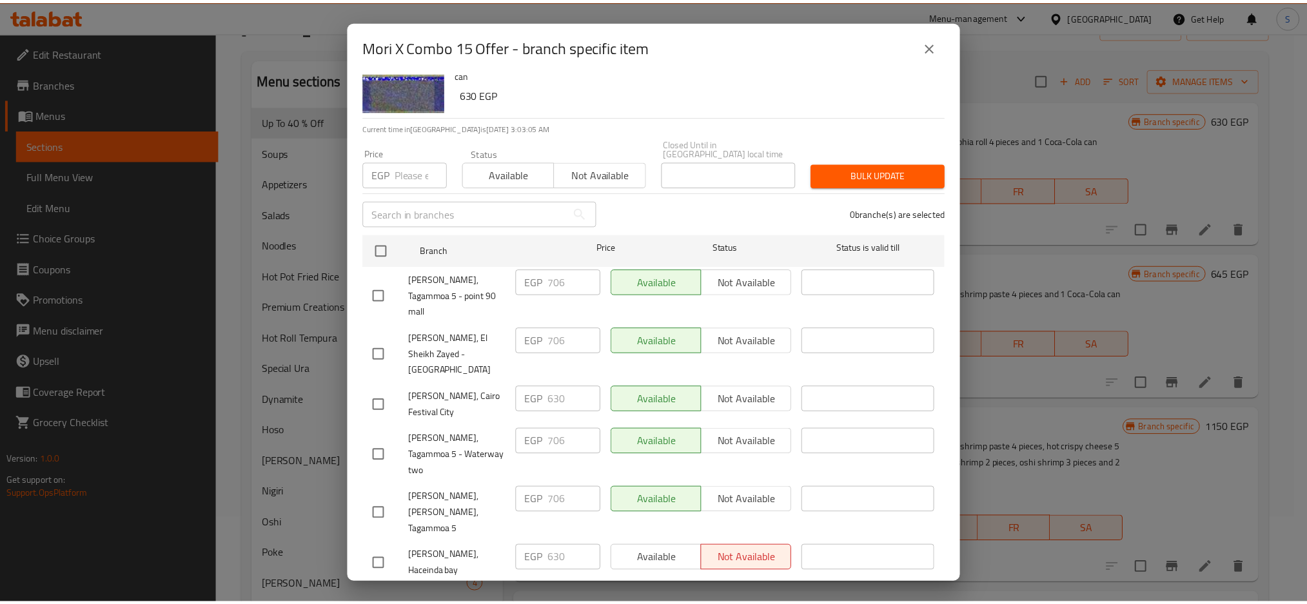
scroll to position [417, 0]
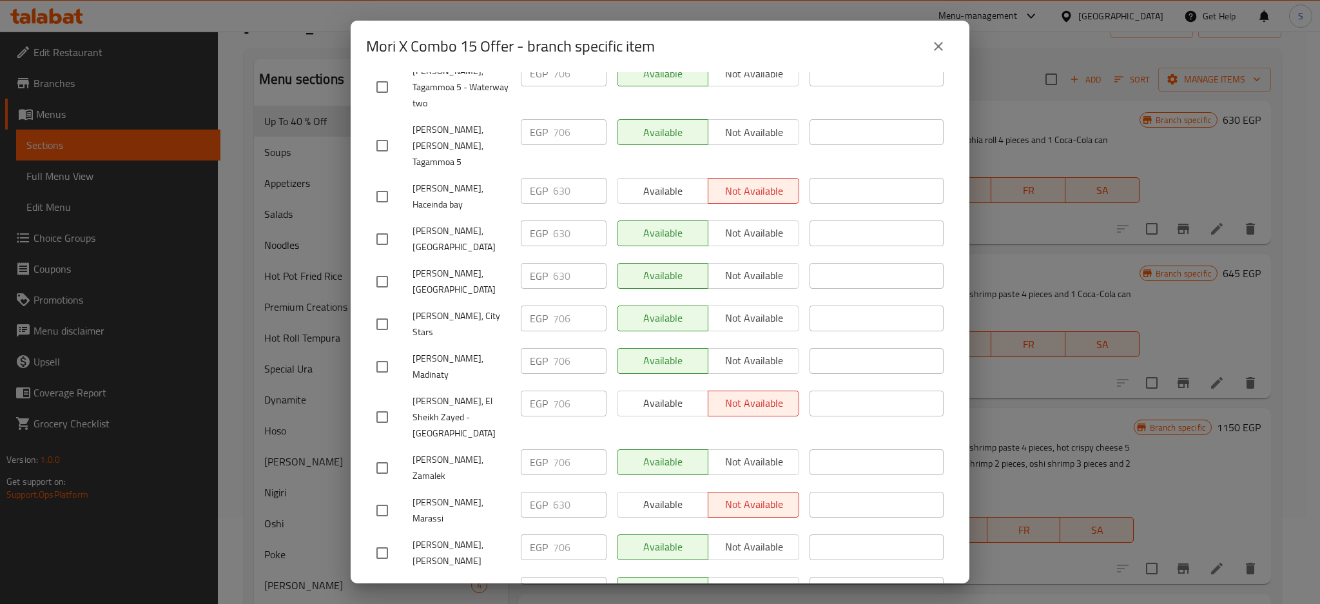
click at [946, 47] on icon "close" at bounding box center [938, 46] width 15 height 15
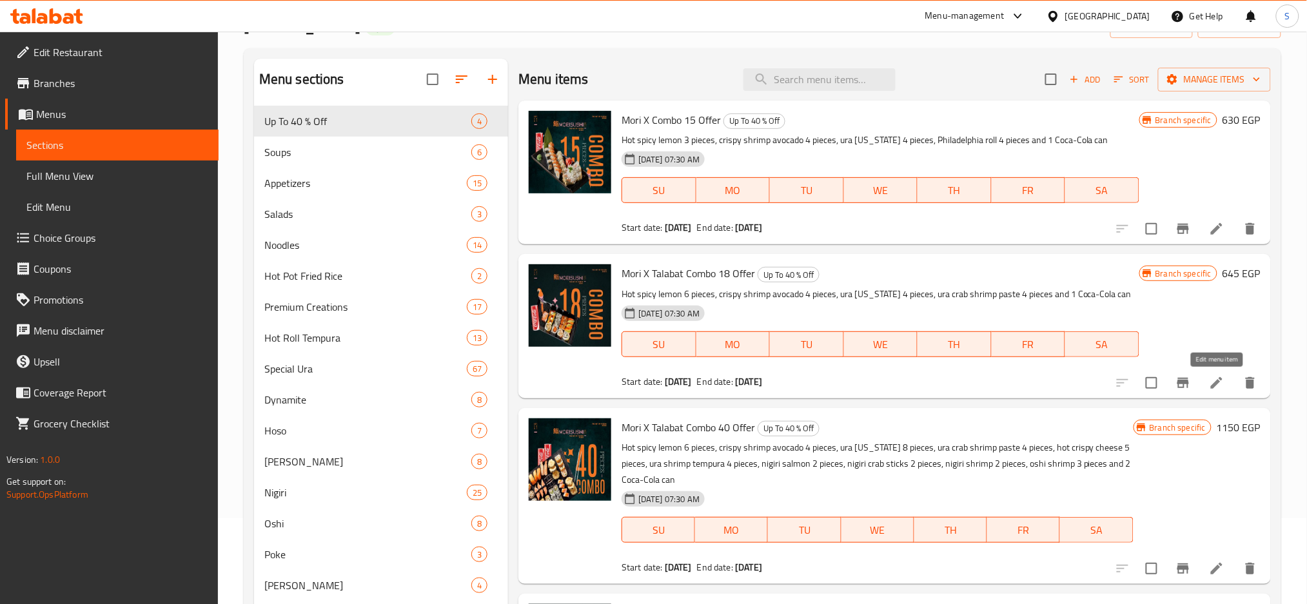
click at [1222, 387] on icon at bounding box center [1216, 382] width 15 height 15
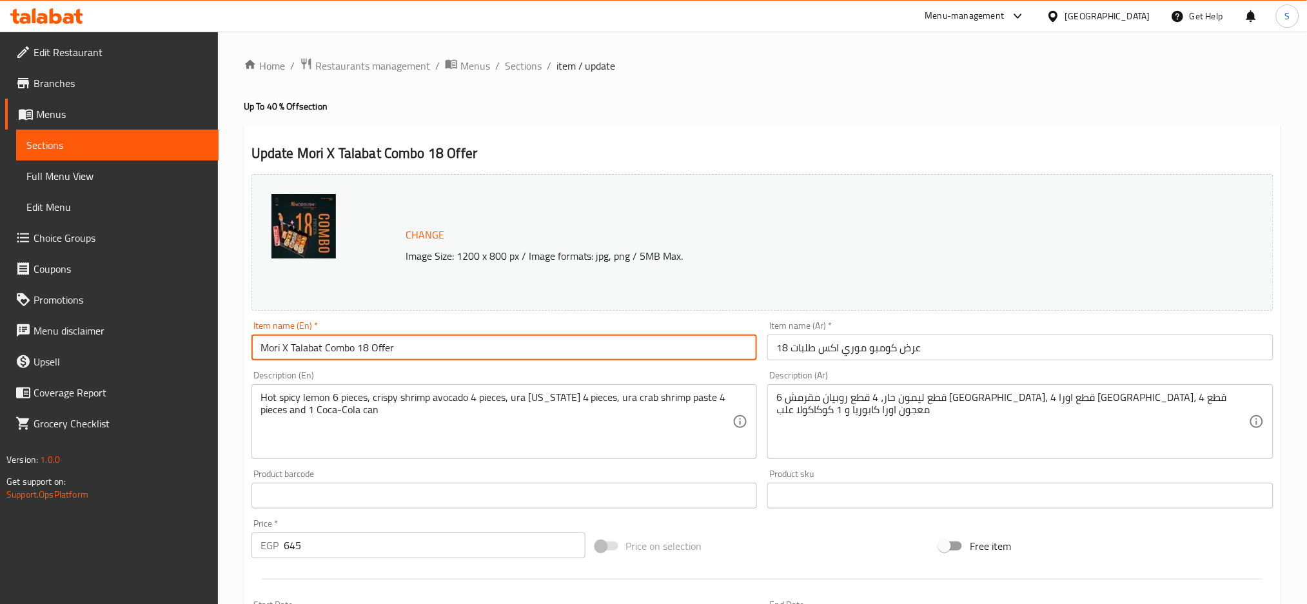
drag, startPoint x: 433, startPoint y: 351, endPoint x: 260, endPoint y: 344, distance: 173.6
click at [260, 344] on input "Mori X Talabat Combo 18 Offer" at bounding box center [504, 348] width 506 height 26
click at [522, 65] on span "Sections" at bounding box center [523, 65] width 37 height 15
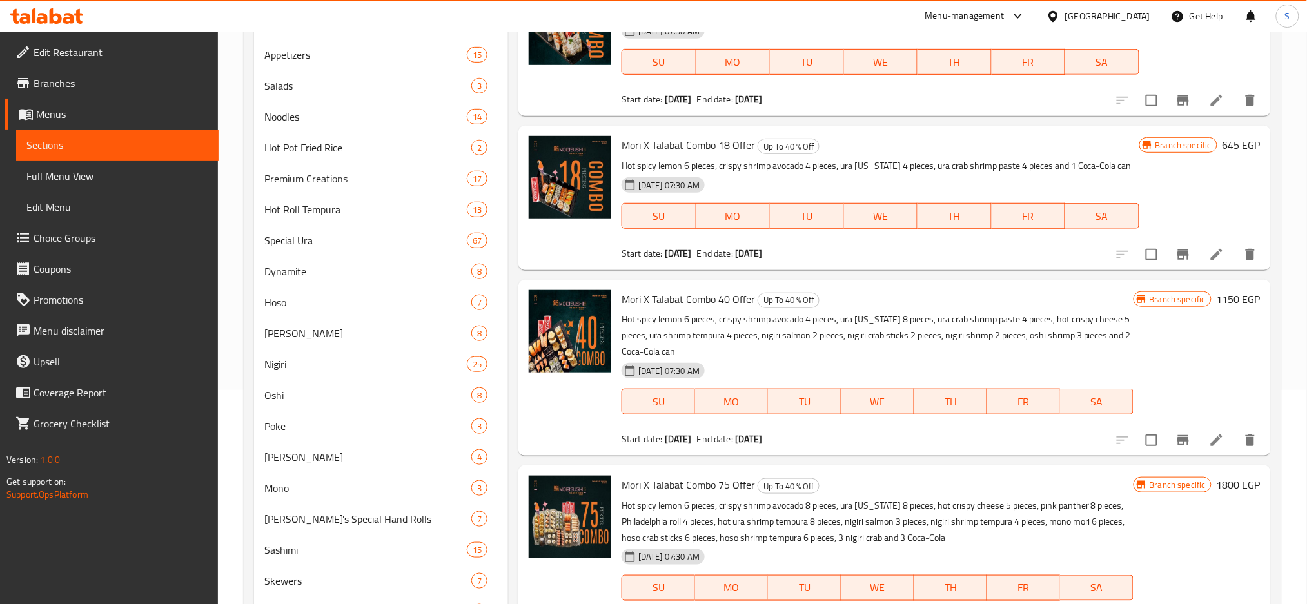
scroll to position [258, 0]
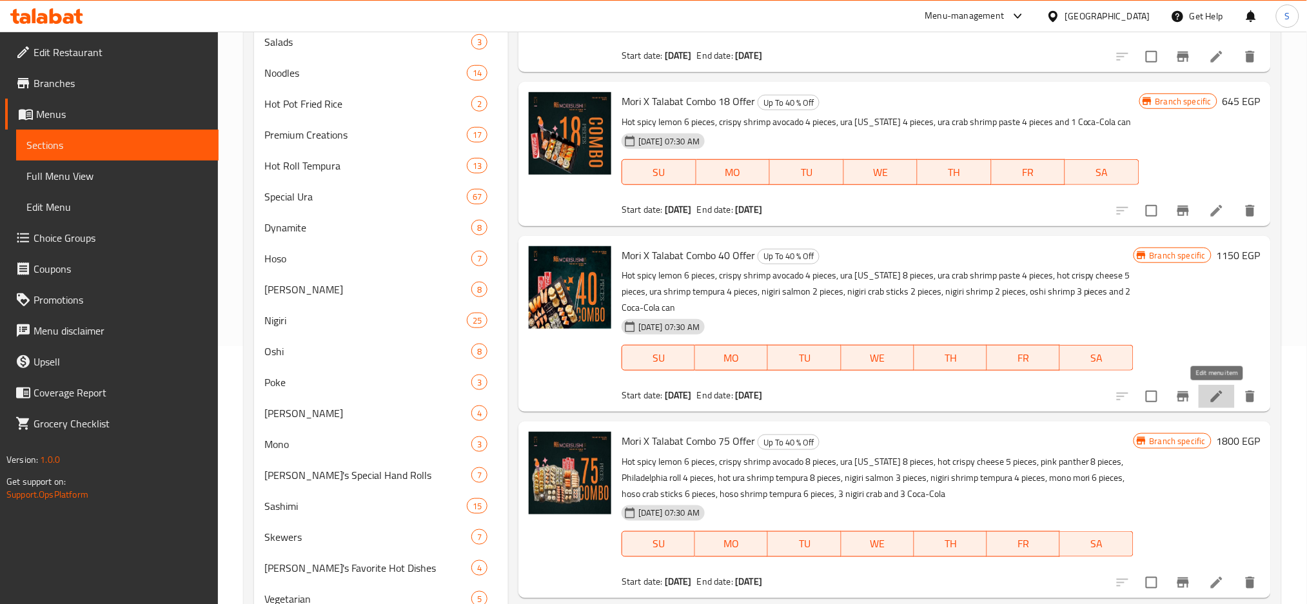
click at [1217, 393] on icon at bounding box center [1216, 396] width 15 height 15
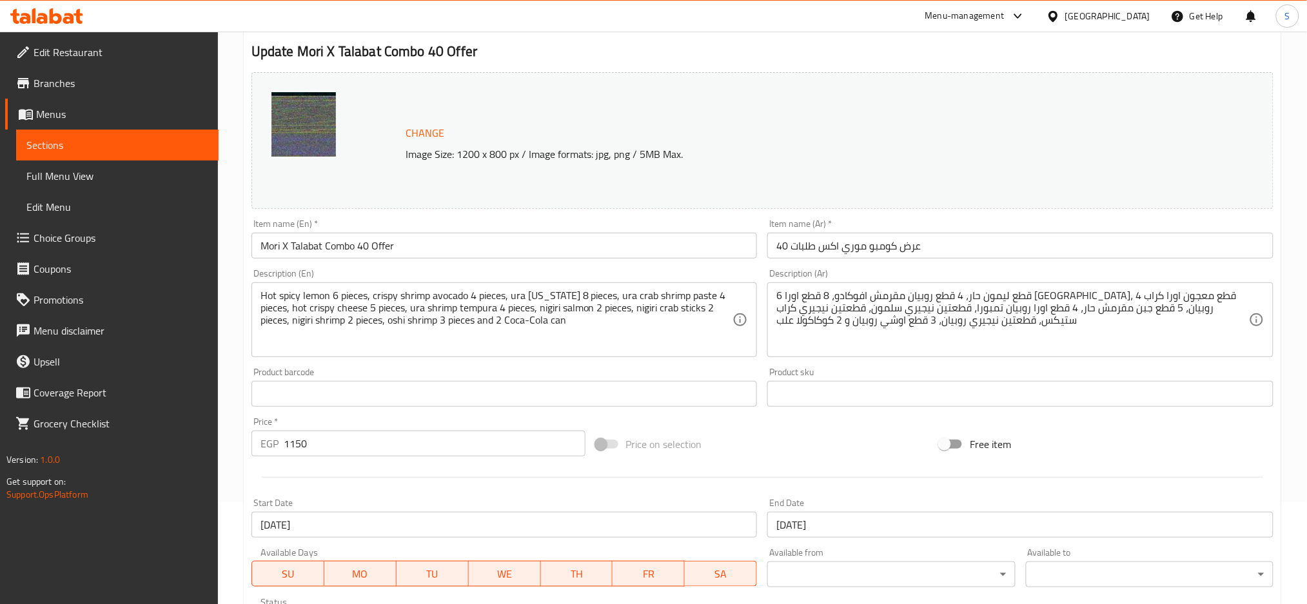
scroll to position [258, 0]
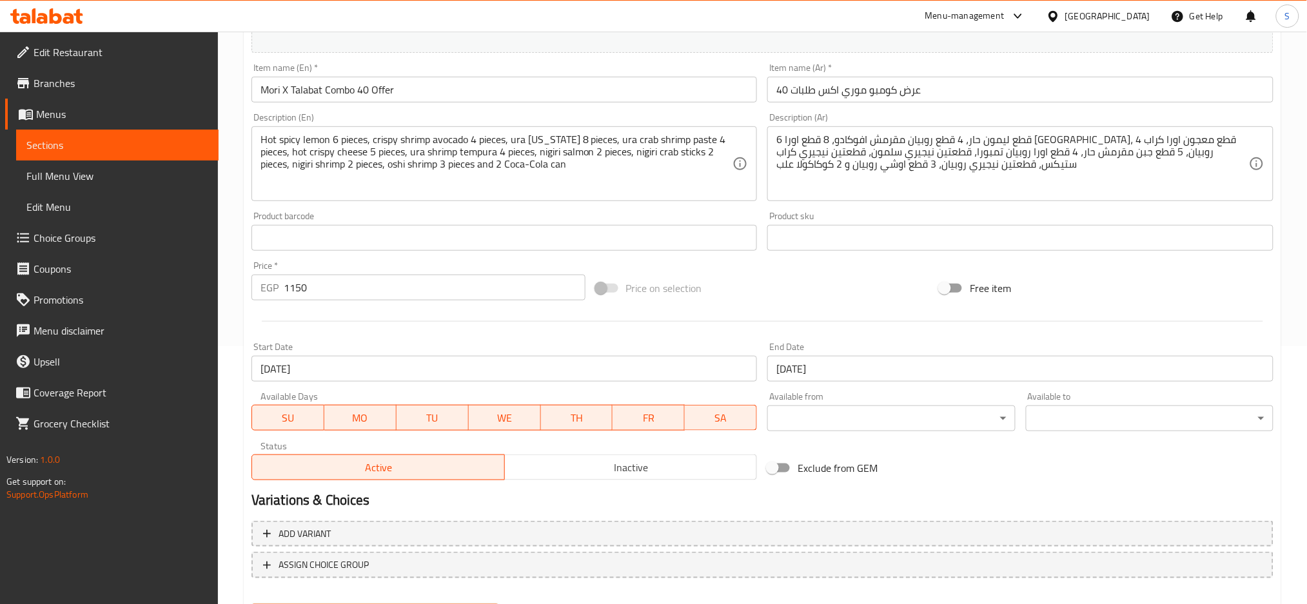
click at [891, 371] on input "01-01-2026" at bounding box center [1020, 369] width 506 height 26
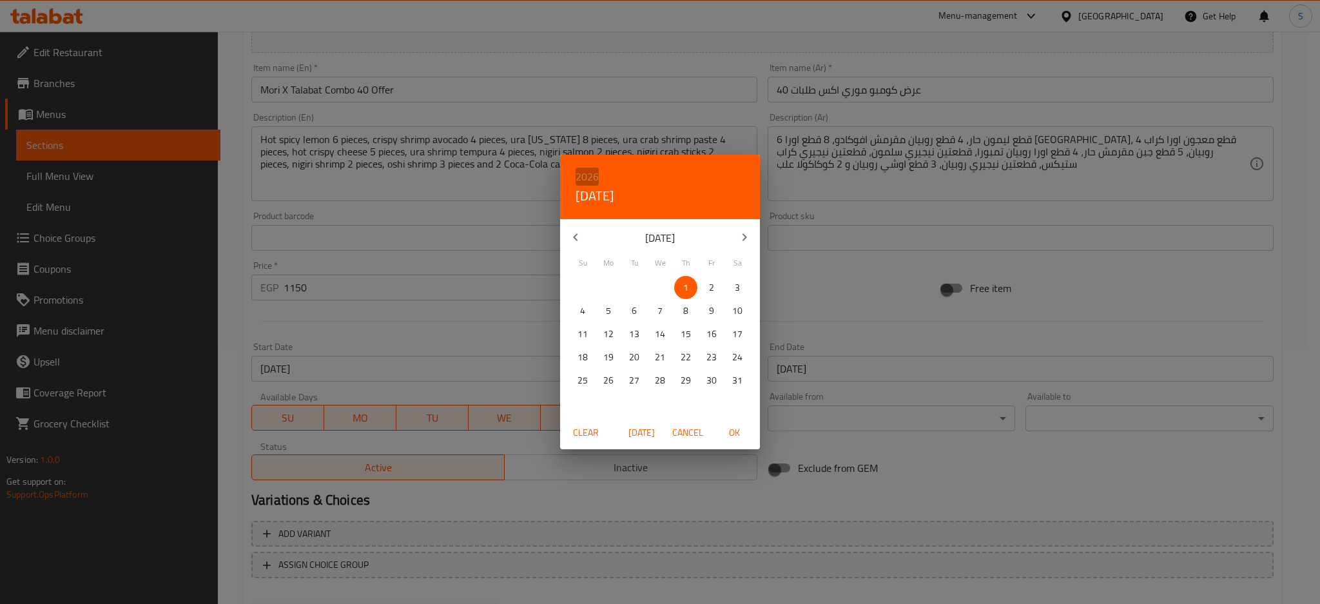
click at [587, 172] on h6 "2026" at bounding box center [587, 177] width 23 height 18
click at [652, 293] on div "2027" at bounding box center [660, 298] width 200 height 26
click at [732, 429] on span "OK" at bounding box center [734, 433] width 31 height 16
type input "[DATE]"
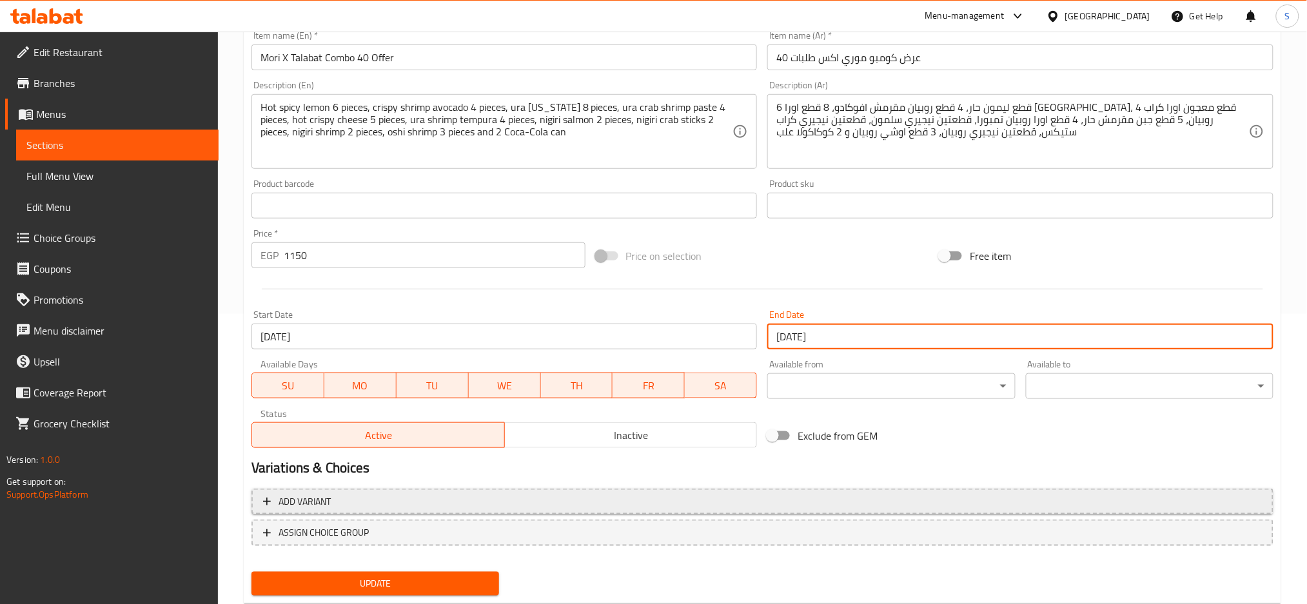
scroll to position [324, 0]
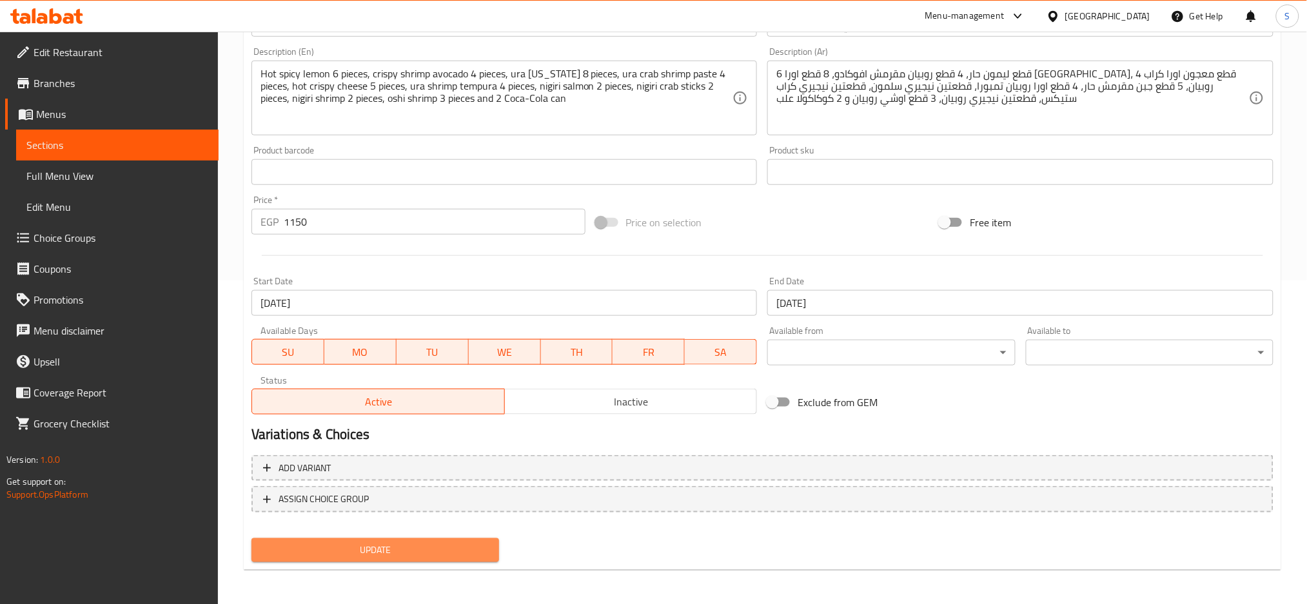
click at [378, 548] on span "Update" at bounding box center [375, 550] width 227 height 16
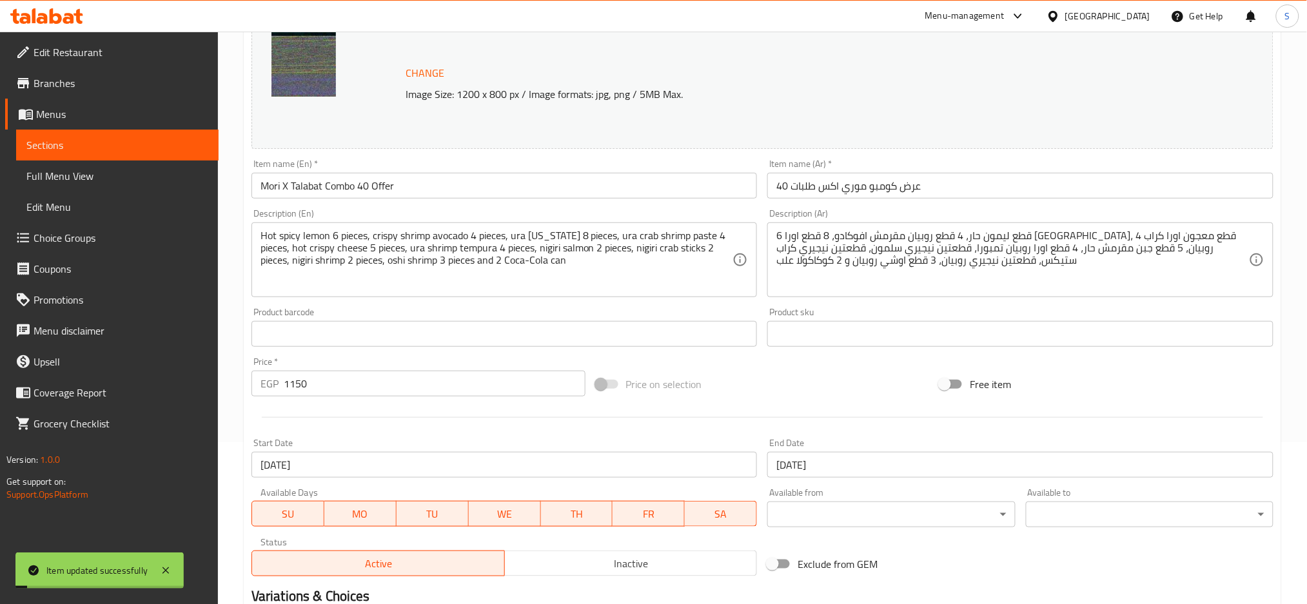
scroll to position [0, 0]
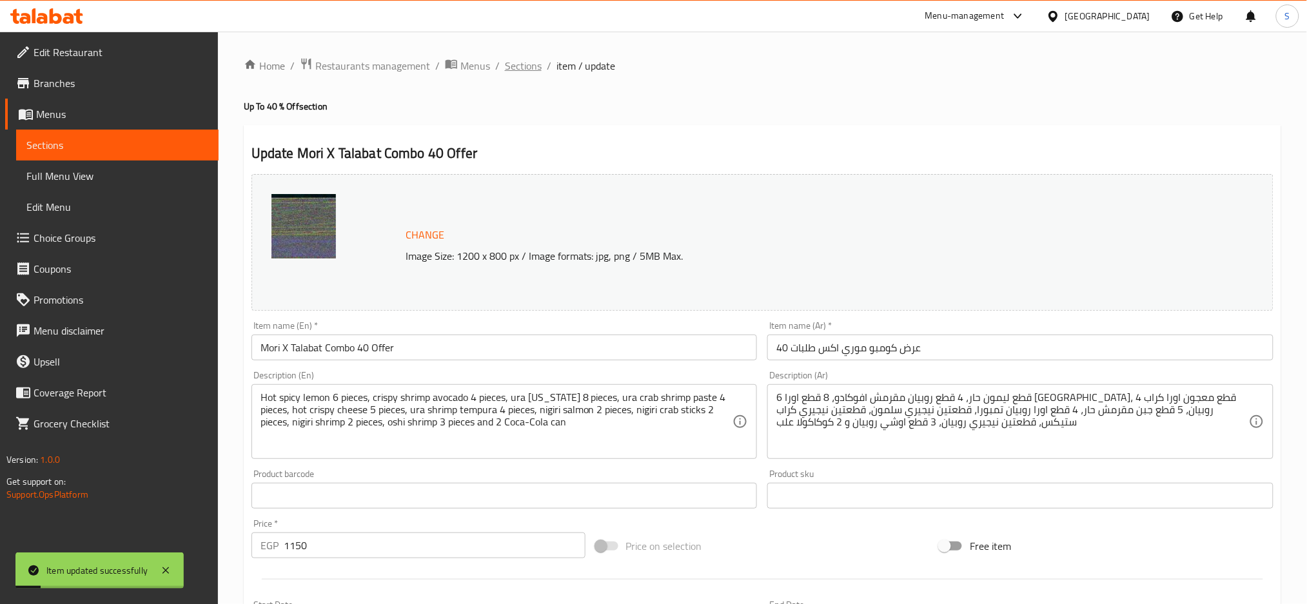
click at [531, 64] on span "Sections" at bounding box center [523, 65] width 37 height 15
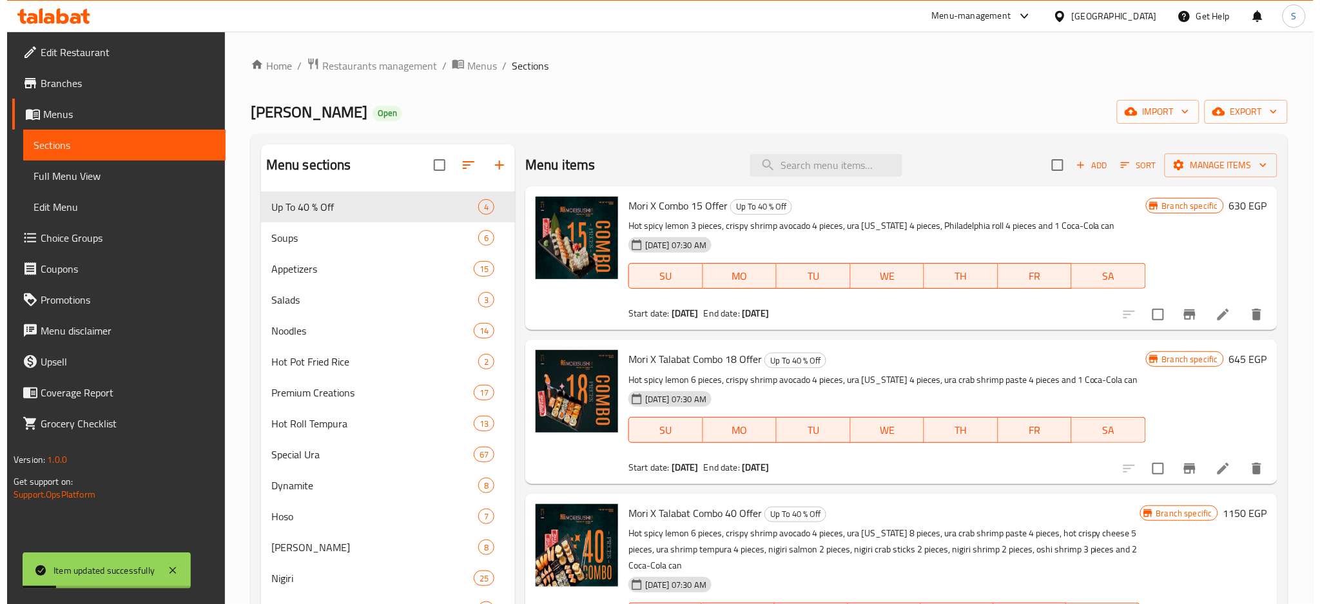
scroll to position [258, 0]
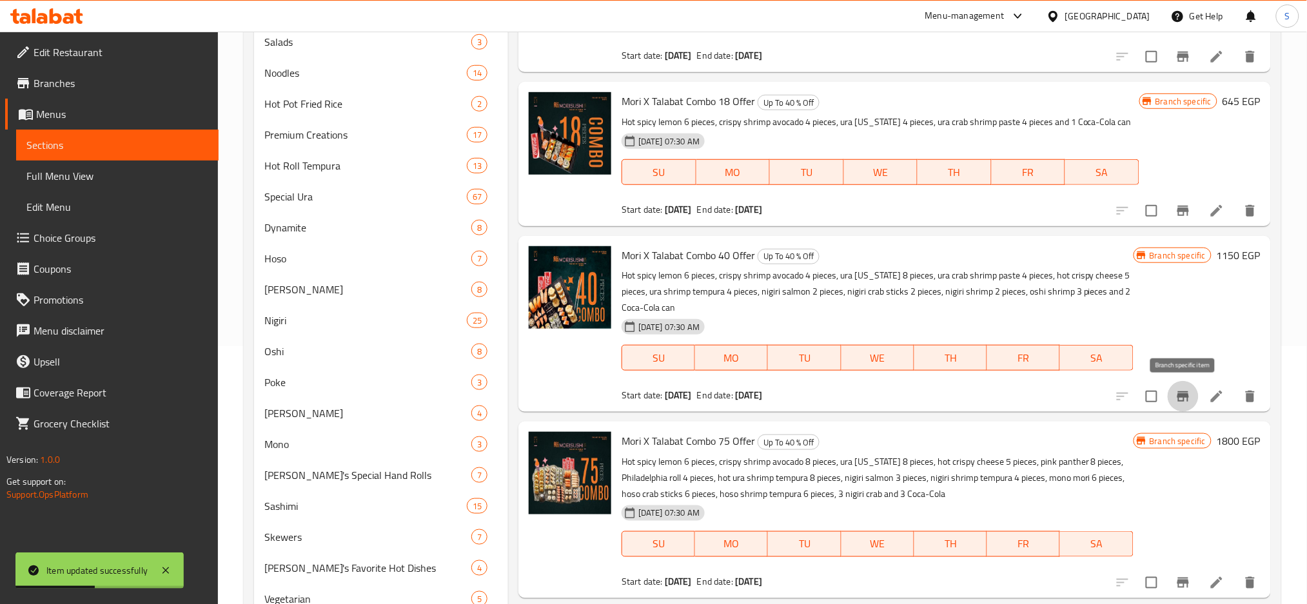
click at [1182, 397] on icon "Branch-specific-item" at bounding box center [1183, 396] width 12 height 10
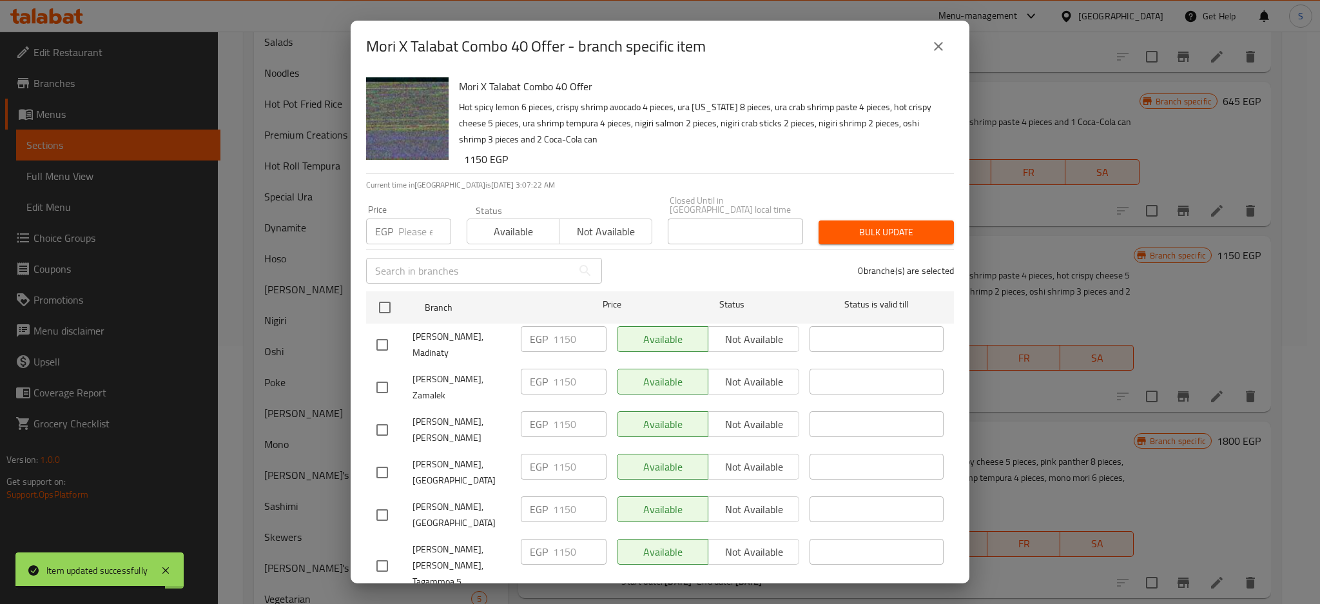
click at [415, 224] on input "number" at bounding box center [424, 232] width 53 height 26
paste input "1185"
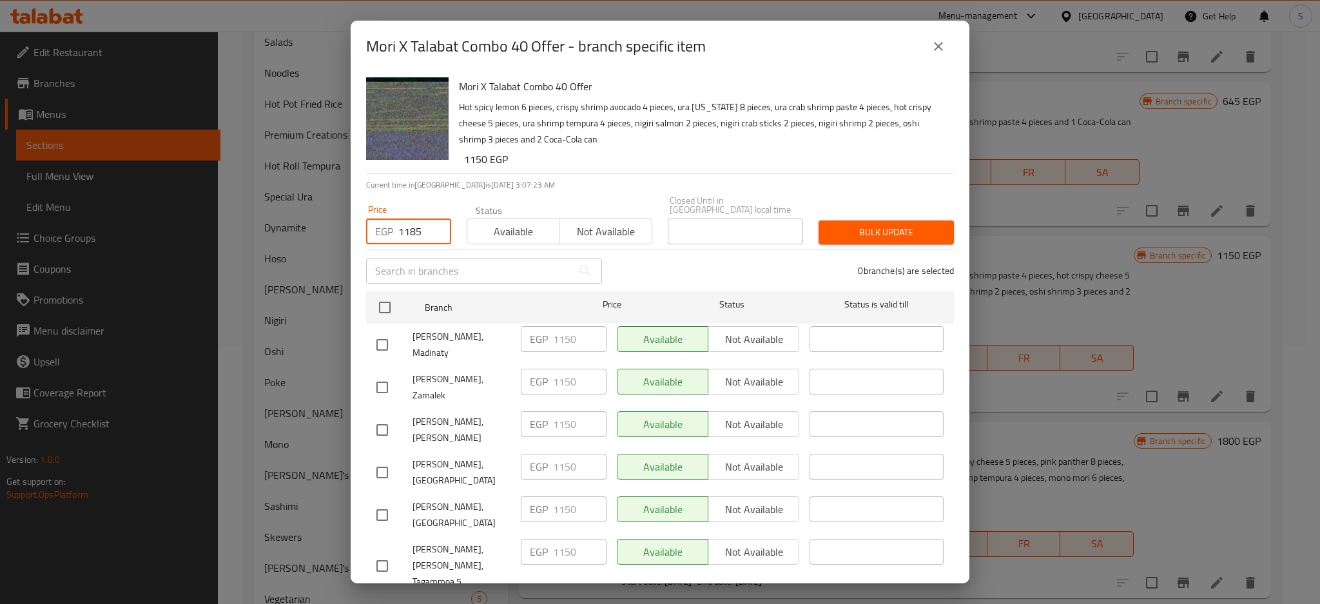
type input "1185"
click at [852, 155] on h6 "1150 EGP" at bounding box center [704, 159] width 480 height 18
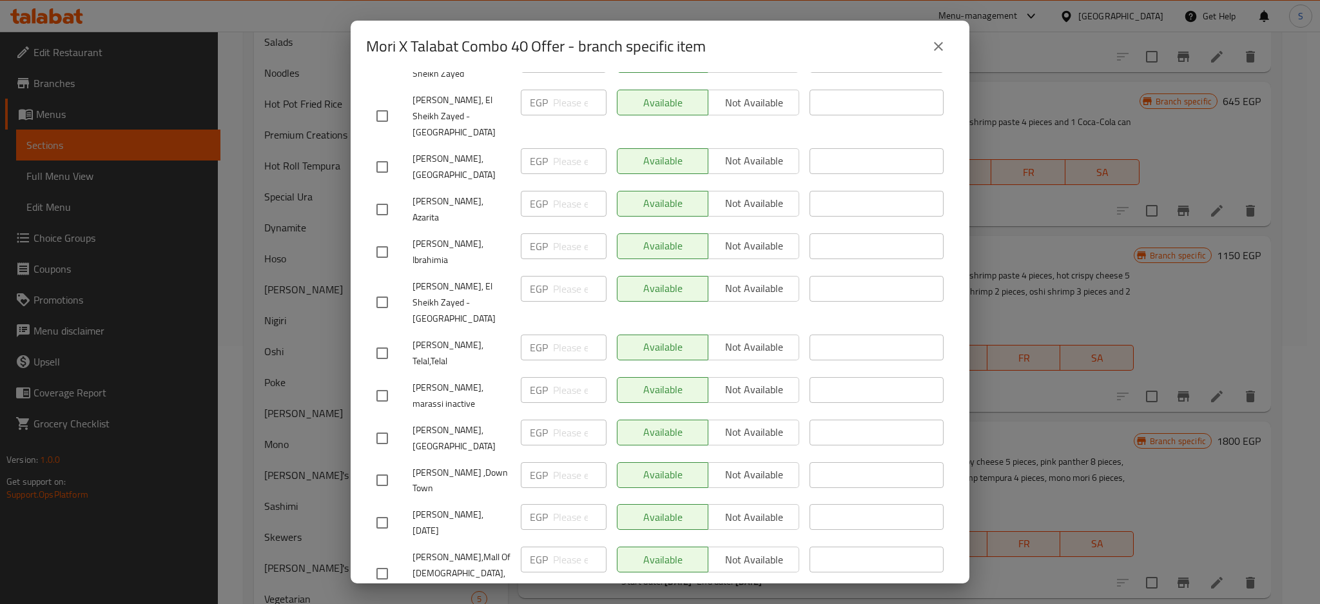
checkbox input "true"
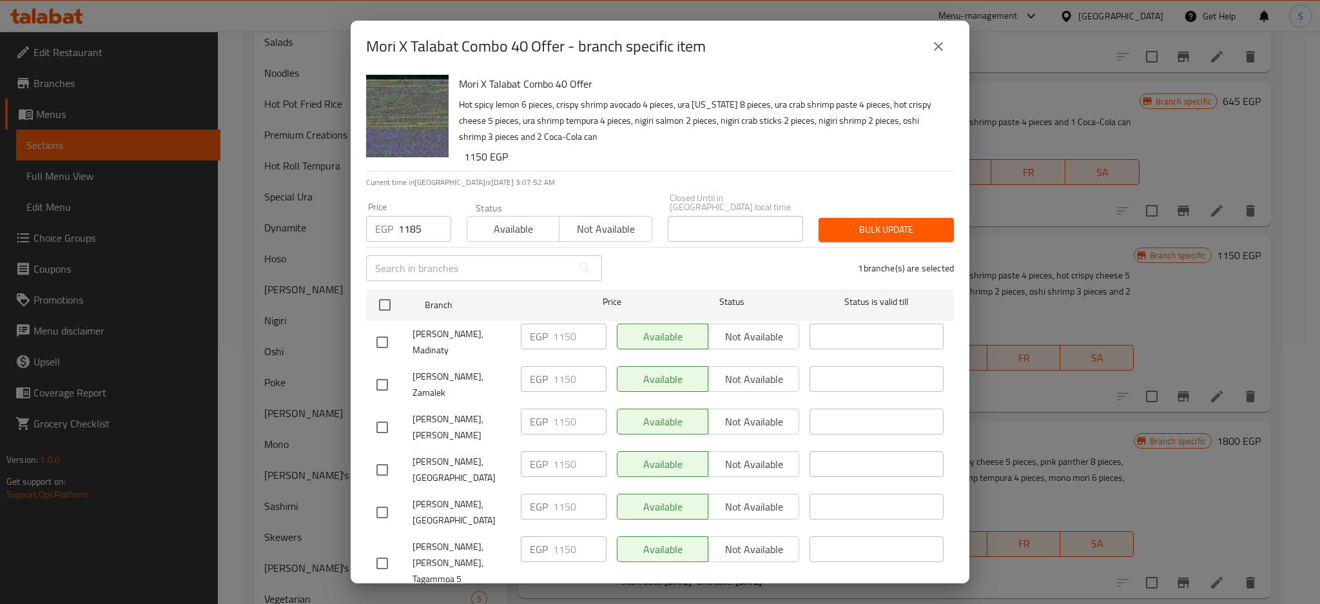
click at [382, 329] on input "checkbox" at bounding box center [382, 342] width 27 height 27
checkbox input "true"
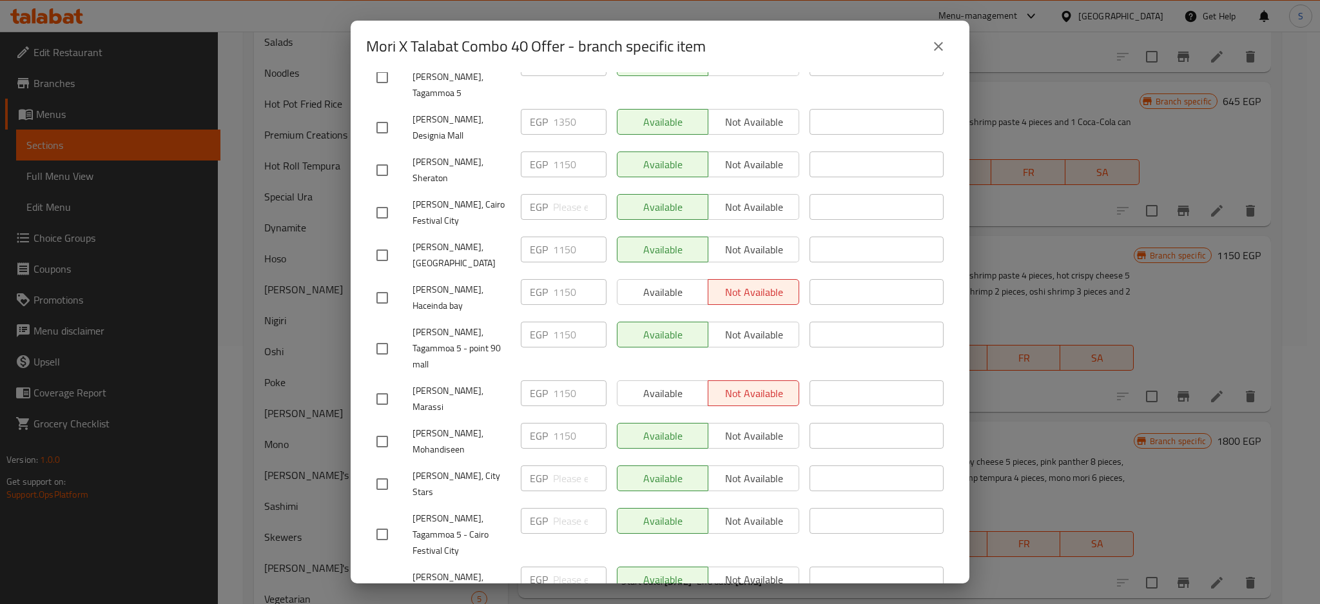
click at [389, 428] on input "checkbox" at bounding box center [382, 441] width 27 height 27
checkbox input "true"
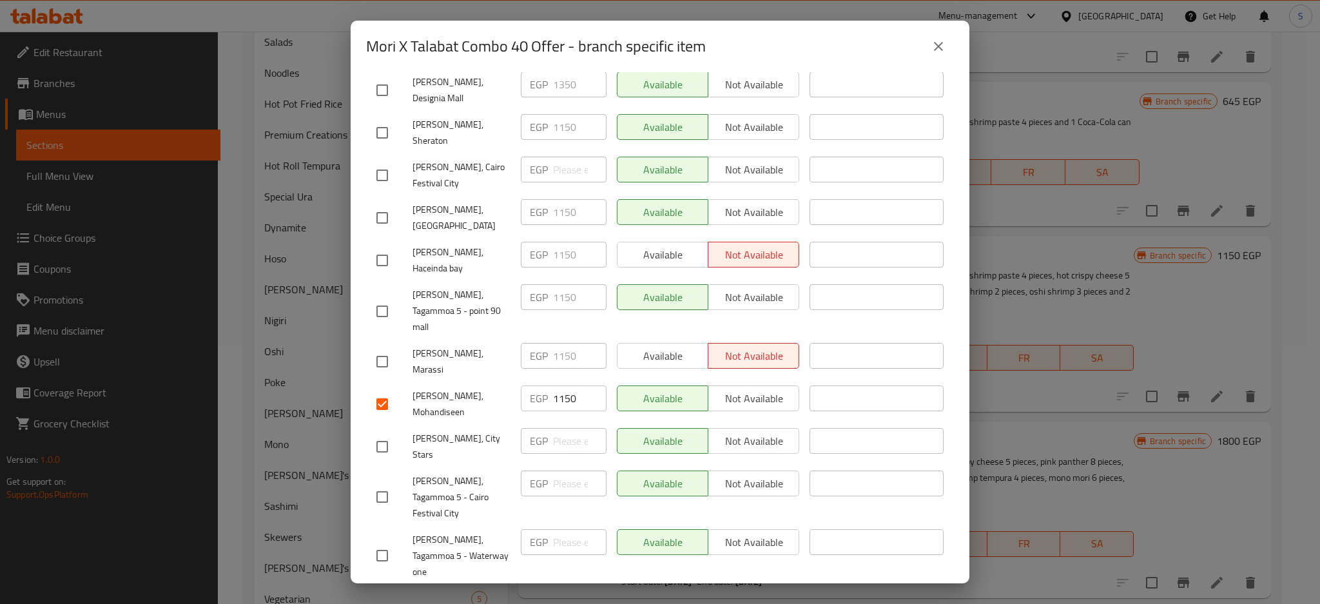
checkbox input "true"
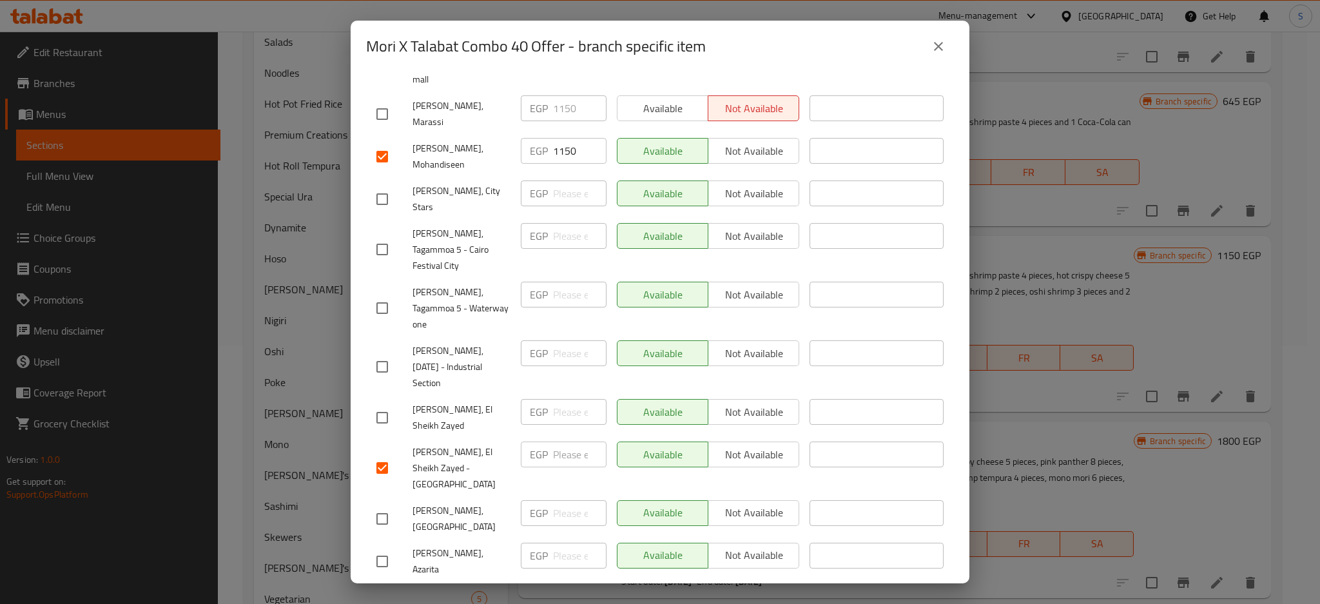
scroll to position [784, 0]
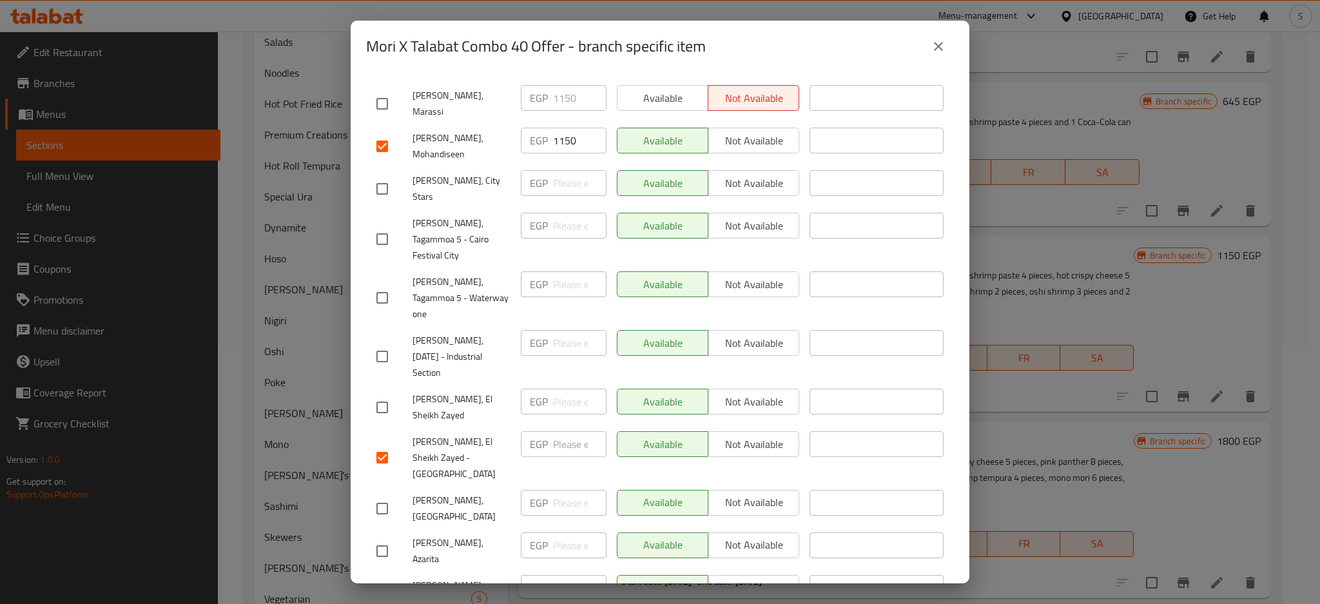
checkbox input "true"
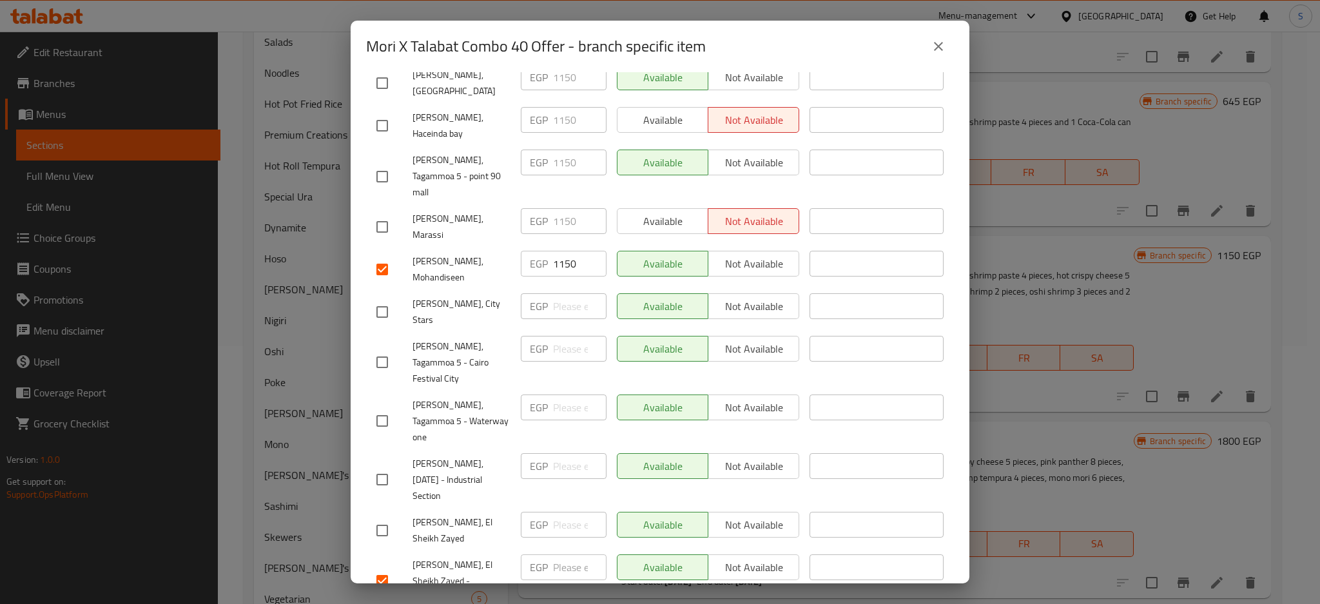
scroll to position [526, 0]
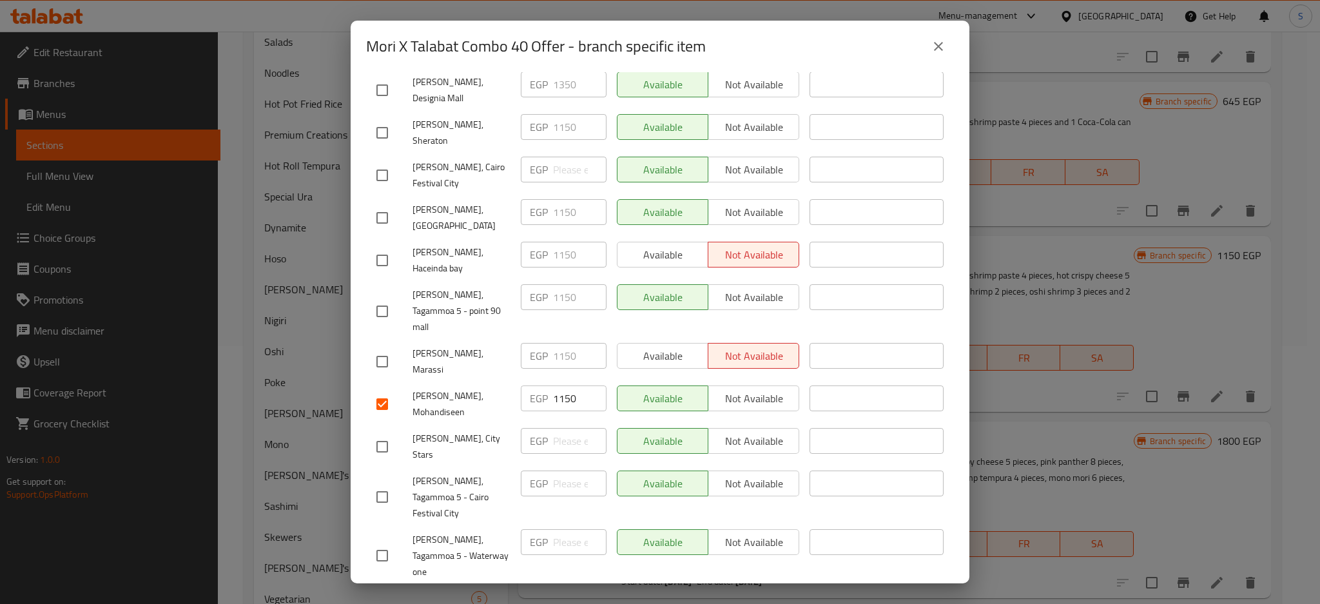
click at [384, 433] on input "checkbox" at bounding box center [382, 446] width 27 height 27
checkbox input "true"
click at [385, 162] on input "checkbox" at bounding box center [382, 175] width 27 height 27
checkbox input "true"
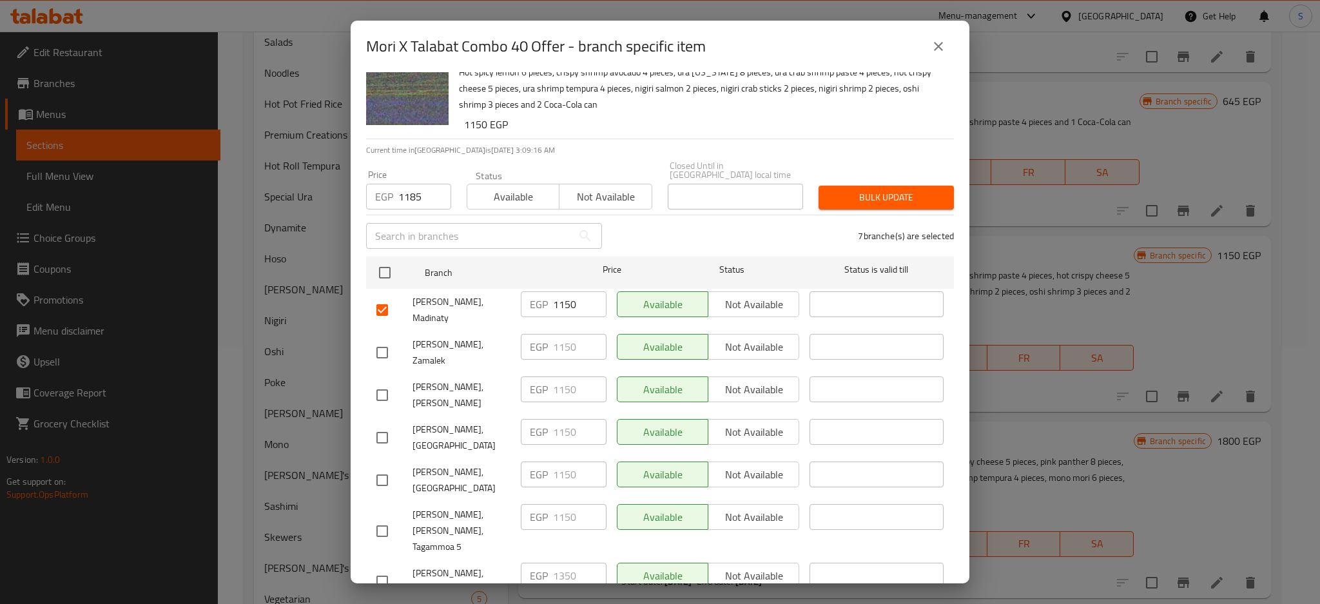
click at [386, 339] on input "checkbox" at bounding box center [382, 352] width 27 height 27
checkbox input "true"
drag, startPoint x: 384, startPoint y: 361, endPoint x: 394, endPoint y: 369, distance: 12.8
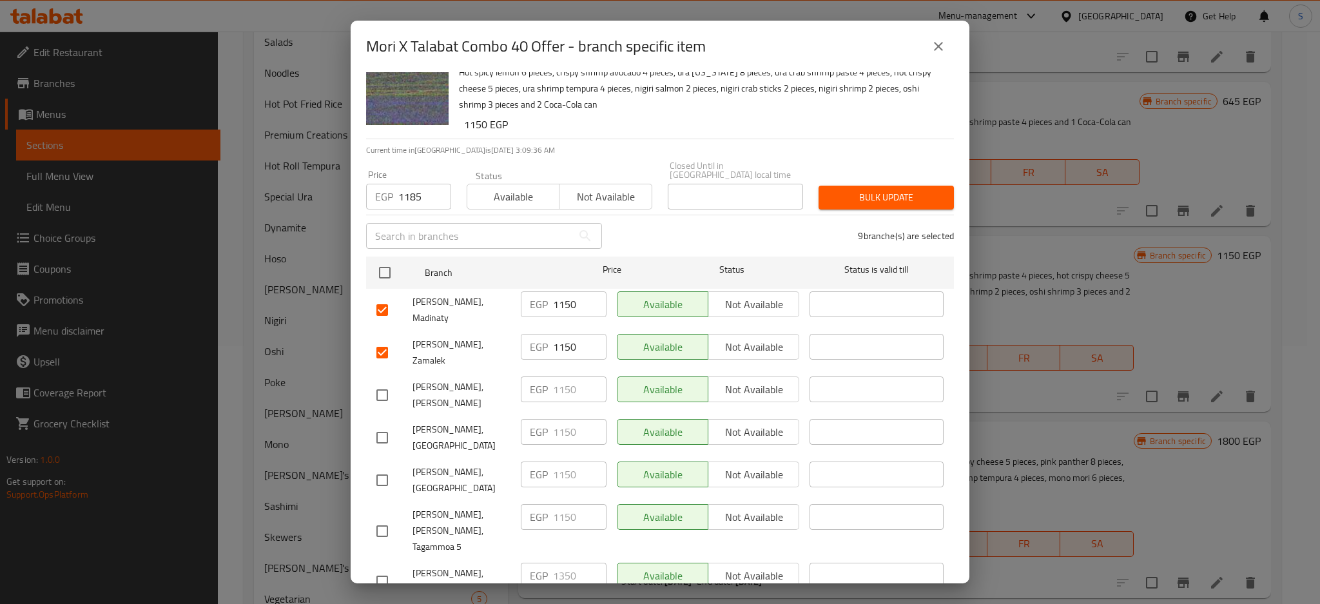
click at [384, 382] on input "checkbox" at bounding box center [382, 395] width 27 height 27
checkbox input "true"
click at [378, 424] on input "checkbox" at bounding box center [382, 437] width 27 height 27
checkbox input "true"
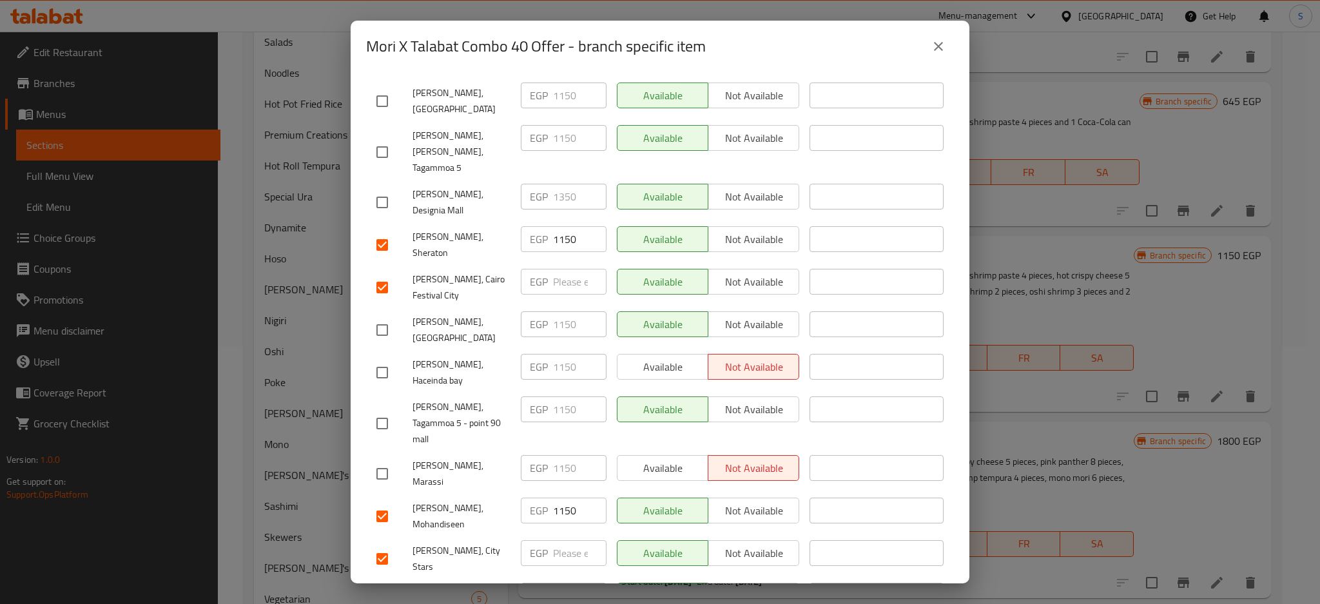
drag, startPoint x: 386, startPoint y: 333, endPoint x: 394, endPoint y: 342, distance: 12.3
click at [386, 410] on input "checkbox" at bounding box center [382, 423] width 27 height 27
checkbox input "true"
click at [384, 139] on input "checkbox" at bounding box center [382, 152] width 27 height 27
checkbox input "true"
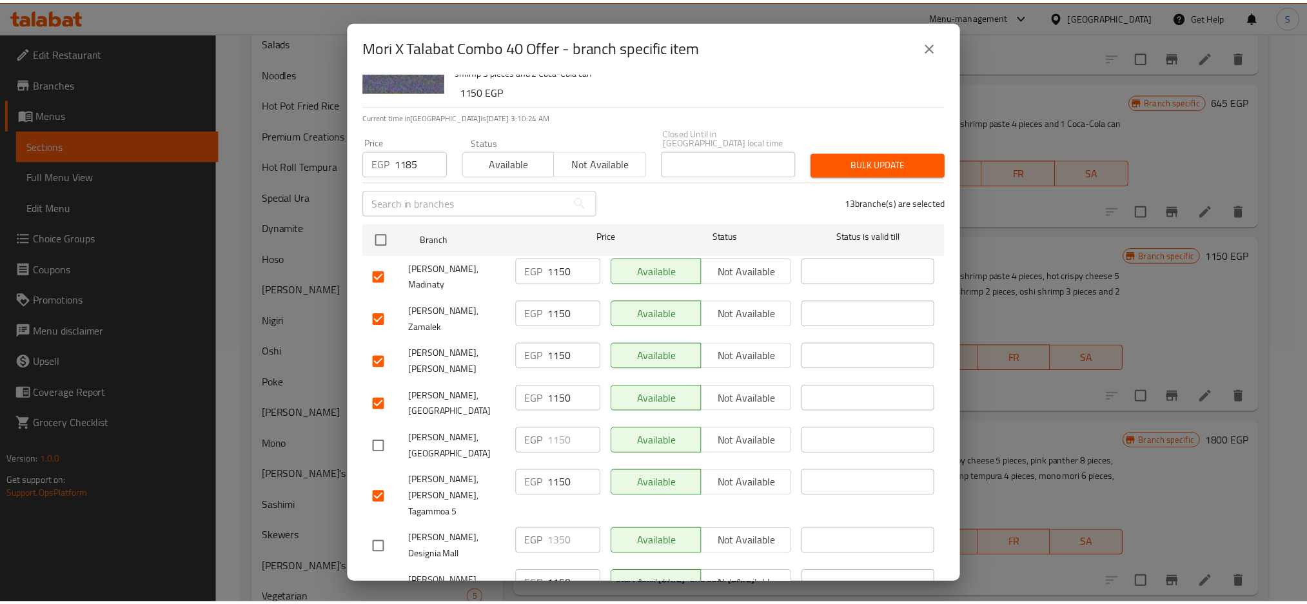
scroll to position [0, 0]
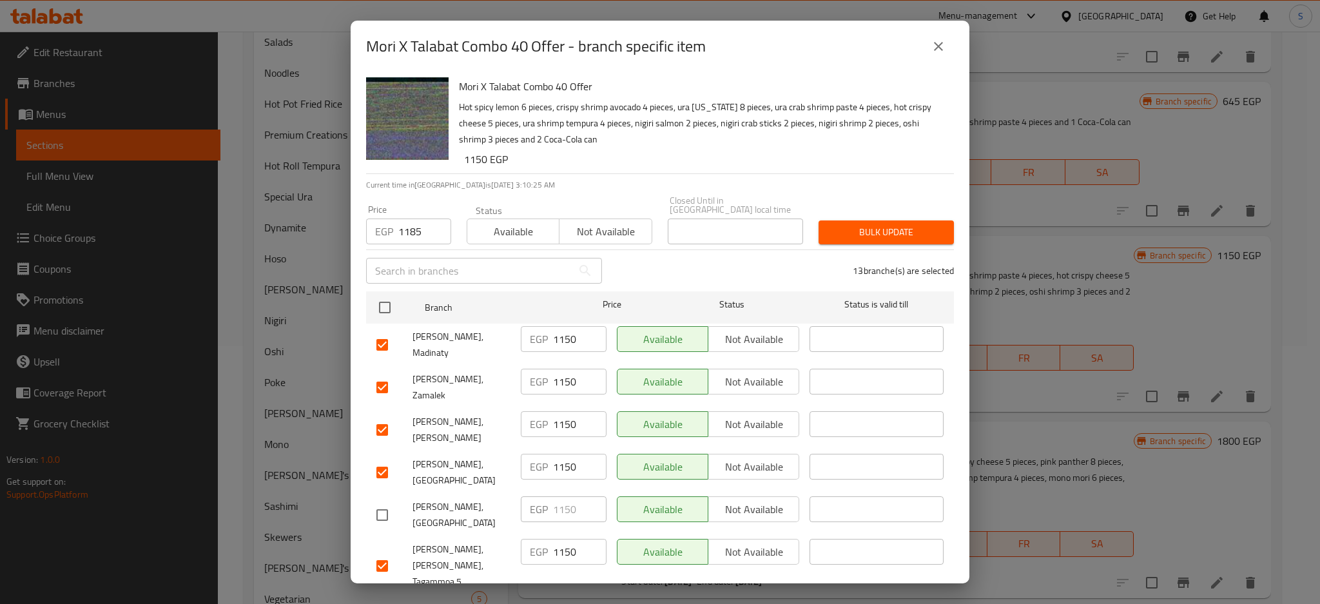
click at [883, 224] on span "Bulk update" at bounding box center [886, 232] width 115 height 16
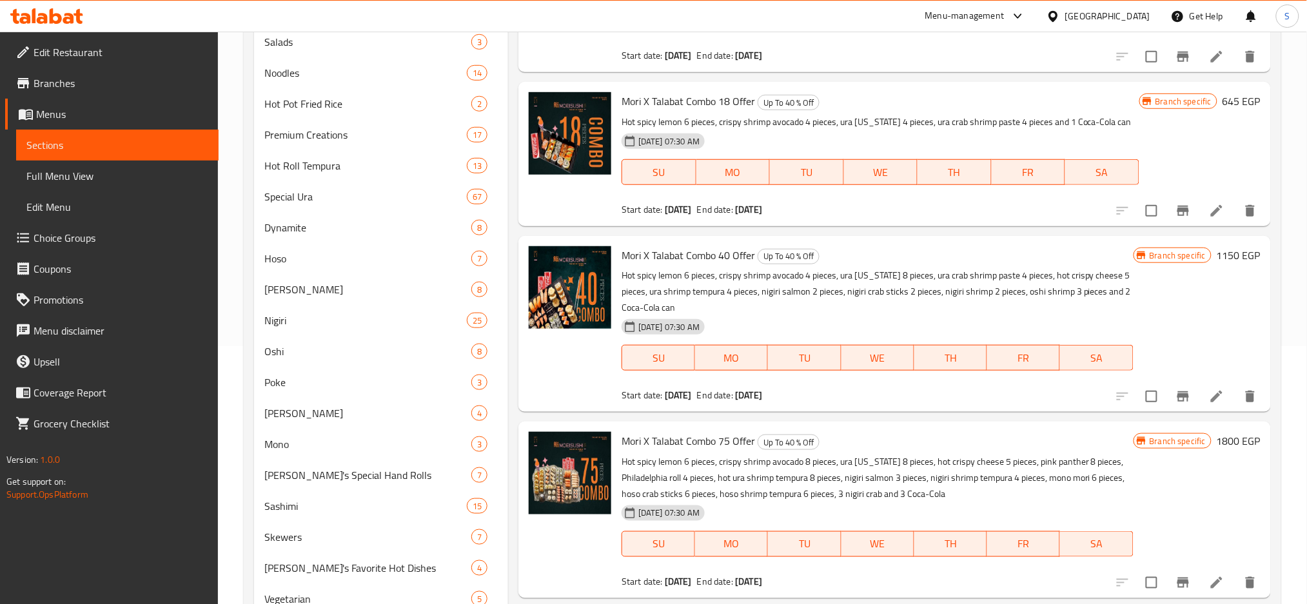
click at [1215, 401] on icon at bounding box center [1217, 397] width 12 height 12
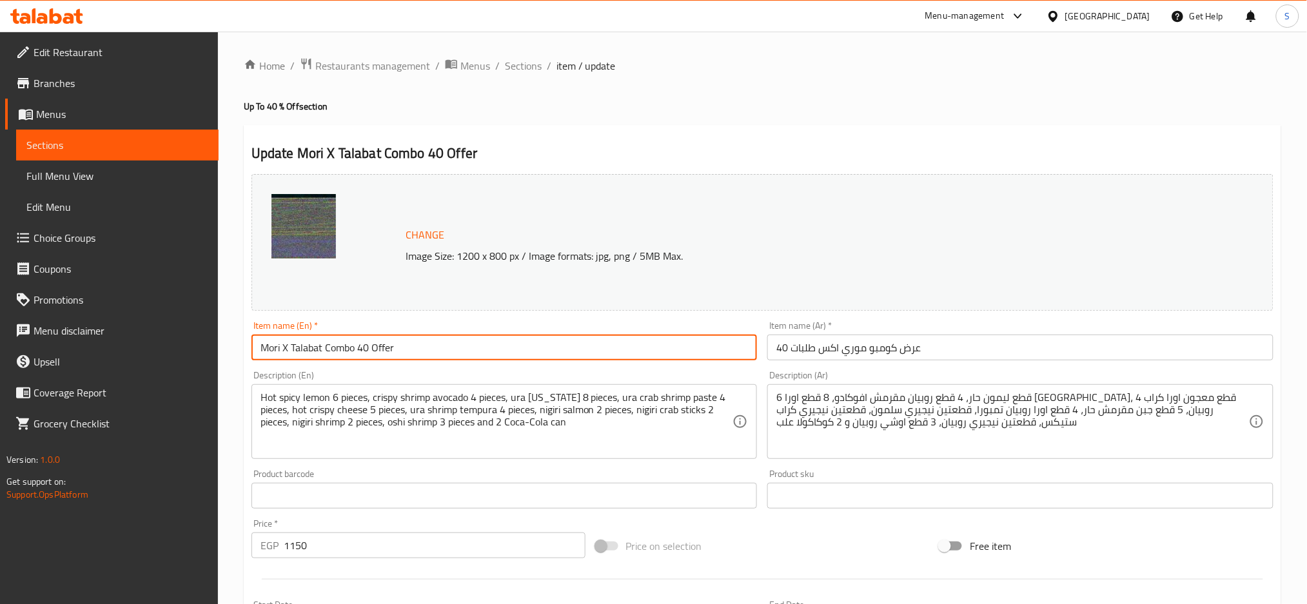
drag, startPoint x: 386, startPoint y: 346, endPoint x: 241, endPoint y: 328, distance: 146.2
click at [241, 328] on div "Home / Restaurants management / Menus / Sections / item / update Up To 40 % Off…" at bounding box center [762, 481] width 1089 height 898
click at [531, 66] on span "Sections" at bounding box center [523, 65] width 37 height 15
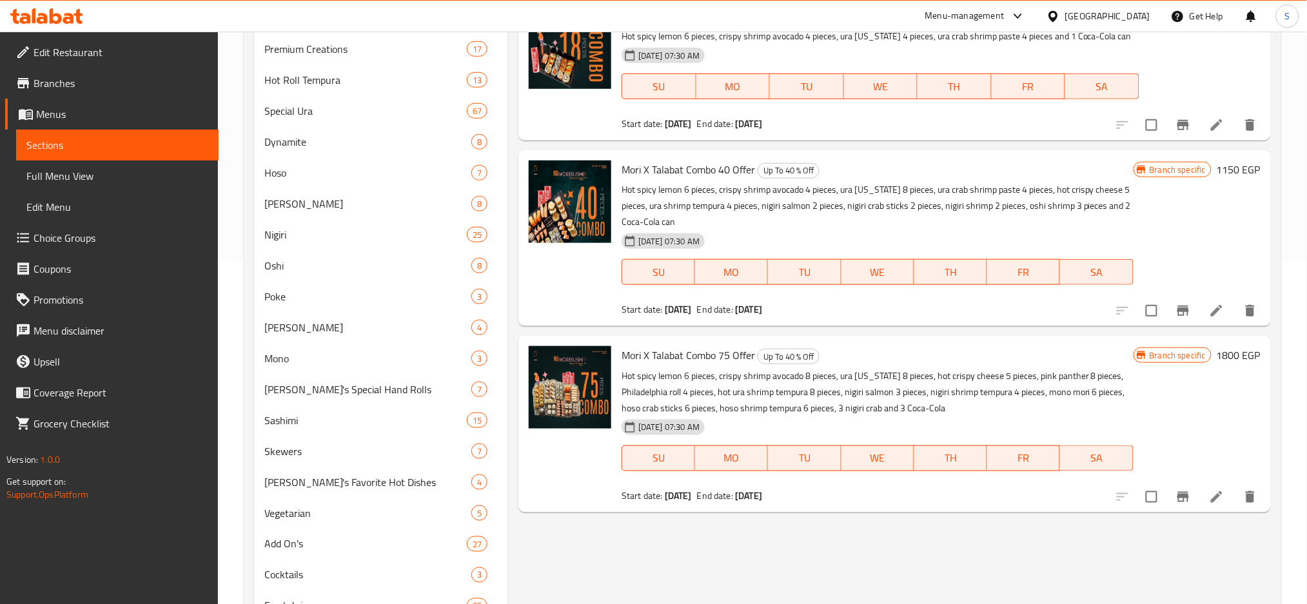
scroll to position [429, 0]
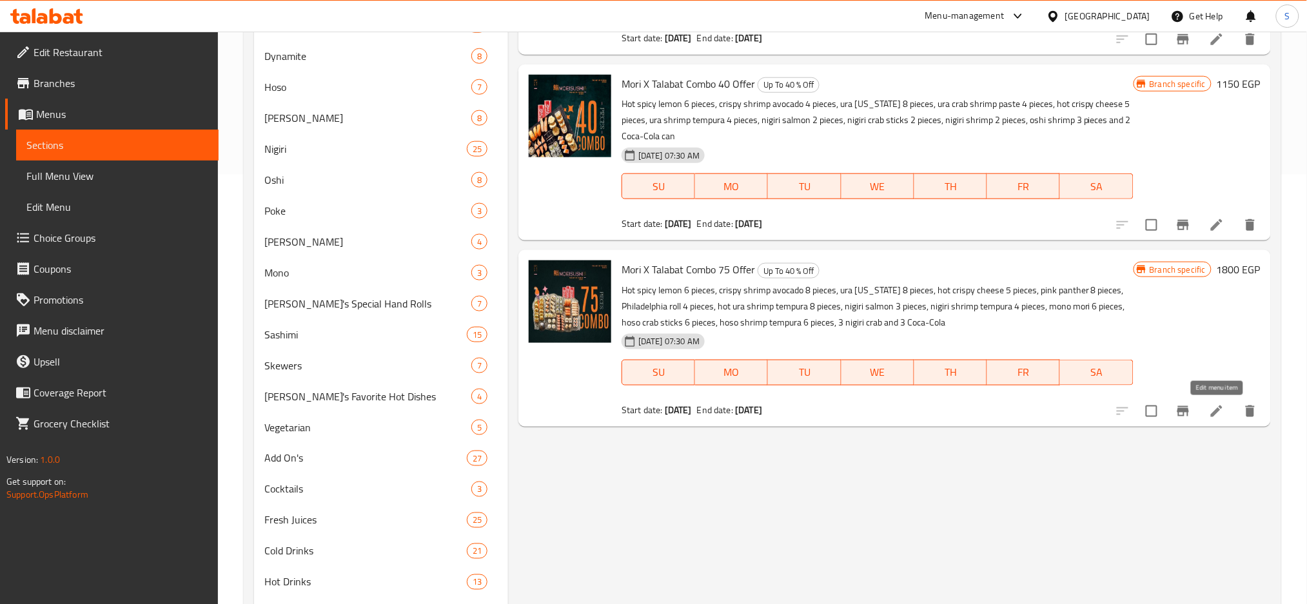
click at [1212, 416] on icon at bounding box center [1217, 412] width 12 height 12
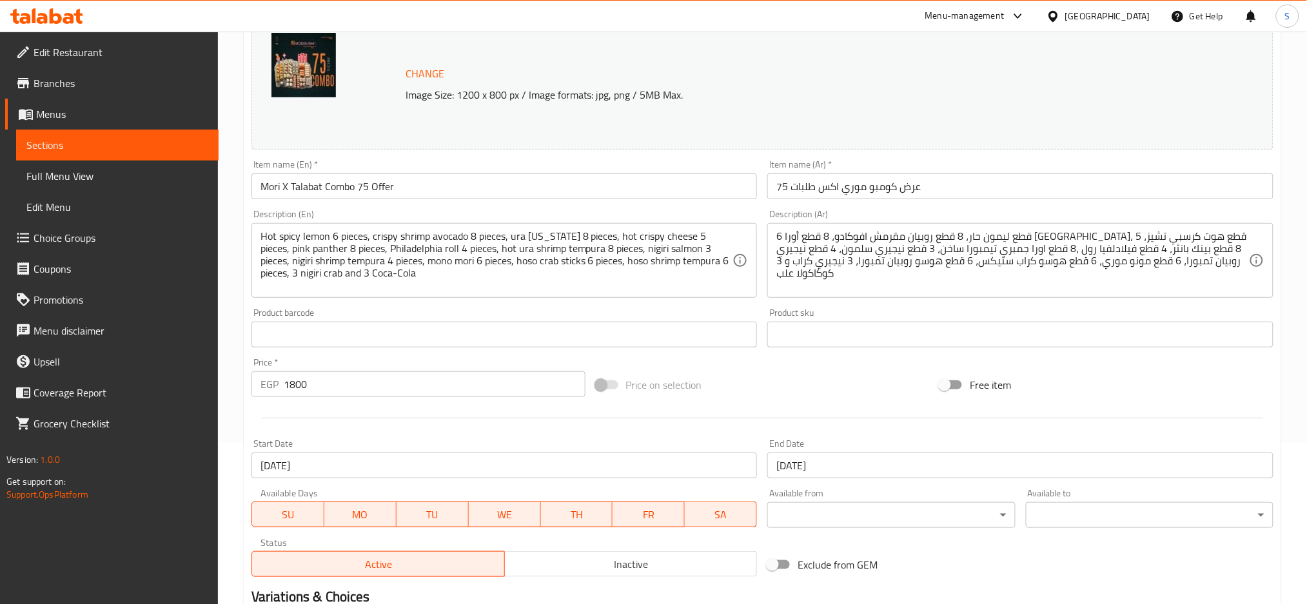
scroll to position [324, 0]
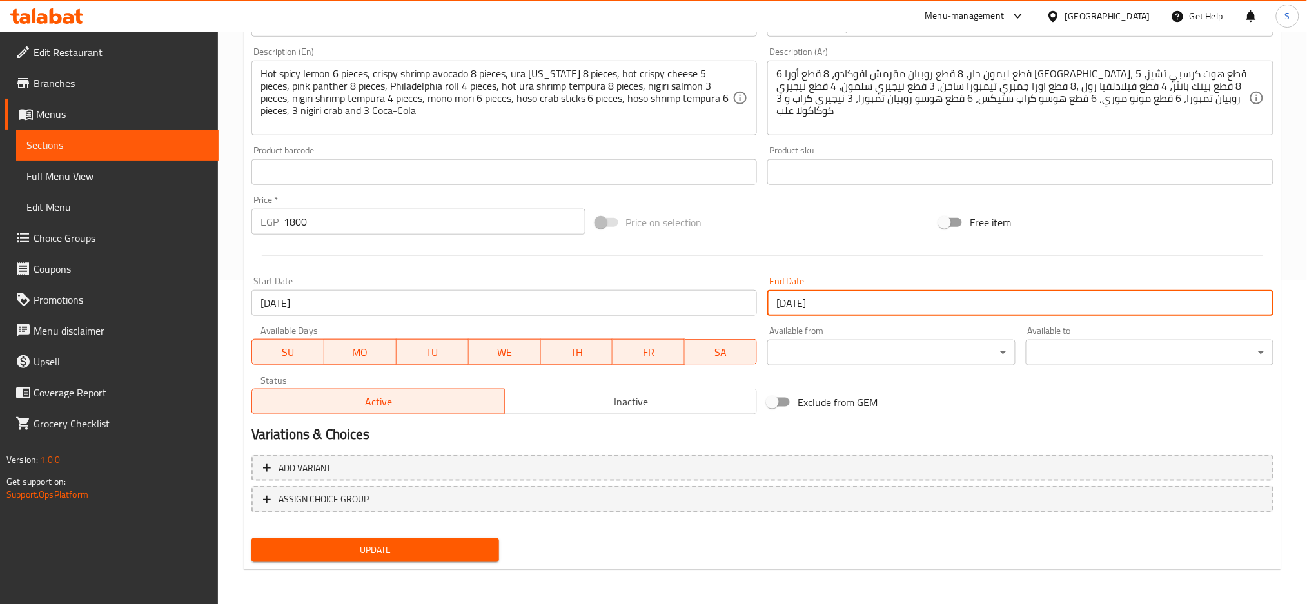
click at [873, 302] on input "01-01-2026" at bounding box center [1020, 303] width 506 height 26
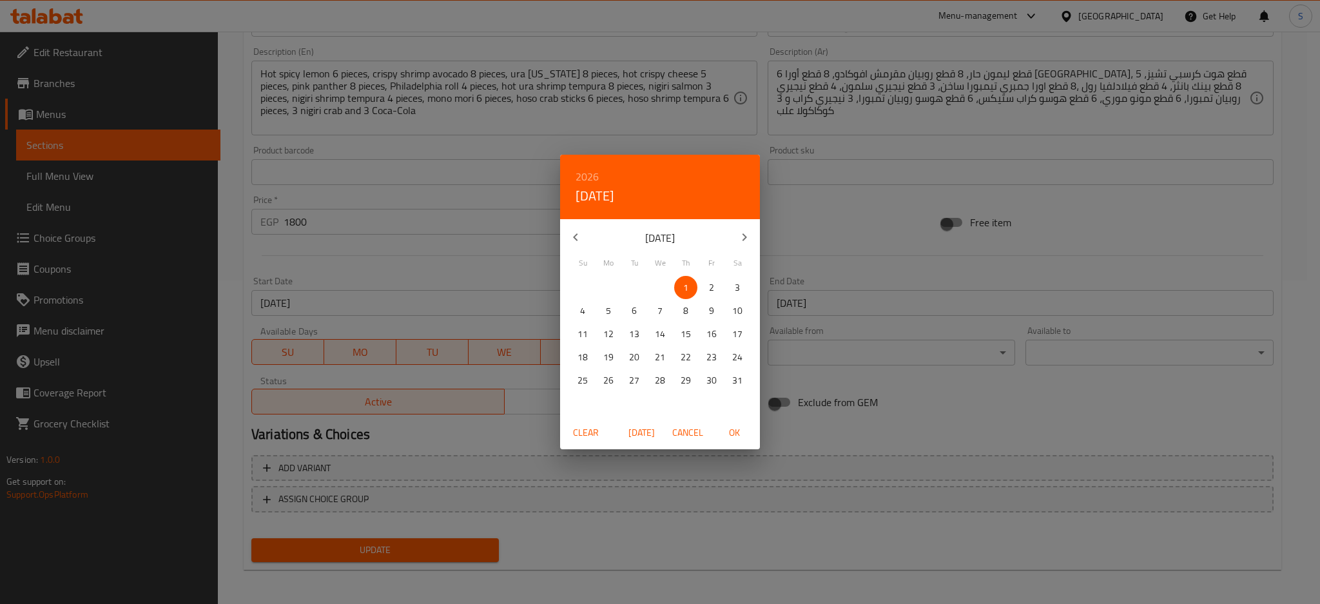
click at [589, 176] on h6 "2026" at bounding box center [587, 177] width 23 height 18
click at [645, 296] on div "2027" at bounding box center [660, 298] width 200 height 26
click at [729, 429] on span "OK" at bounding box center [734, 433] width 31 height 16
type input "[DATE]"
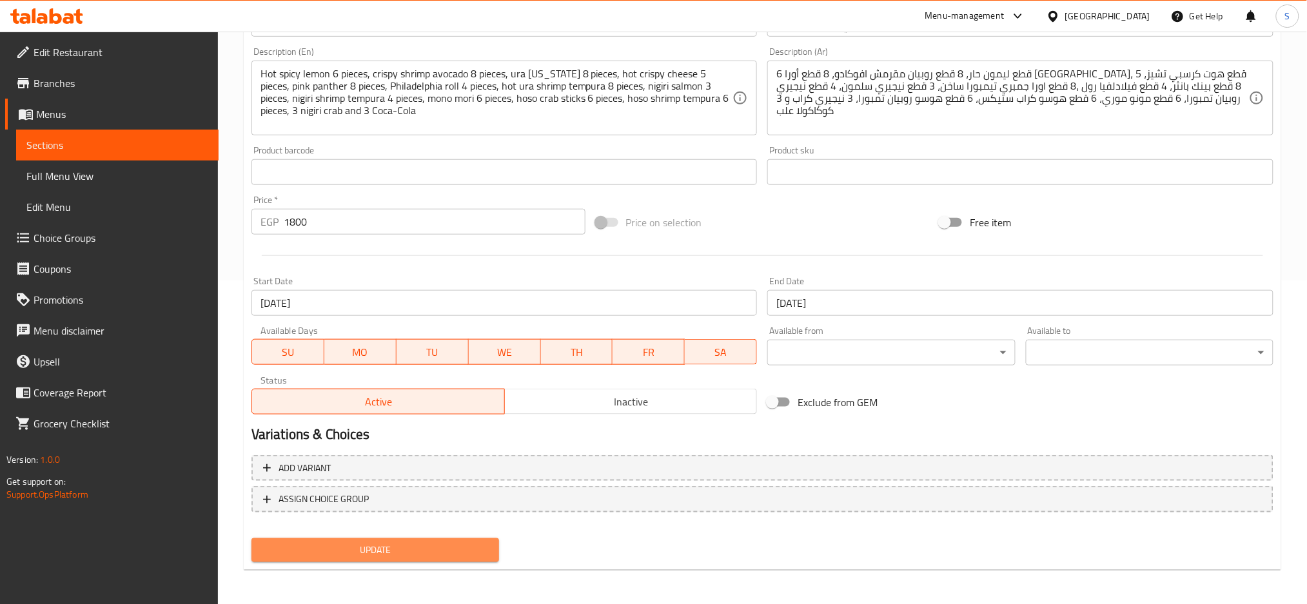
click at [462, 549] on span "Update" at bounding box center [375, 550] width 227 height 16
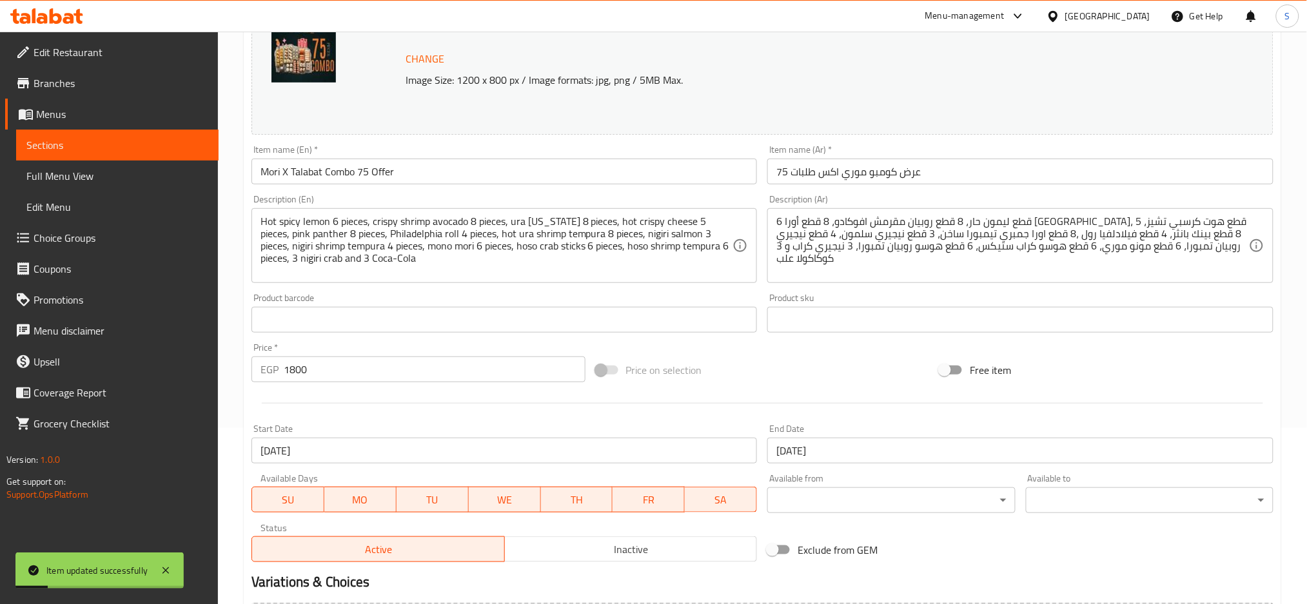
scroll to position [0, 0]
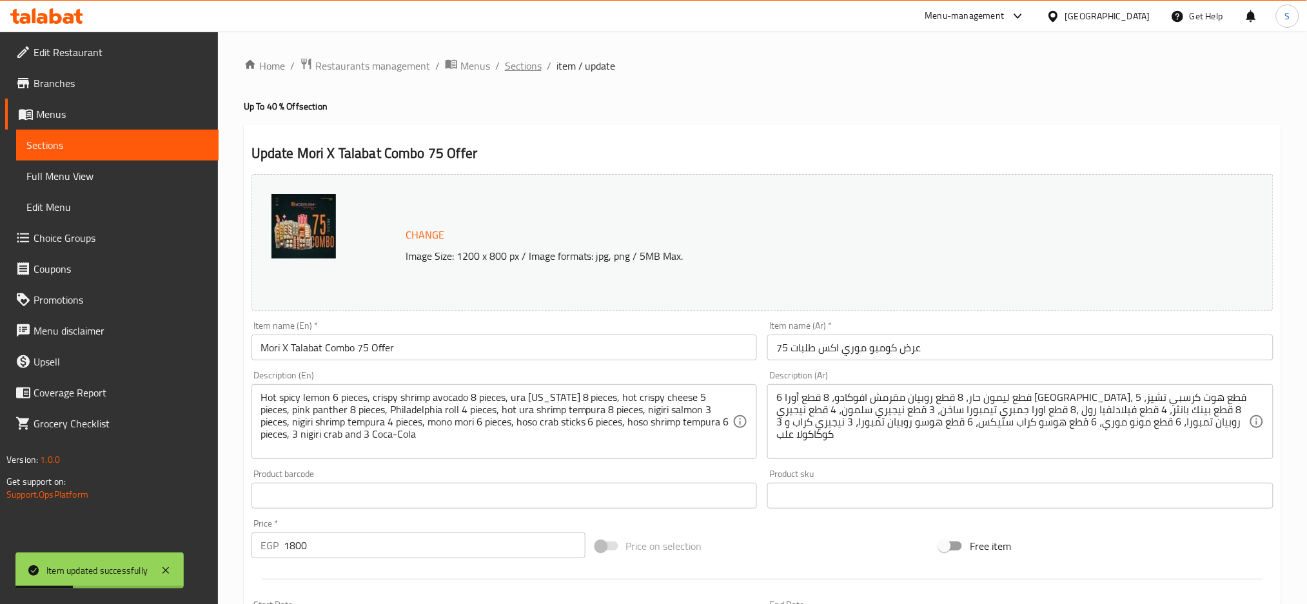
click at [523, 70] on span "Sections" at bounding box center [523, 65] width 37 height 15
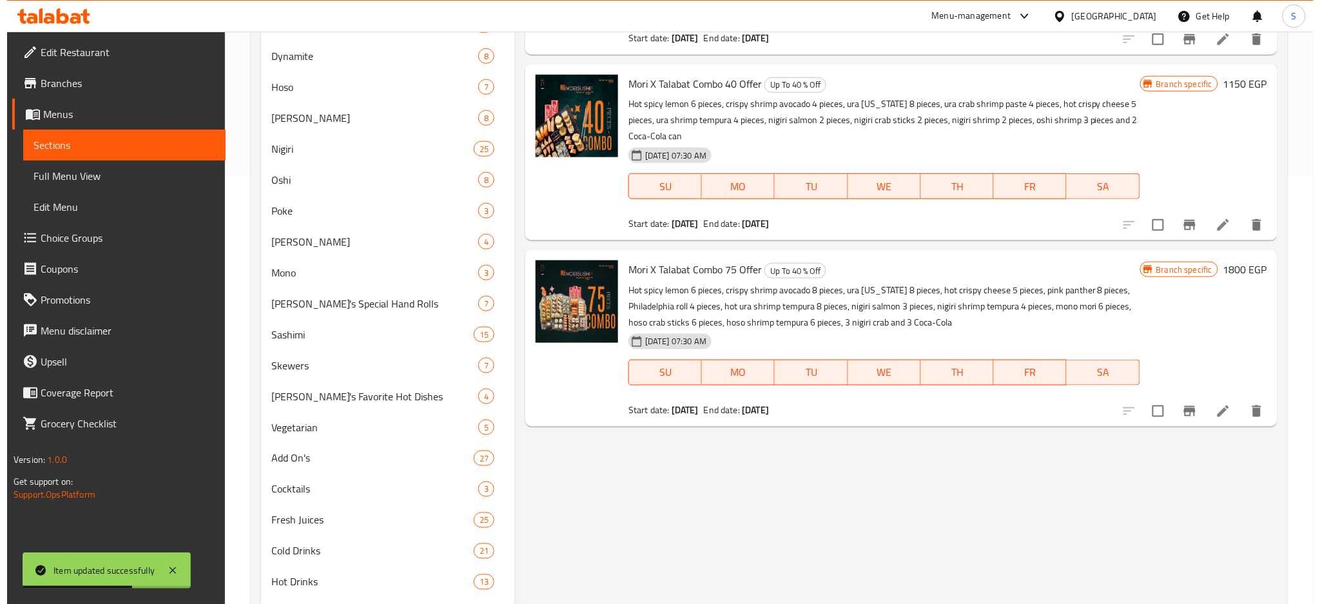
scroll to position [516, 0]
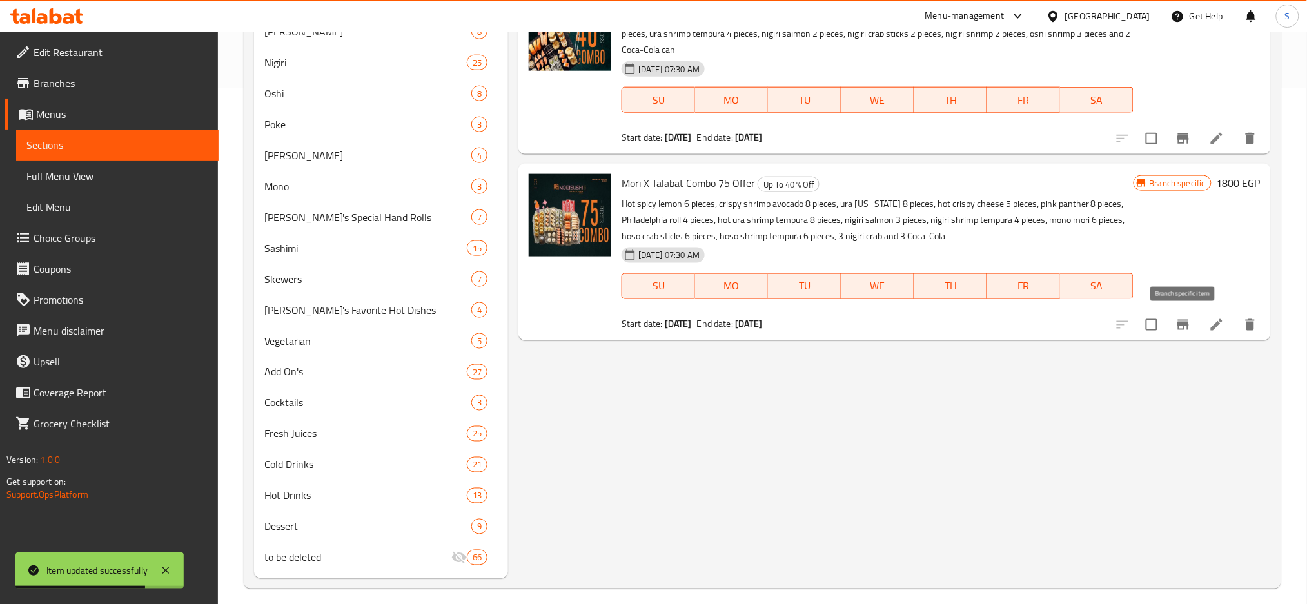
click at [1186, 328] on icon "Branch-specific-item" at bounding box center [1182, 324] width 15 height 15
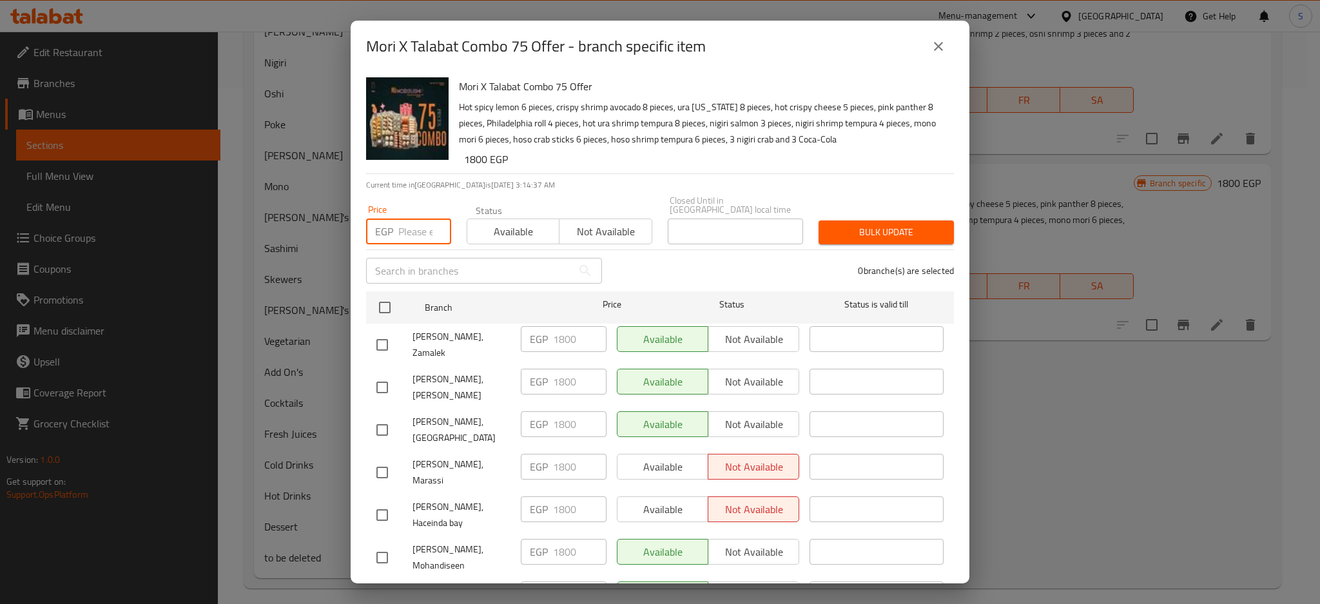
click at [403, 224] on input "number" at bounding box center [424, 232] width 53 height 26
paste input "1851"
type input "1851"
click at [867, 162] on h6 "1800 EGP" at bounding box center [704, 159] width 480 height 18
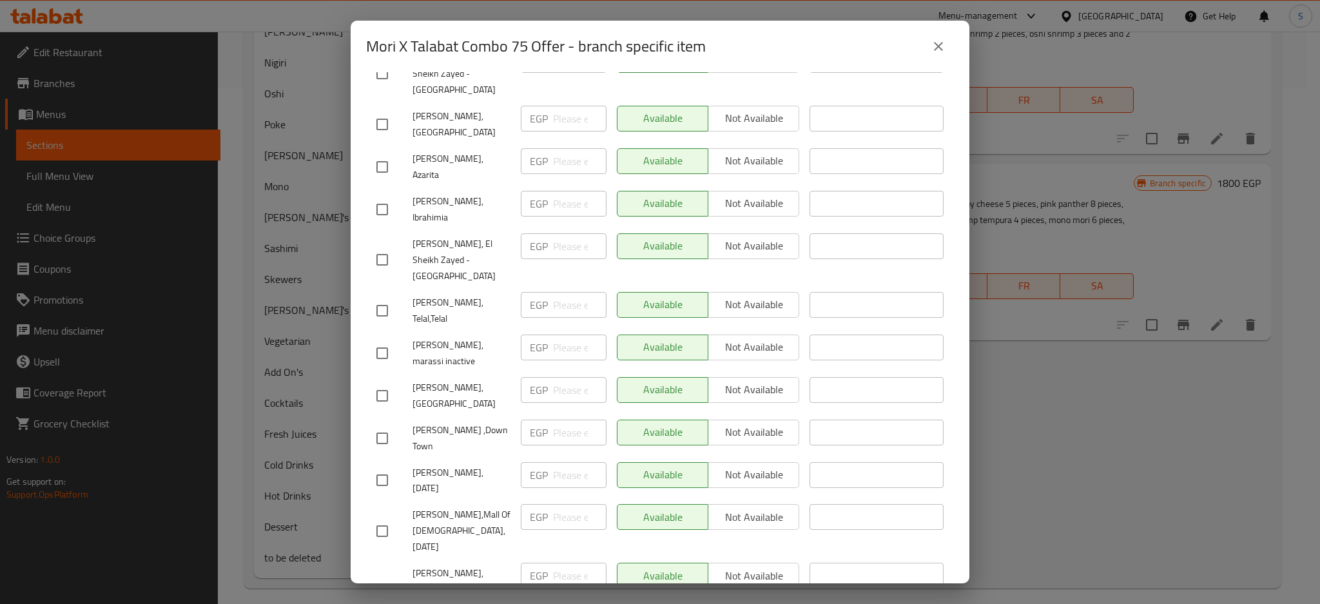
checkbox input "true"
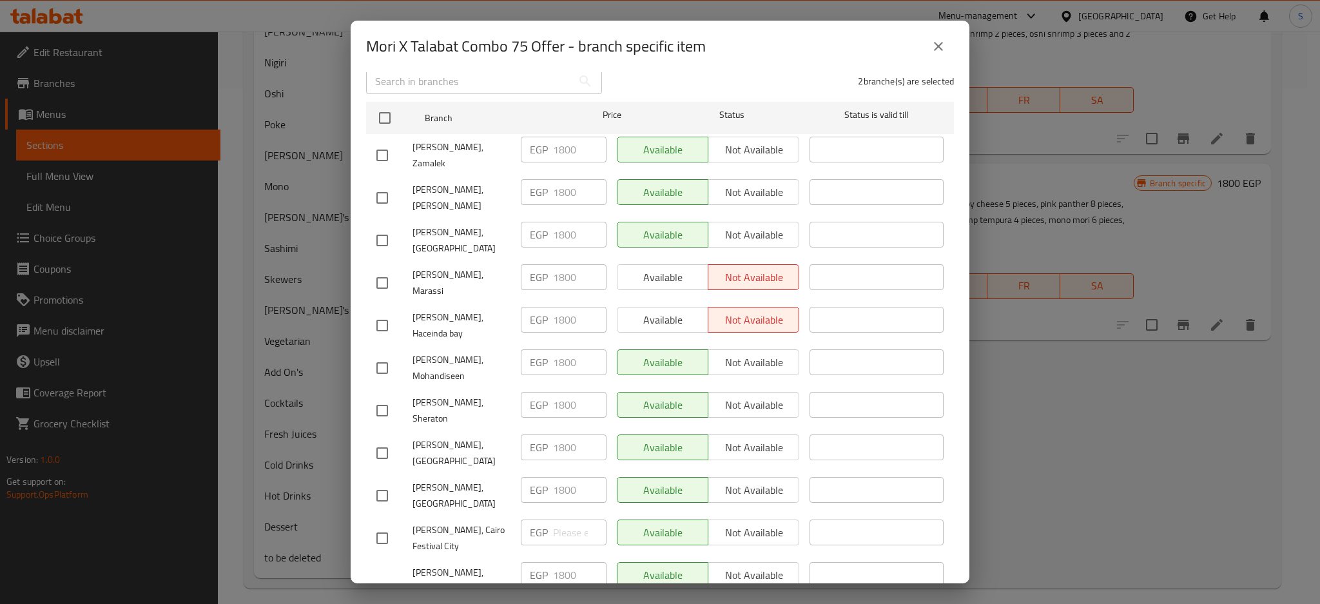
click at [383, 355] on input "checkbox" at bounding box center [382, 368] width 27 height 27
checkbox input "true"
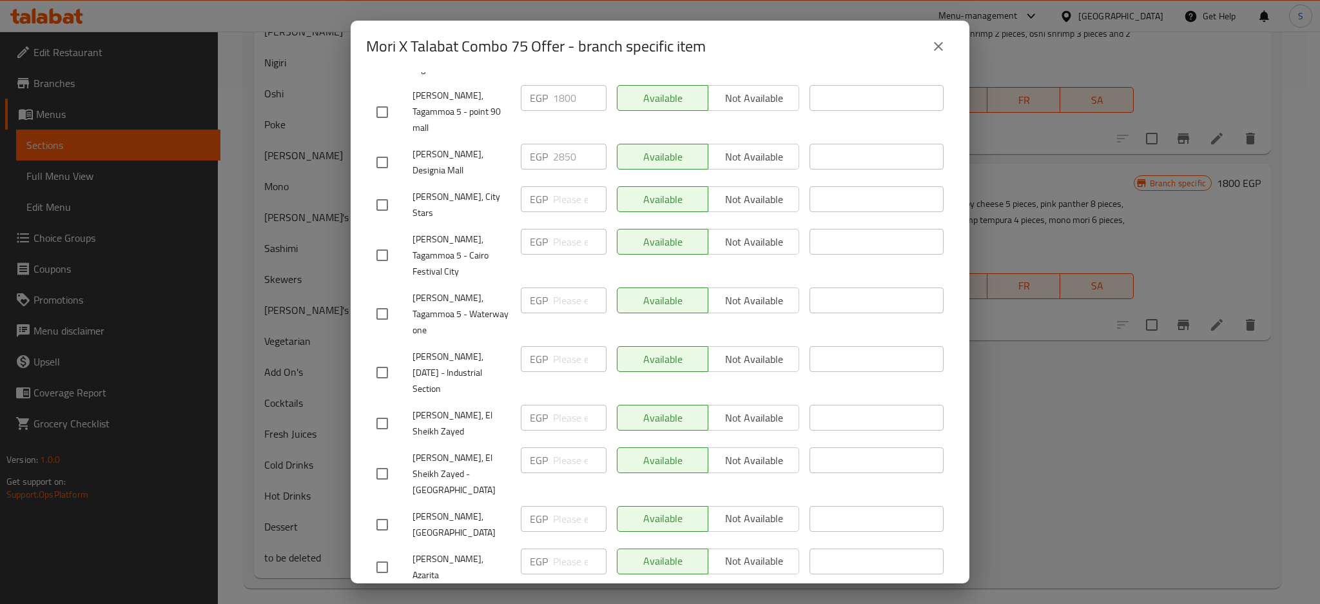
click at [384, 460] on input "checkbox" at bounding box center [382, 473] width 27 height 27
checkbox input "true"
click at [384, 191] on input "checkbox" at bounding box center [382, 204] width 27 height 27
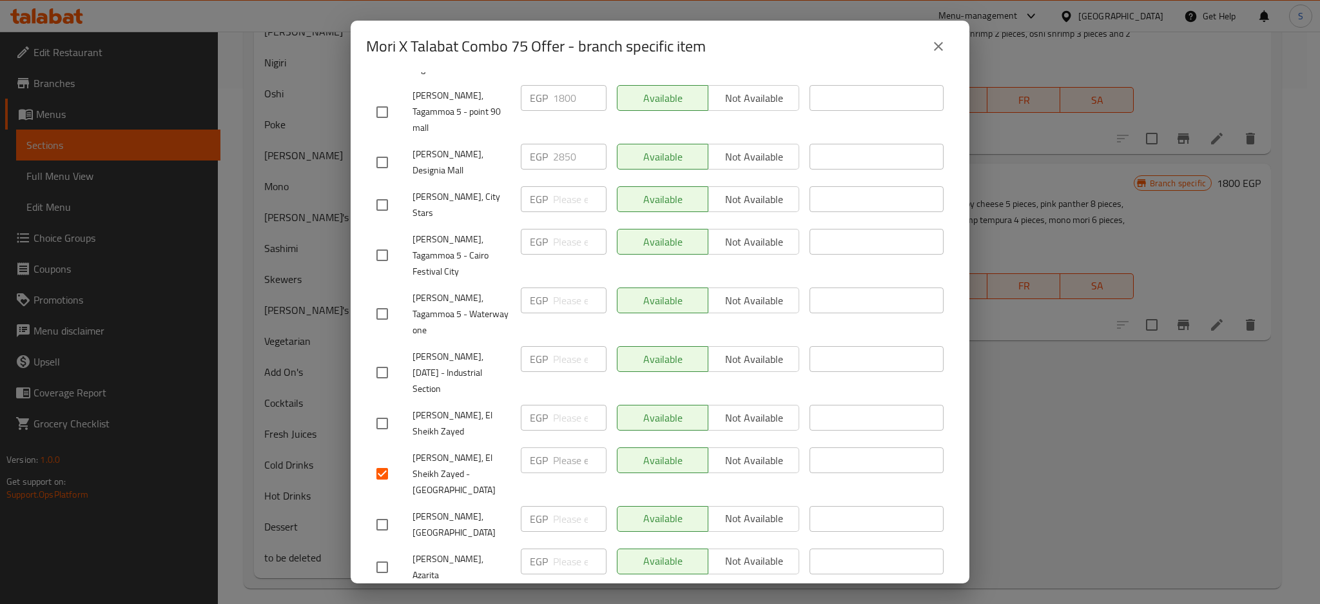
checkbox input "true"
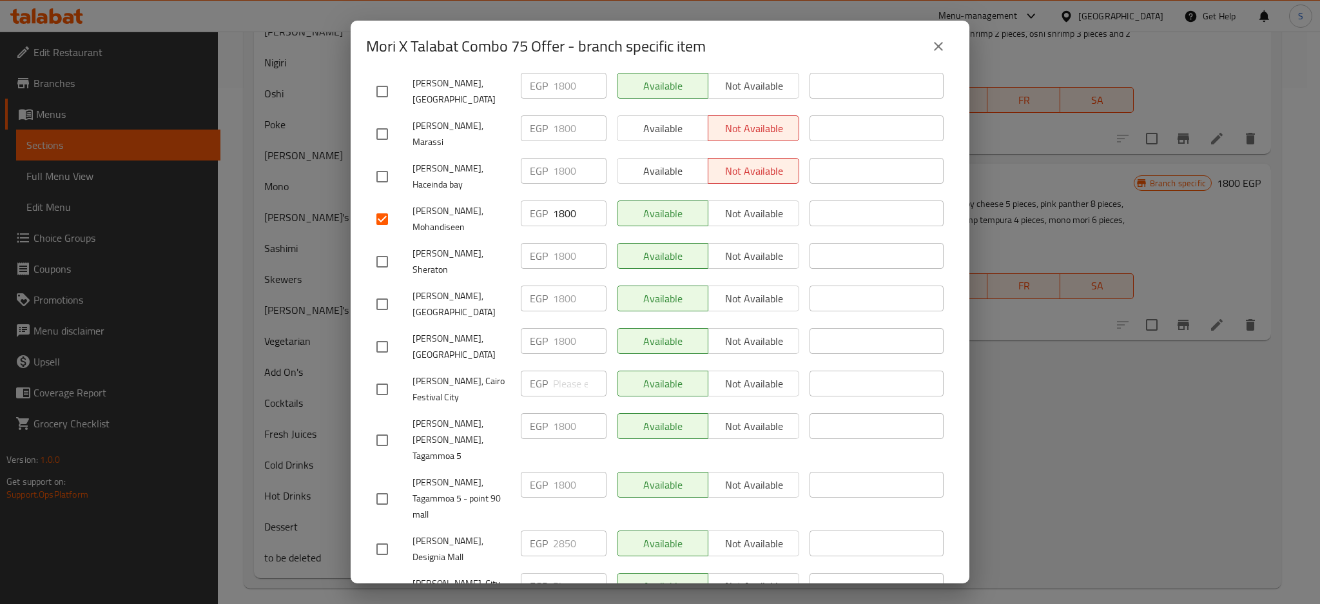
click at [385, 376] on input "checkbox" at bounding box center [382, 389] width 27 height 27
checkbox input "true"
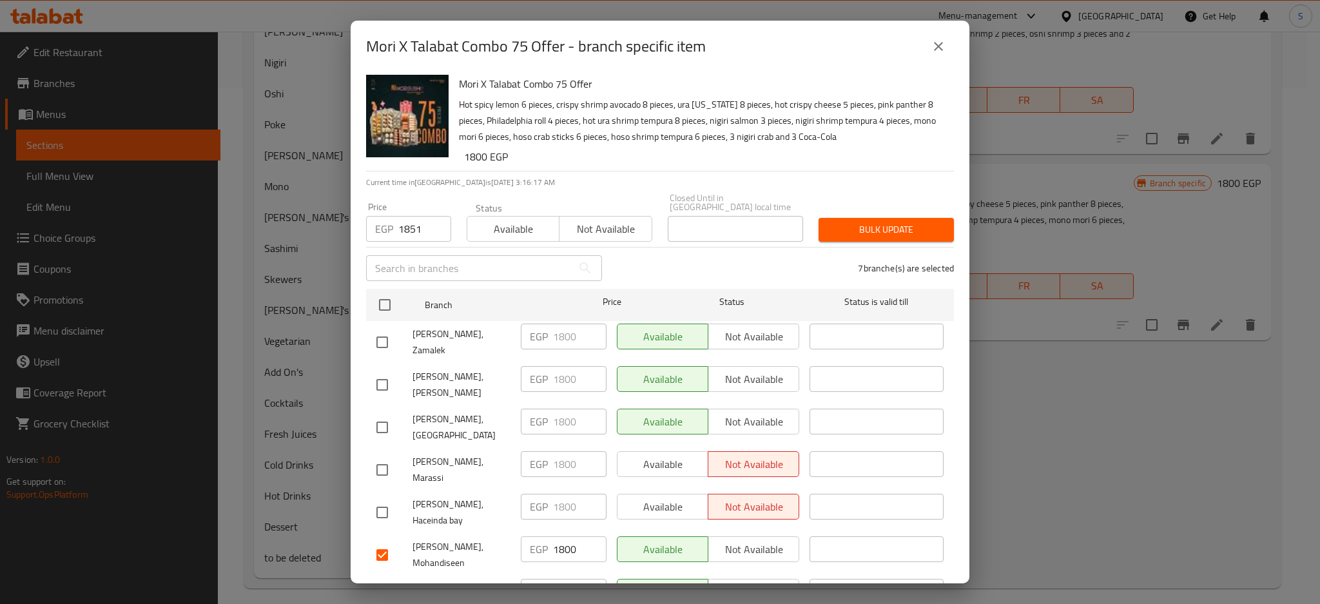
click at [386, 329] on input "checkbox" at bounding box center [382, 342] width 27 height 27
checkbox input "true"
click at [384, 584] on input "checkbox" at bounding box center [382, 597] width 27 height 27
checkbox input "true"
click at [382, 371] on input "checkbox" at bounding box center [382, 384] width 27 height 27
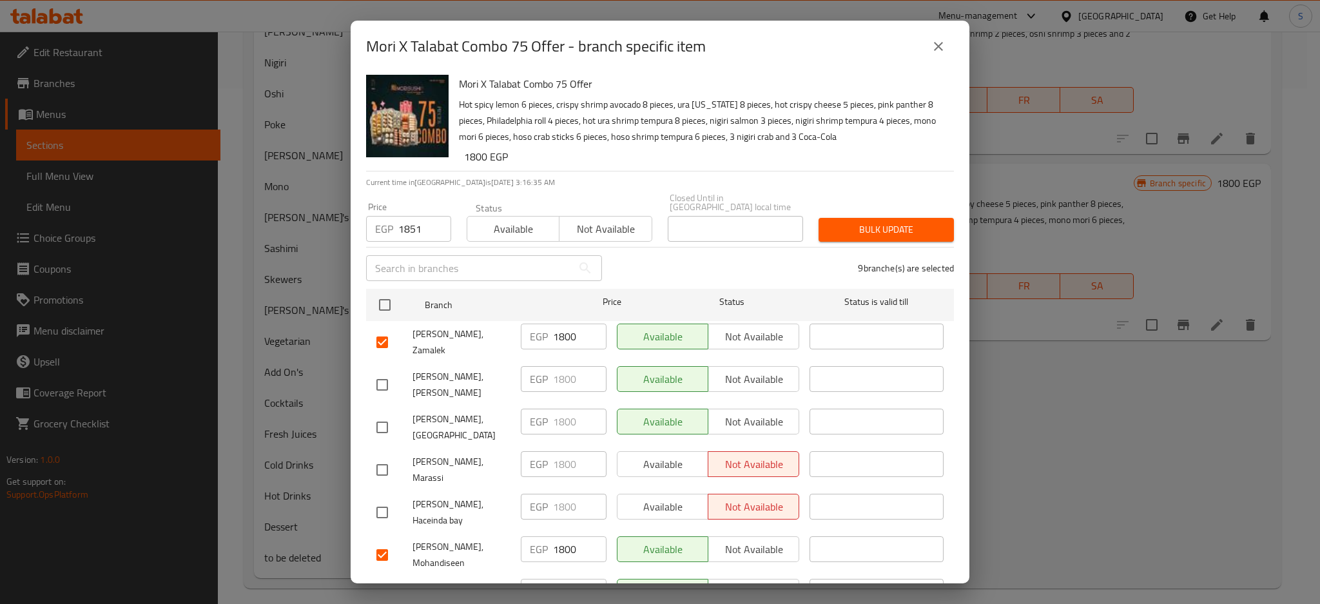
checkbox input "true"
click at [386, 414] on input "checkbox" at bounding box center [382, 427] width 27 height 27
checkbox input "true"
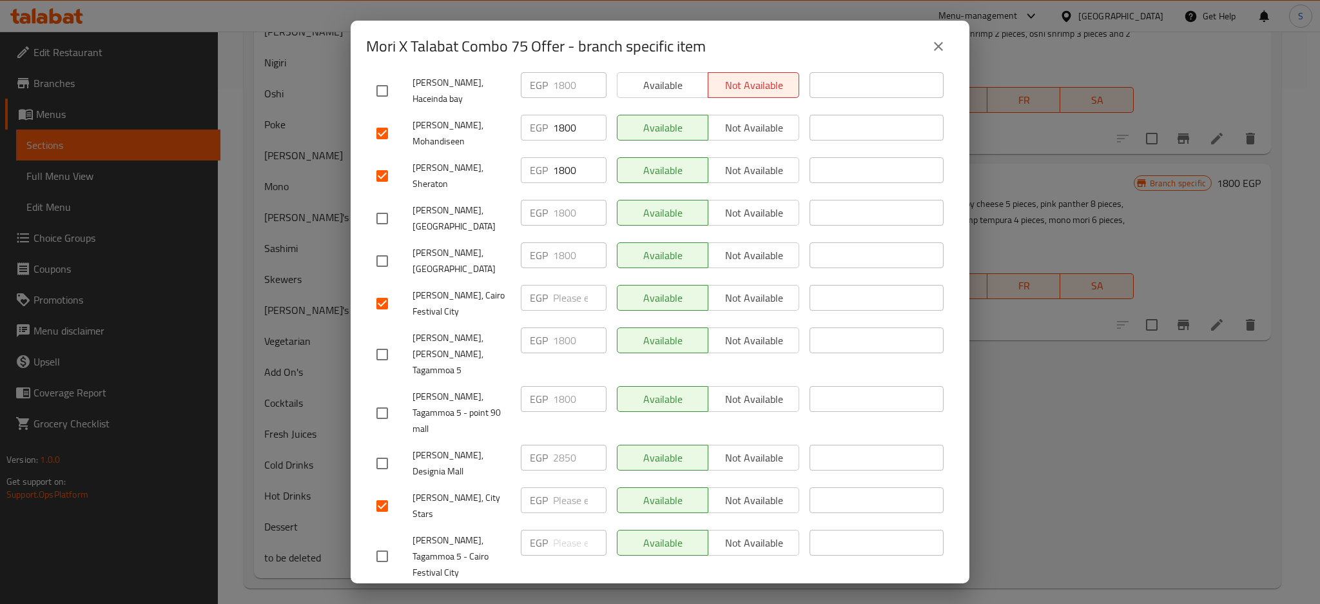
click at [387, 400] on input "checkbox" at bounding box center [382, 413] width 27 height 27
checkbox input "true"
click at [382, 341] on input "checkbox" at bounding box center [382, 354] width 27 height 27
checkbox input "true"
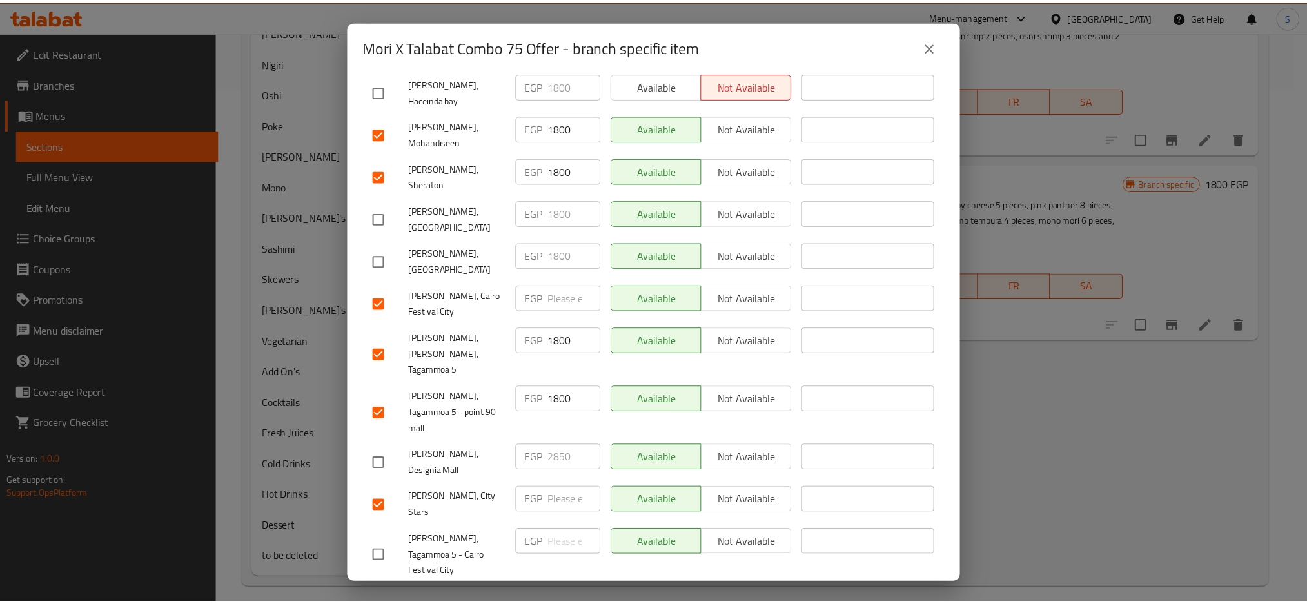
scroll to position [0, 0]
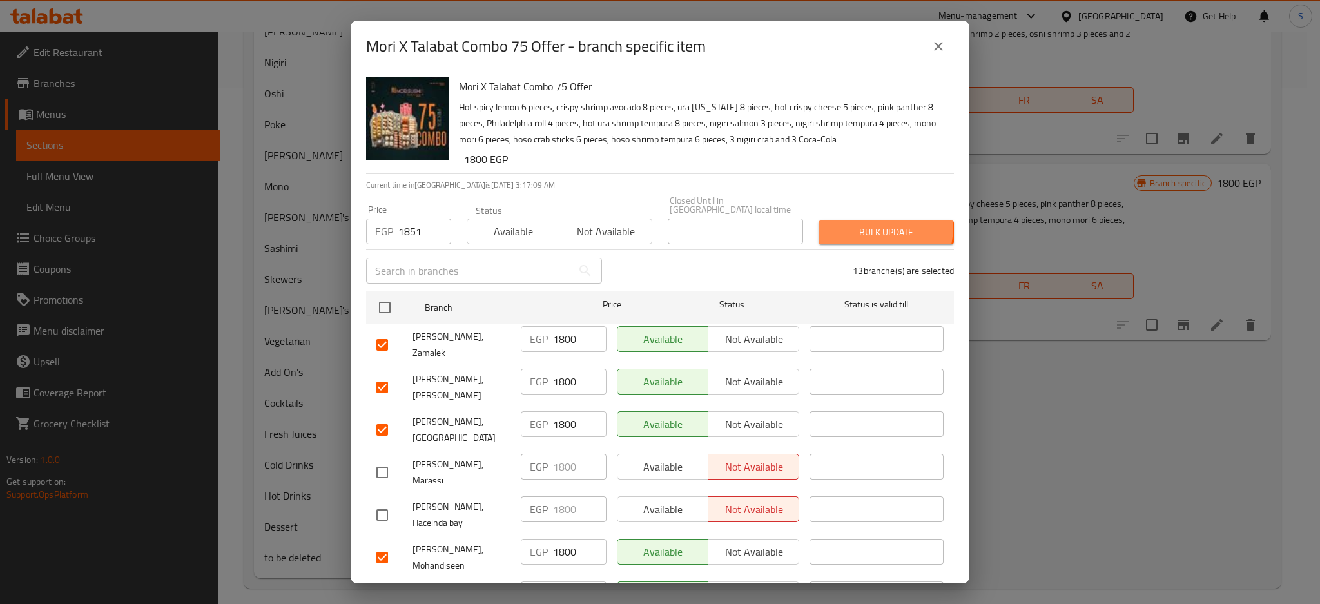
click at [864, 224] on span "Bulk update" at bounding box center [886, 232] width 115 height 16
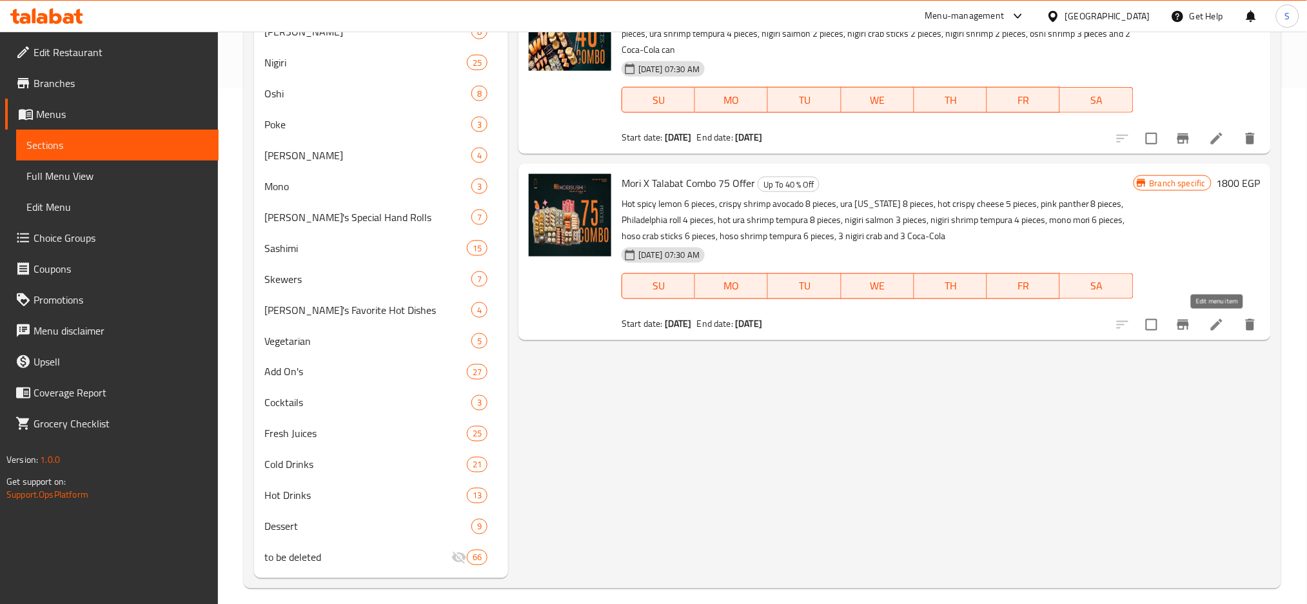
click at [1219, 331] on icon at bounding box center [1216, 324] width 15 height 15
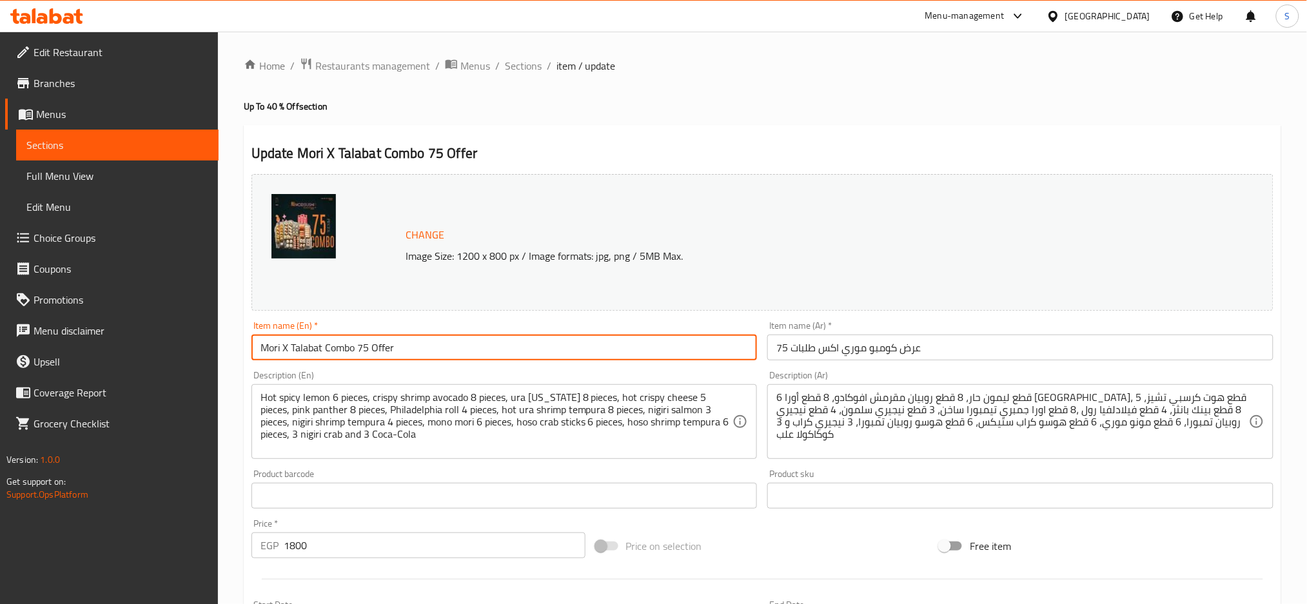
drag, startPoint x: 409, startPoint y: 349, endPoint x: 194, endPoint y: 326, distance: 216.6
click at [194, 326] on div "Edit Restaurant Branches Menus Sections Full Menu View Edit Menu Choice Groups …" at bounding box center [653, 481] width 1307 height 898
click at [522, 66] on span "Sections" at bounding box center [523, 65] width 37 height 15
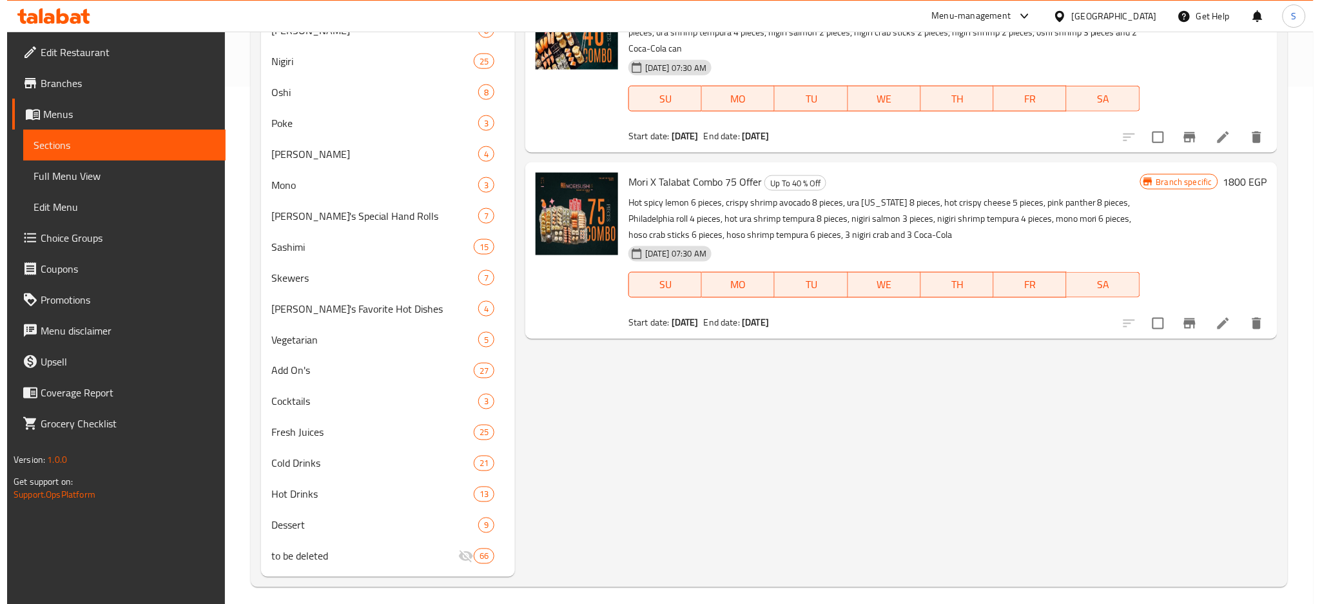
scroll to position [526, 0]
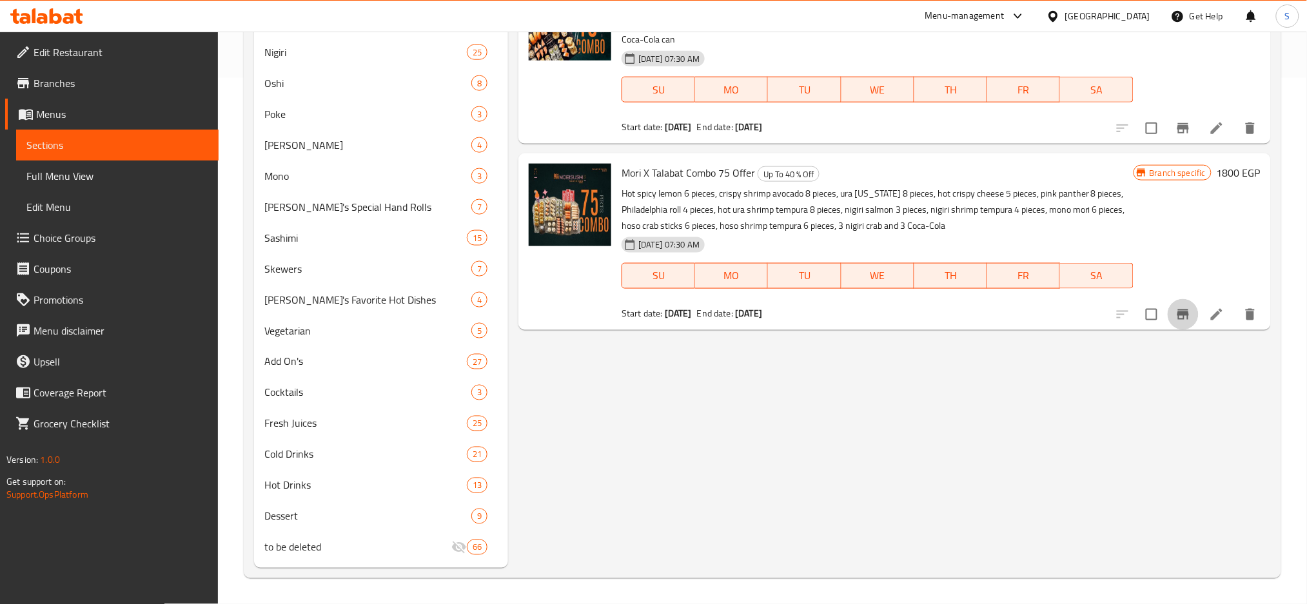
click at [1183, 318] on icon "Branch-specific-item" at bounding box center [1183, 314] width 12 height 10
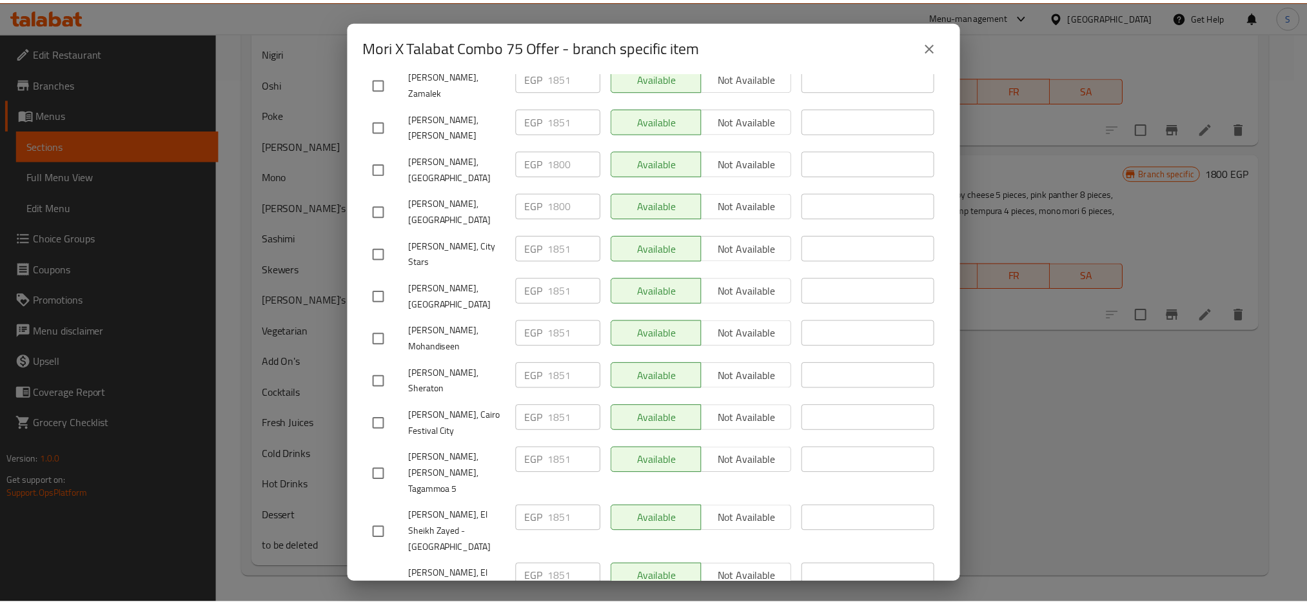
scroll to position [429, 0]
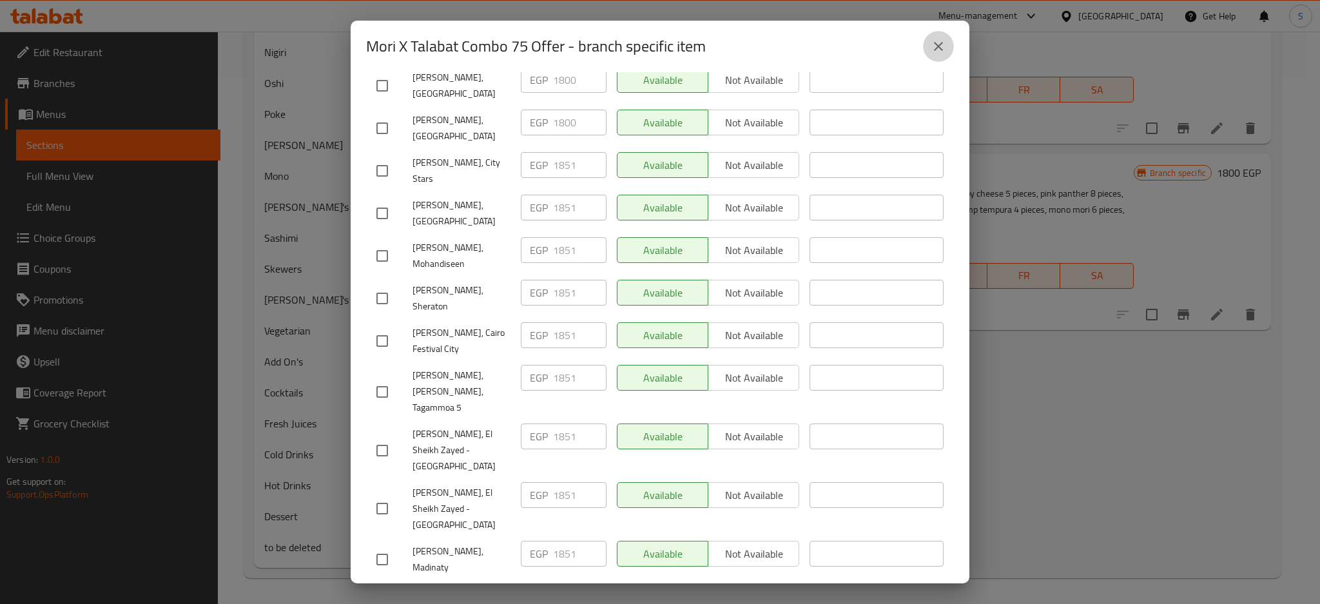
click at [937, 45] on icon "close" at bounding box center [938, 46] width 9 height 9
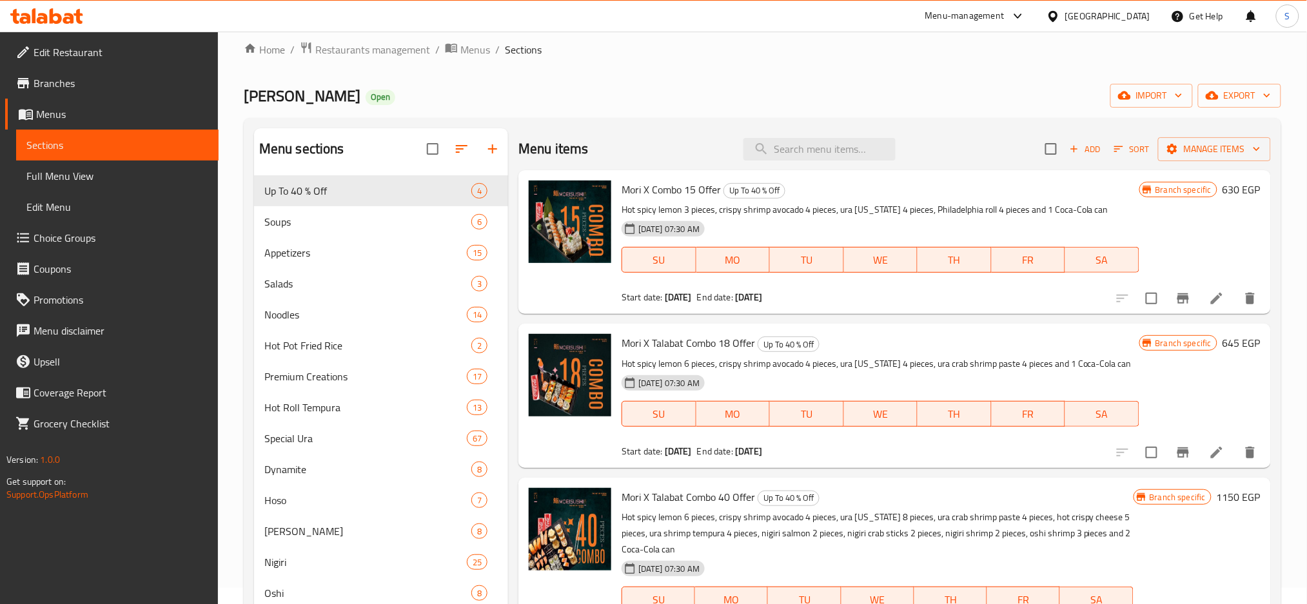
scroll to position [0, 0]
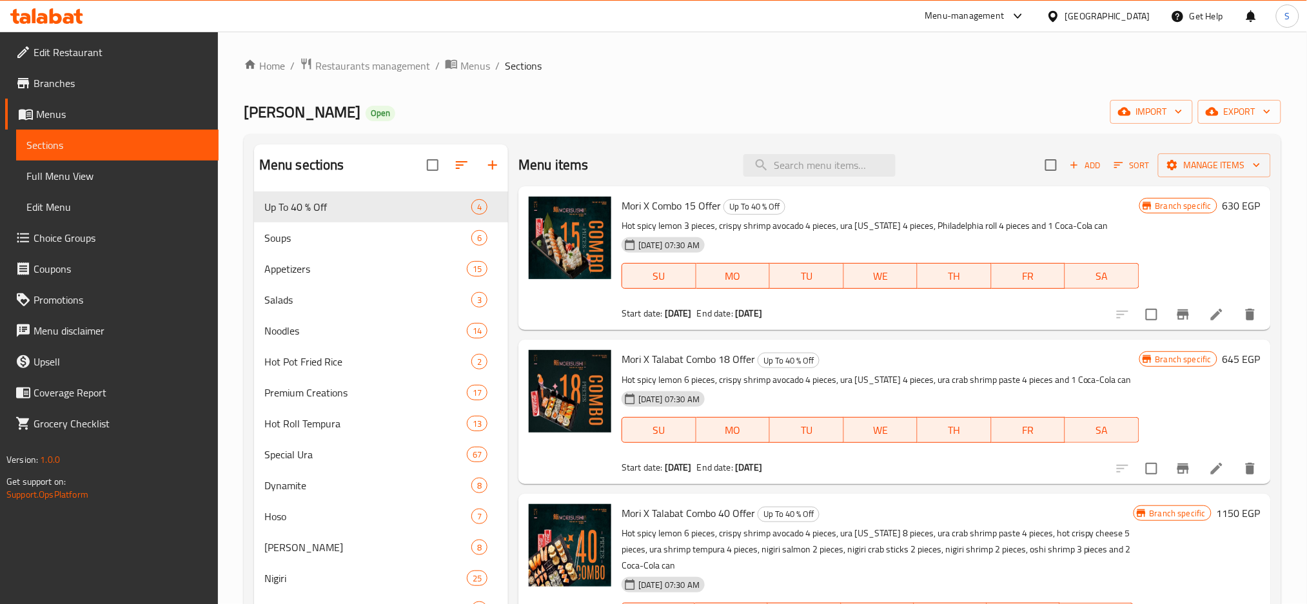
click at [1005, 14] on div "Menu-management" at bounding box center [964, 15] width 79 height 15
click at [54, 83] on span "Branches" at bounding box center [121, 82] width 175 height 15
click at [829, 88] on div "Home / Restaurants management / Menus / Sections Mori Sushi Open import export …" at bounding box center [762, 580] width 1037 height 1047
click at [1026, 15] on div at bounding box center [1015, 15] width 21 height 15
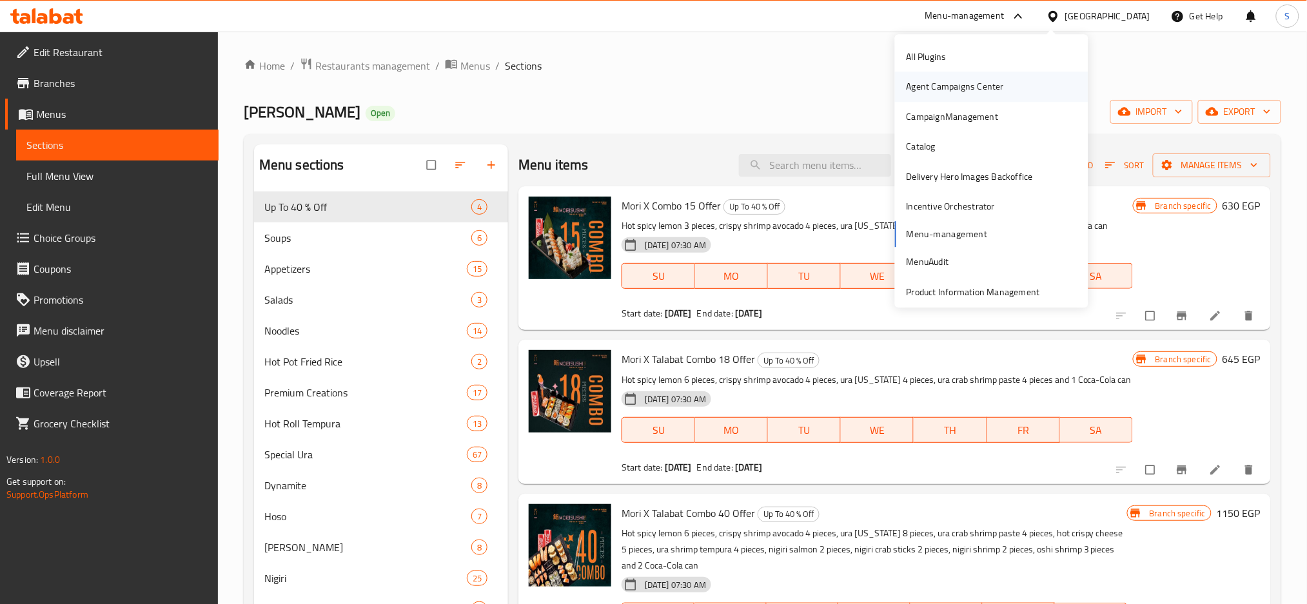
click at [942, 91] on div "Agent Campaigns Center" at bounding box center [955, 87] width 97 height 14
